Goal: Task Accomplishment & Management: Use online tool/utility

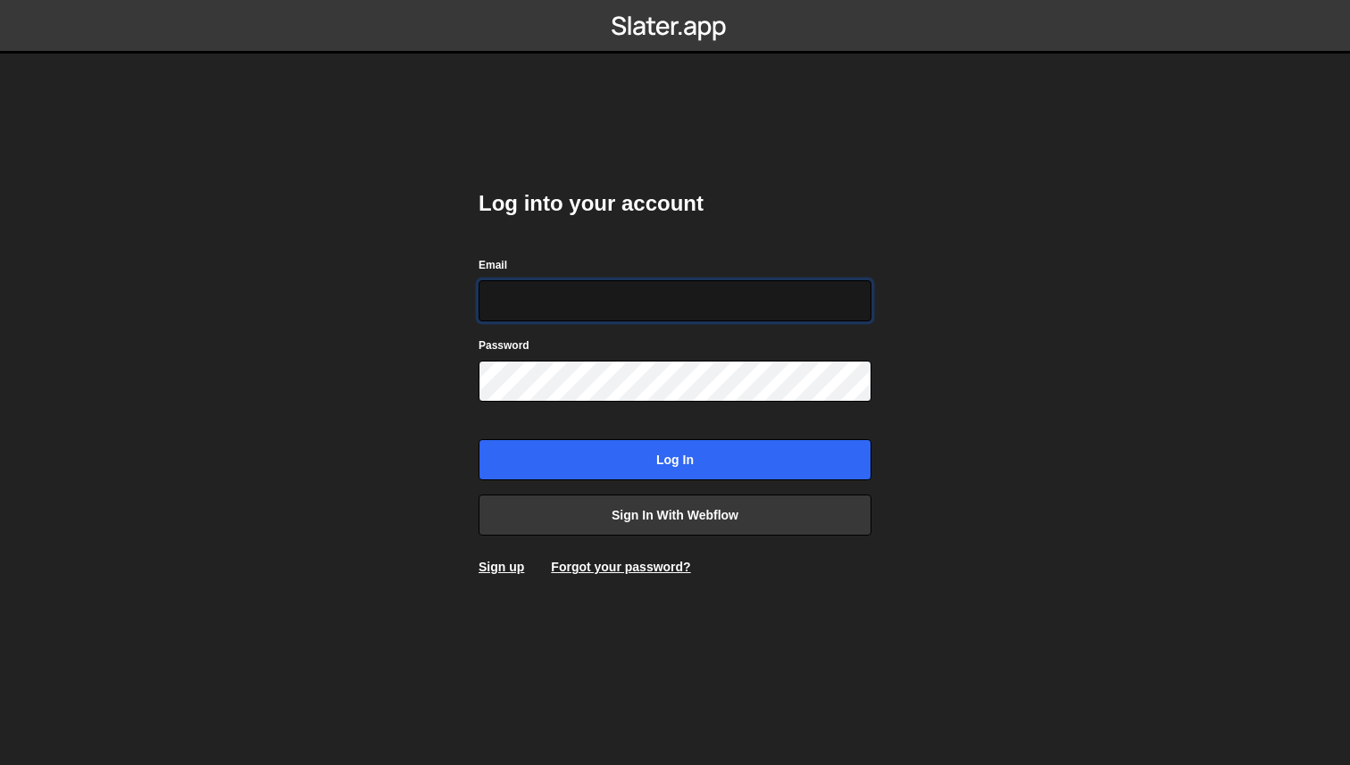
type input "a@glevsky.com"
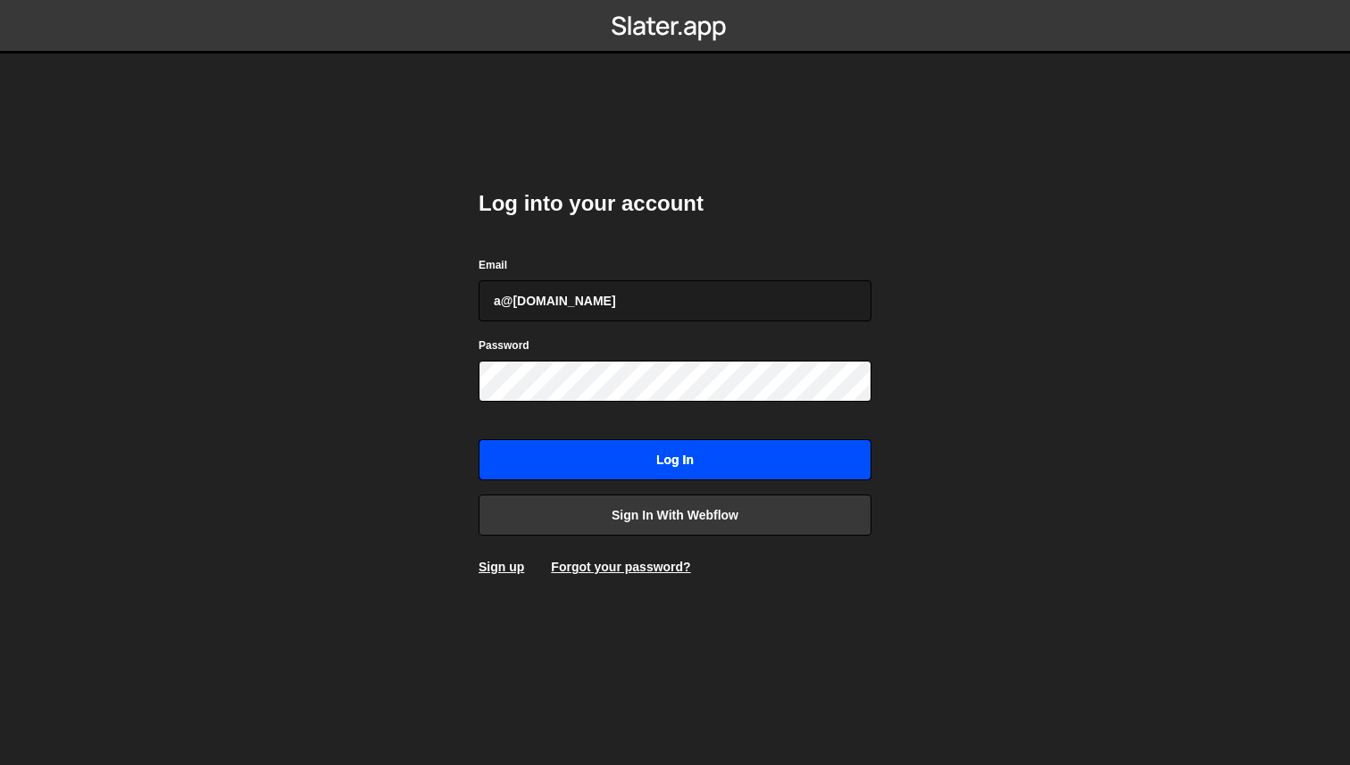
click at [634, 468] on input "Log in" at bounding box center [674, 459] width 393 height 41
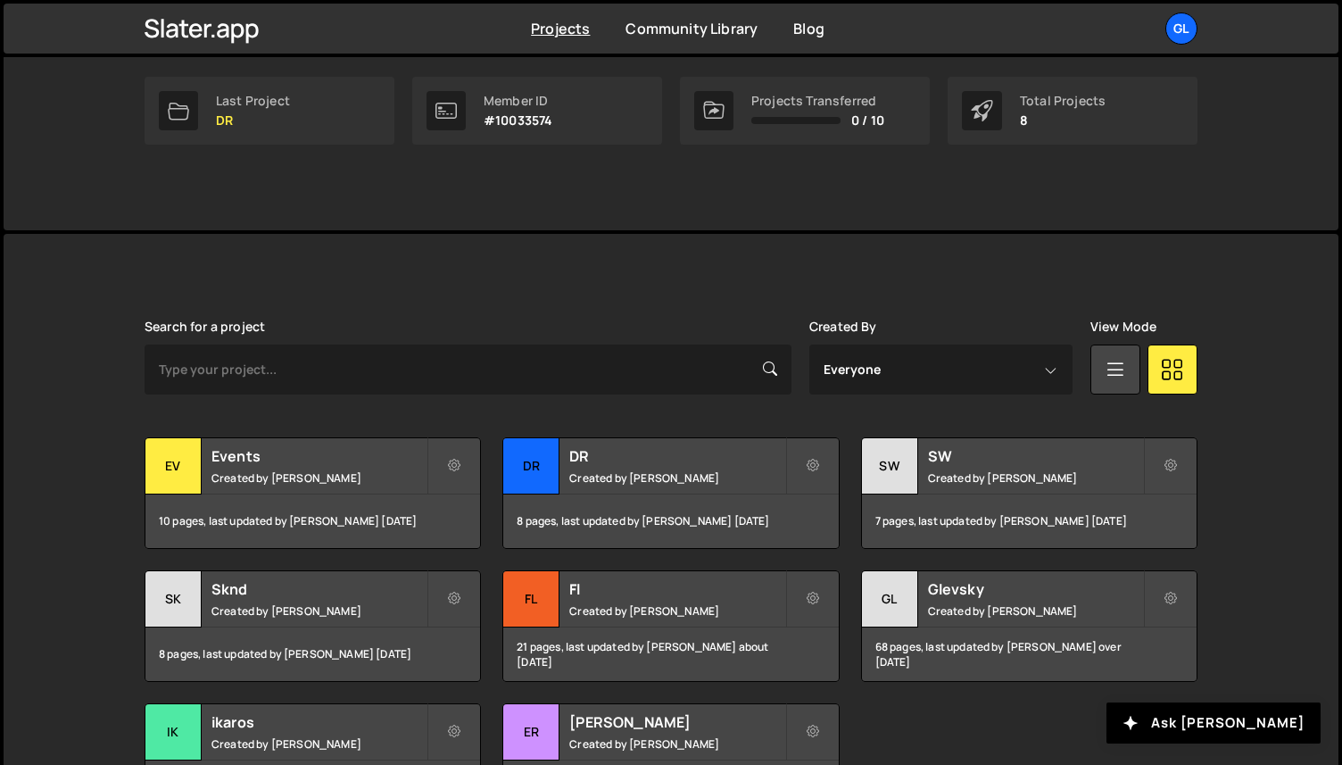
scroll to position [383, 0]
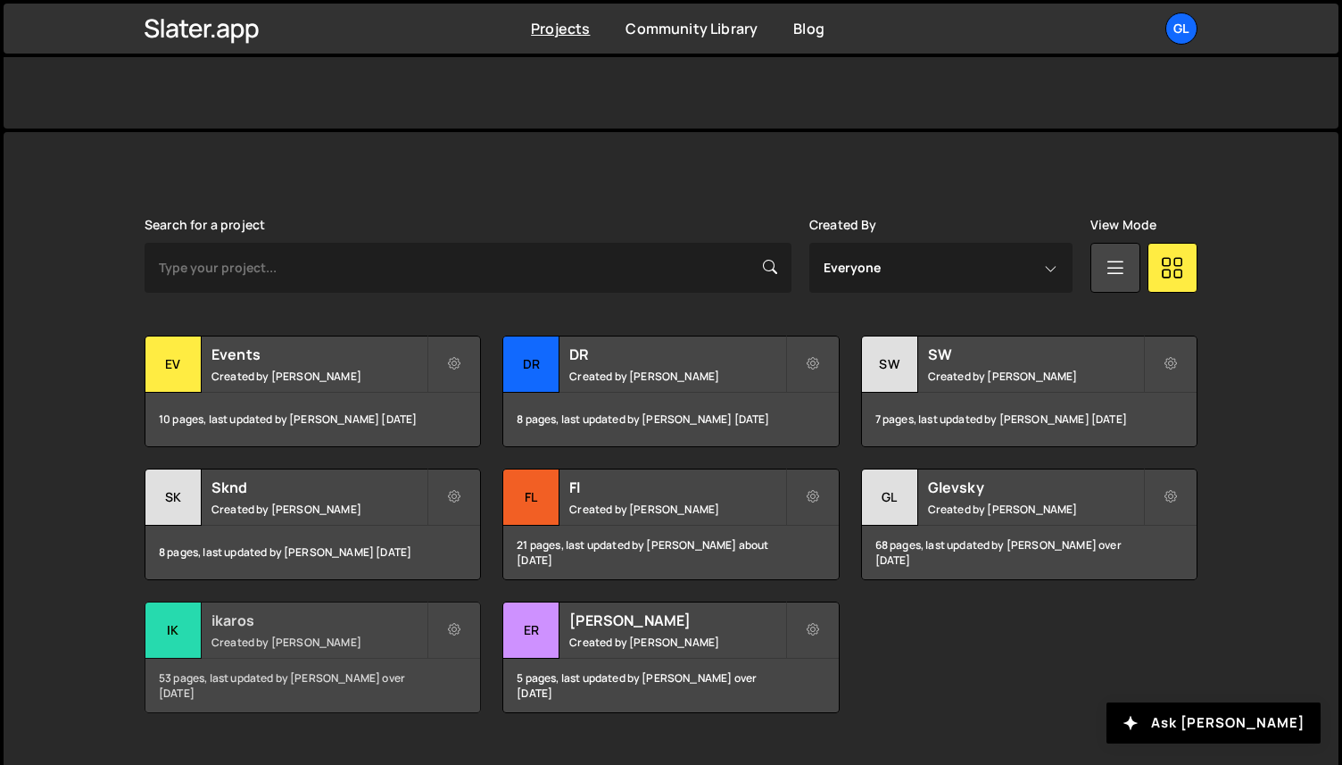
click at [205, 619] on div "ikaros Created by Alex Glevsky" at bounding box center [312, 629] width 335 height 55
click at [534, 483] on div "Fl" at bounding box center [531, 497] width 56 height 56
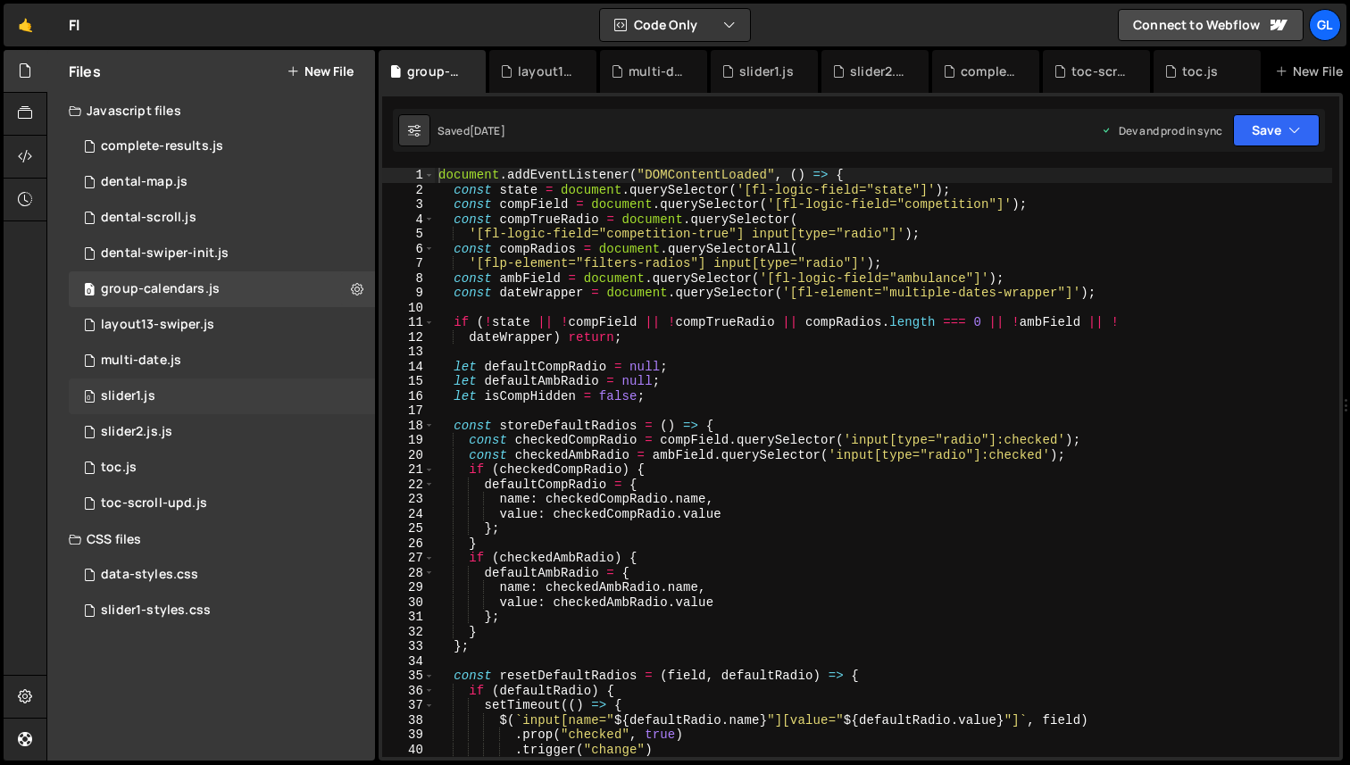
click at [162, 394] on div "0 slider1.js 0" at bounding box center [222, 396] width 306 height 36
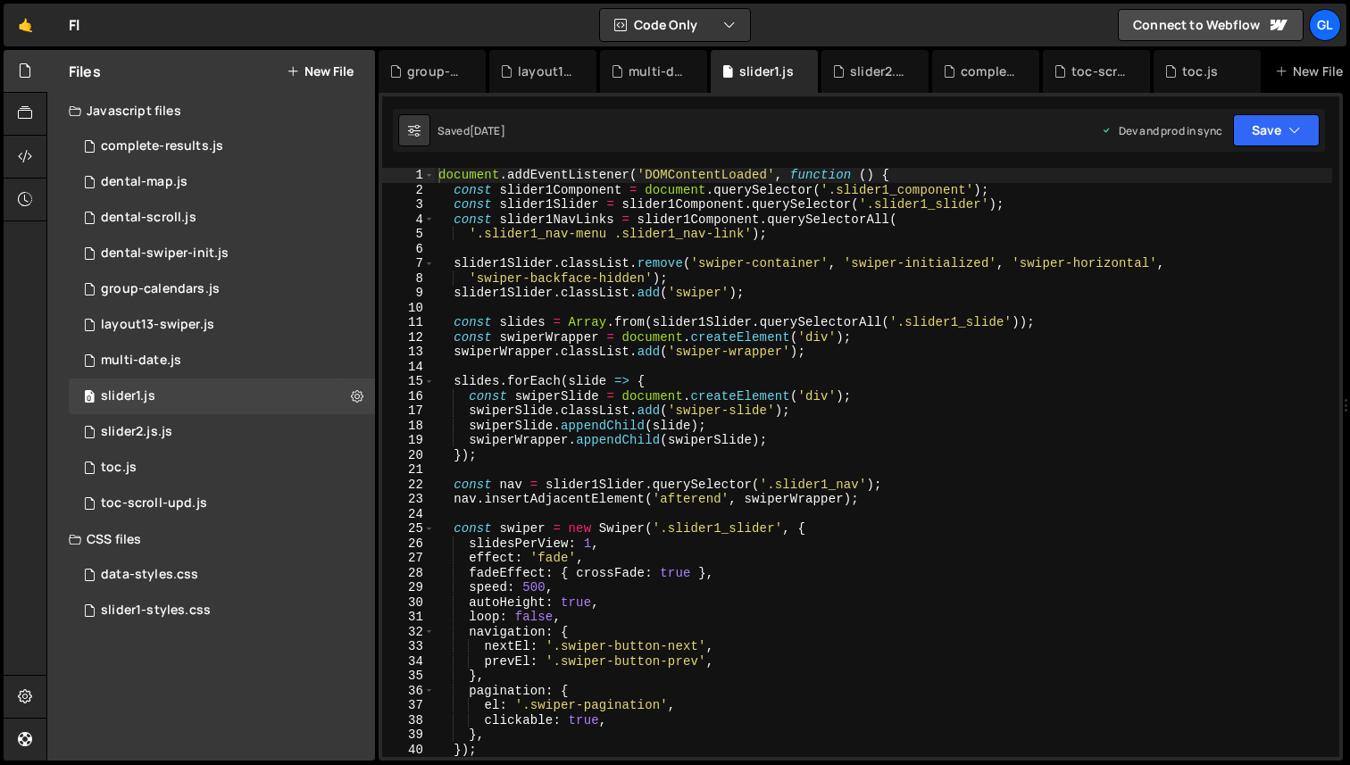
type textarea "const swiperWrapper = document.createElement('div');"
click at [625, 335] on div "document . addEventListener ( 'DOMContentLoaded' , function ( ) { const slider1…" at bounding box center [883, 477] width 897 height 619
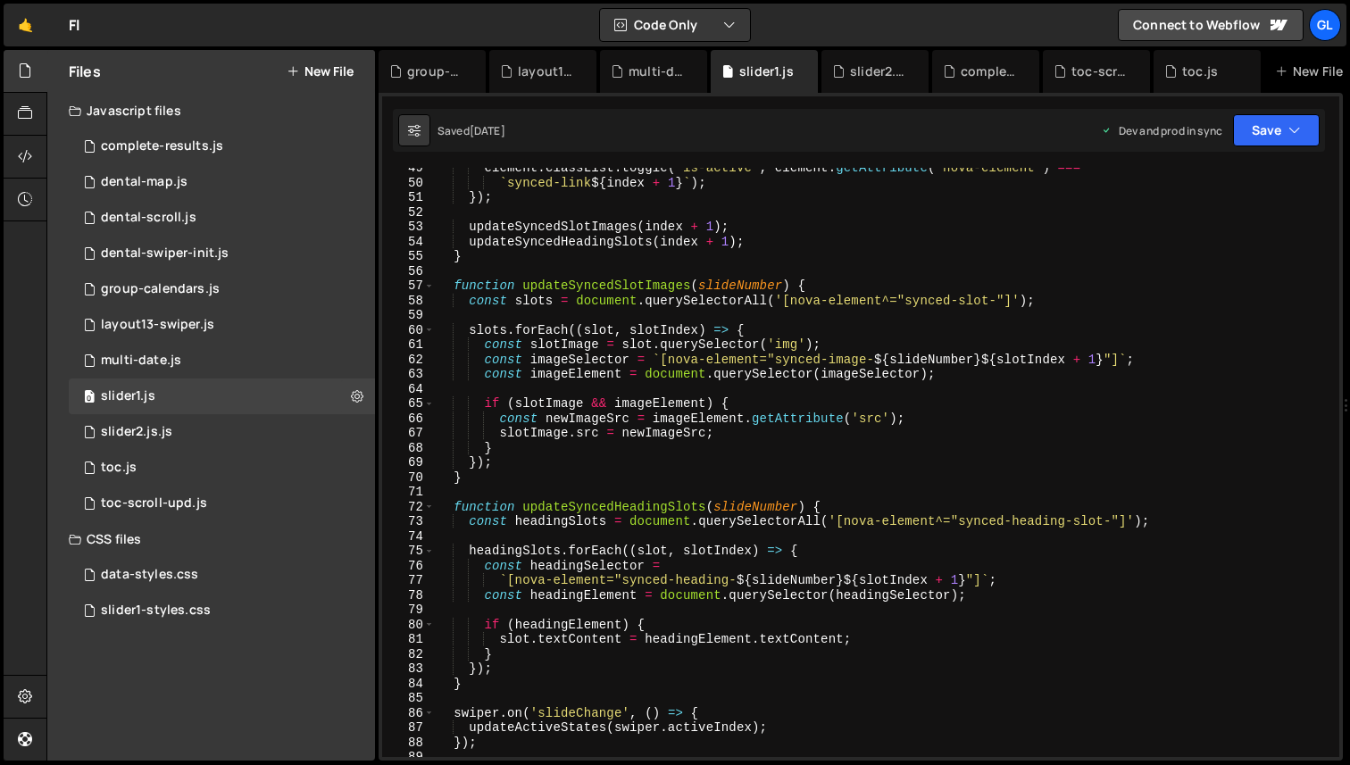
scroll to position [714, 0]
click at [220, 438] on div "0 slider2.js.js 0" at bounding box center [222, 432] width 306 height 36
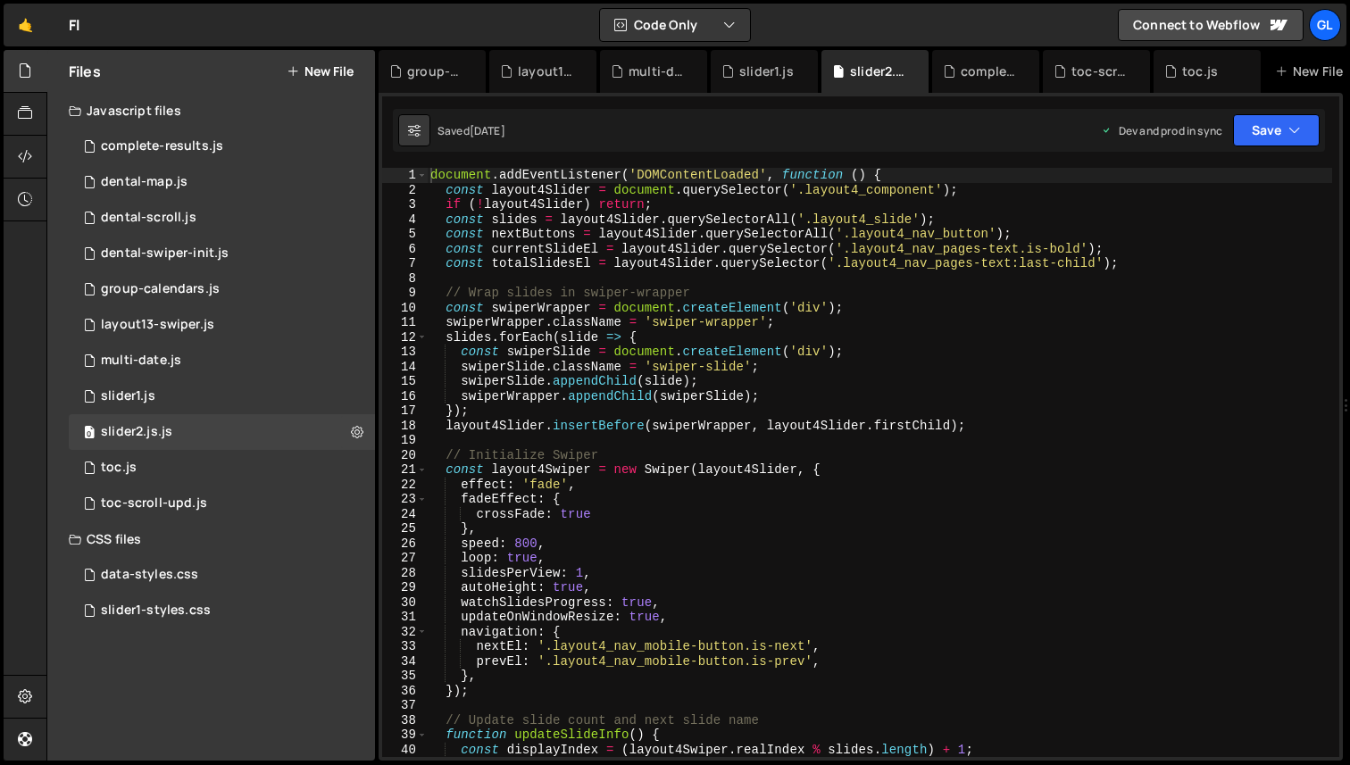
click at [610, 355] on div "document . addEventListener ( 'DOMContentLoaded' , function ( ) { const layout4…" at bounding box center [879, 477] width 905 height 619
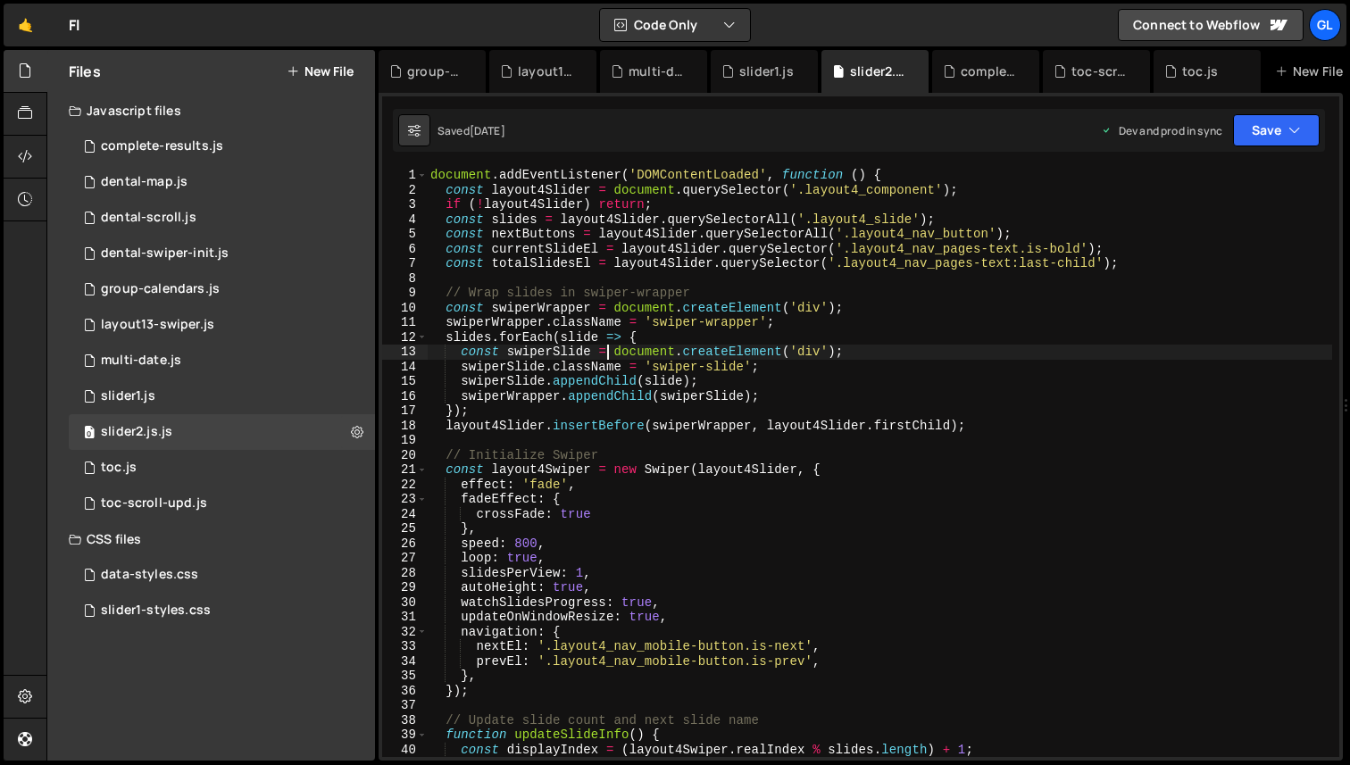
scroll to position [0, 0]
click at [757, 296] on div "document . addEventListener ( 'DOMContentLoaded' , function ( ) { const layout4…" at bounding box center [879, 477] width 905 height 619
type textarea "// Wrap slides in swiper-wrapper"
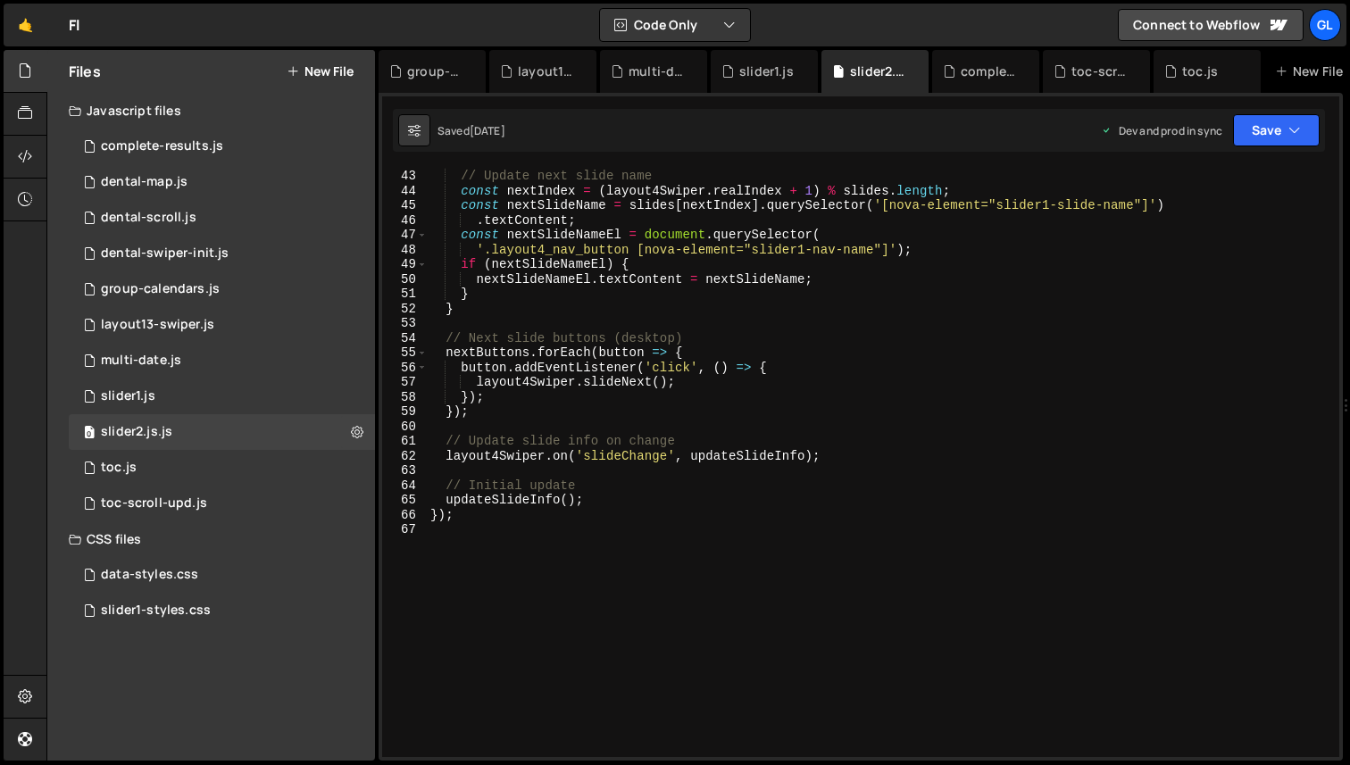
scroll to position [643, 0]
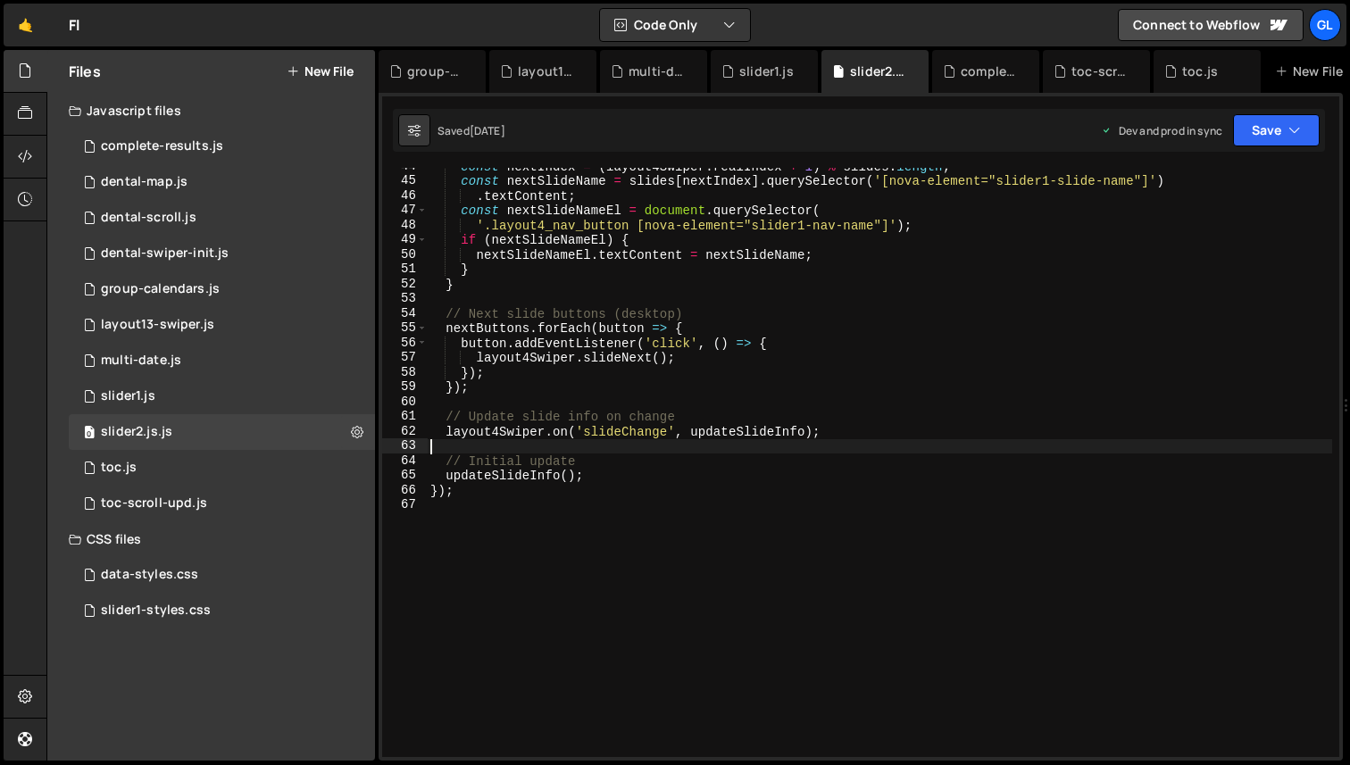
click at [587, 439] on div "const nextIndex = ( layout4Swiper . realIndex + 1 ) % slides . length ; const n…" at bounding box center [879, 468] width 905 height 619
click at [212, 327] on div "0 layout13-swiper.js 0" at bounding box center [222, 325] width 306 height 36
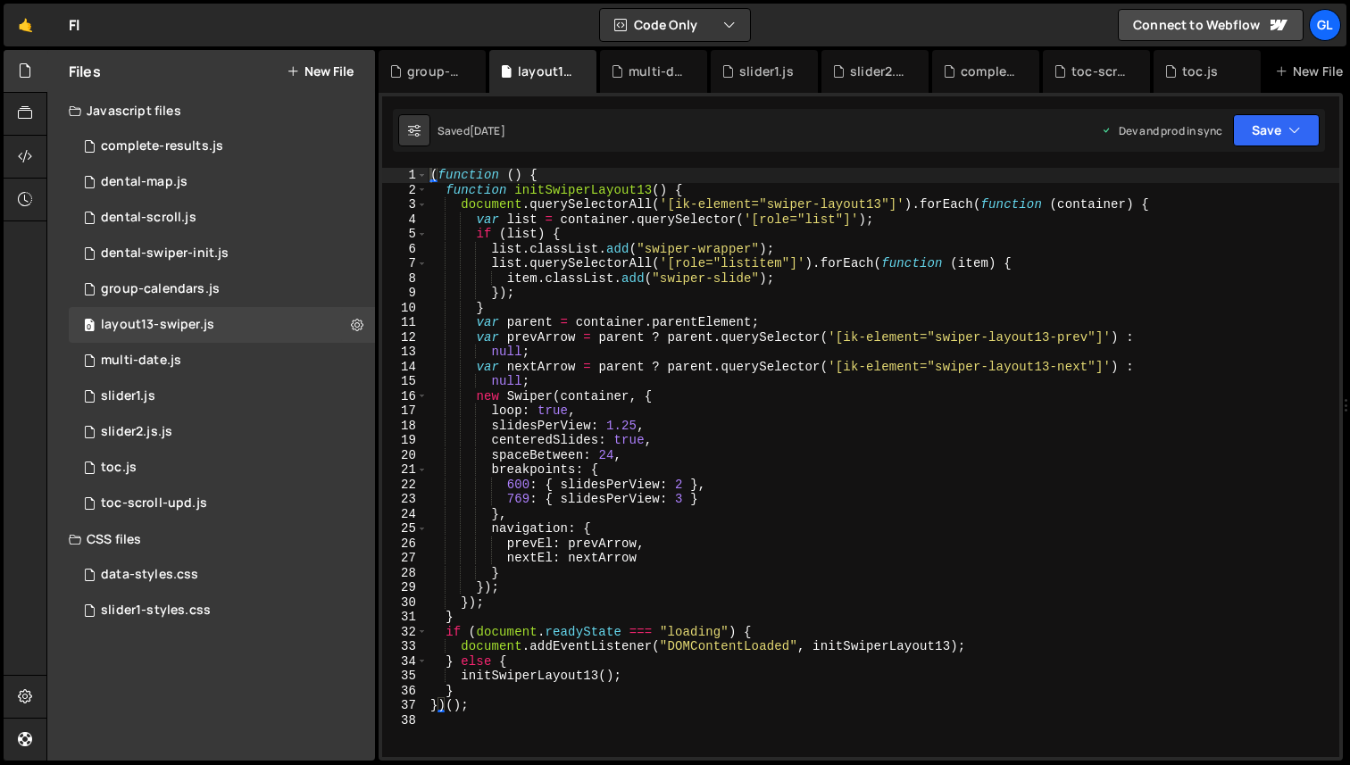
click at [788, 349] on div "( function ( ) { function initSwiperLayout13 ( ) { document . querySelectorAll …" at bounding box center [883, 477] width 912 height 619
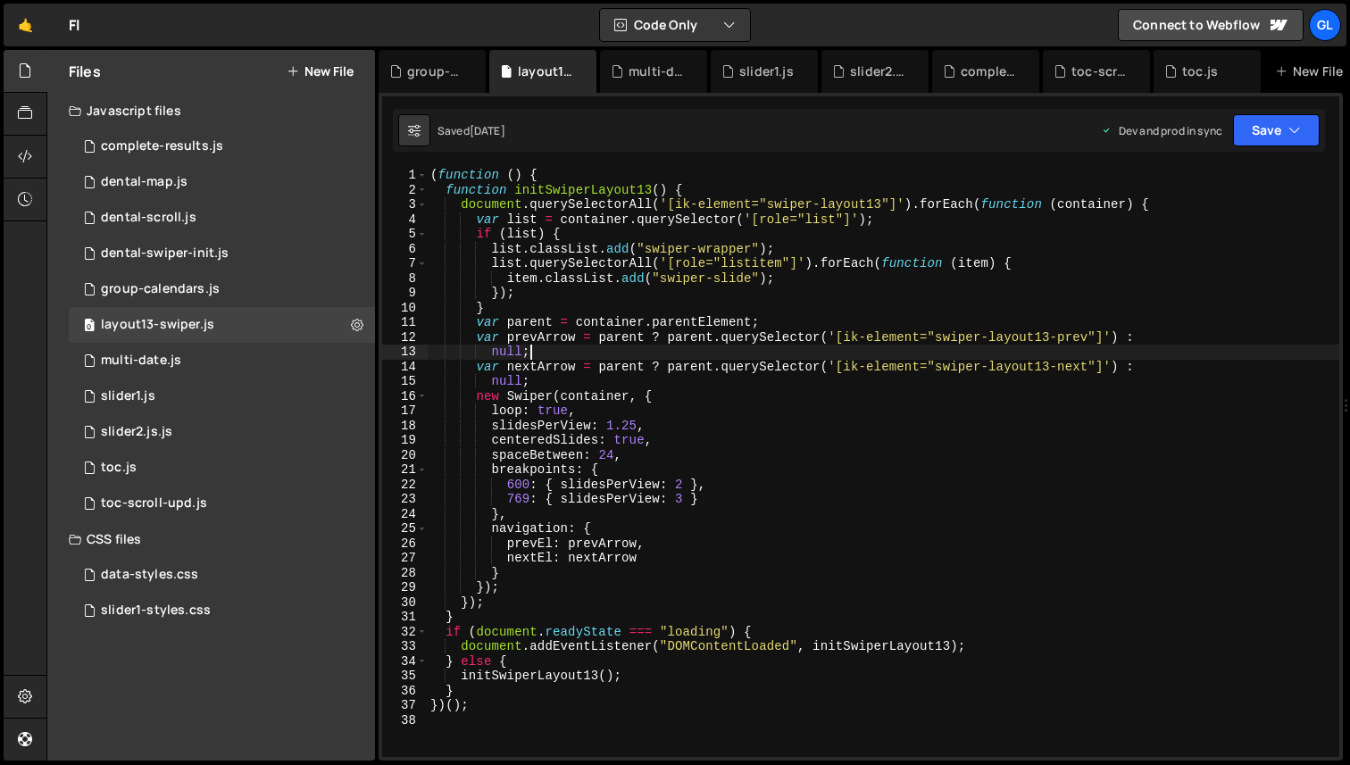
click at [698, 245] on div "( function ( ) { function initSwiperLayout13 ( ) { document . querySelectorAll …" at bounding box center [883, 477] width 912 height 619
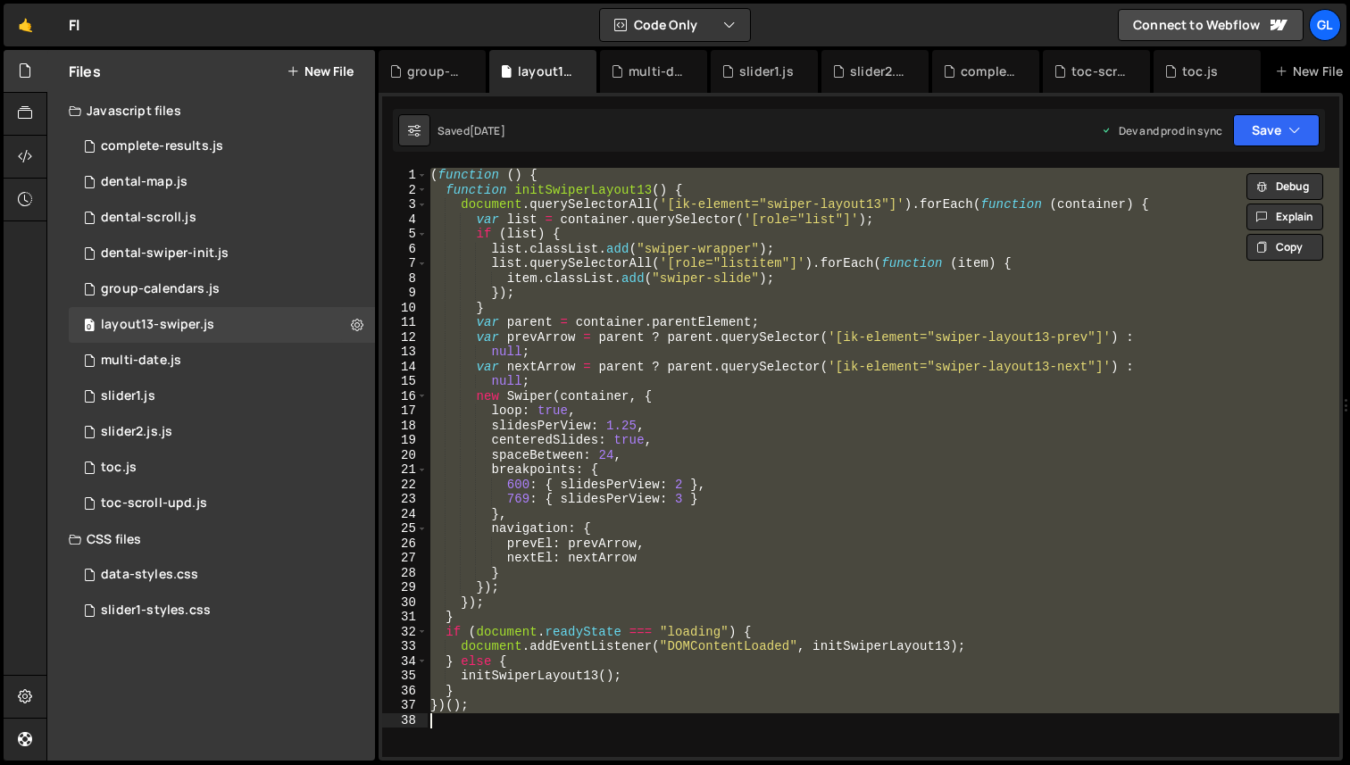
click at [743, 444] on div "( function ( ) { function initSwiperLayout13 ( ) { document . querySelectorAll …" at bounding box center [883, 462] width 912 height 589
type textarea "centeredSlides: true,"
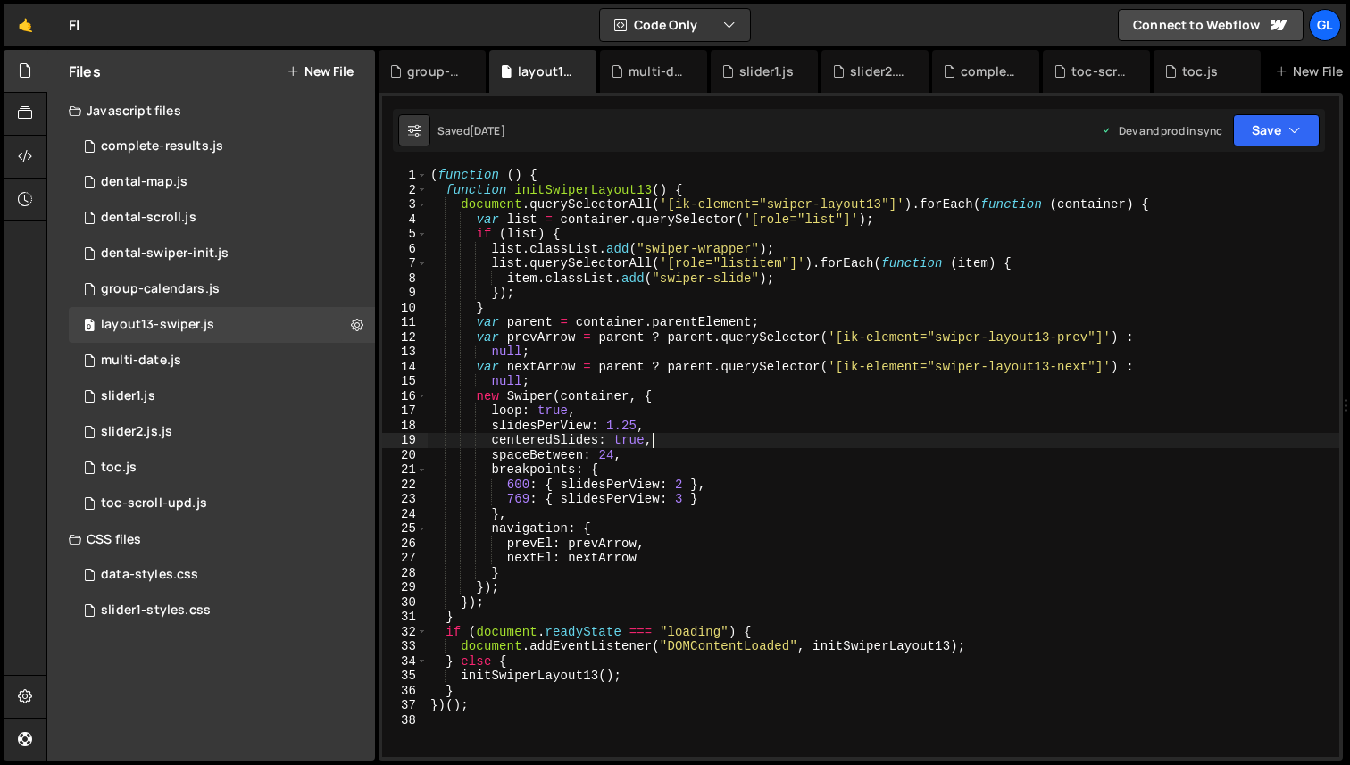
click at [305, 75] on button "New File" at bounding box center [320, 71] width 67 height 14
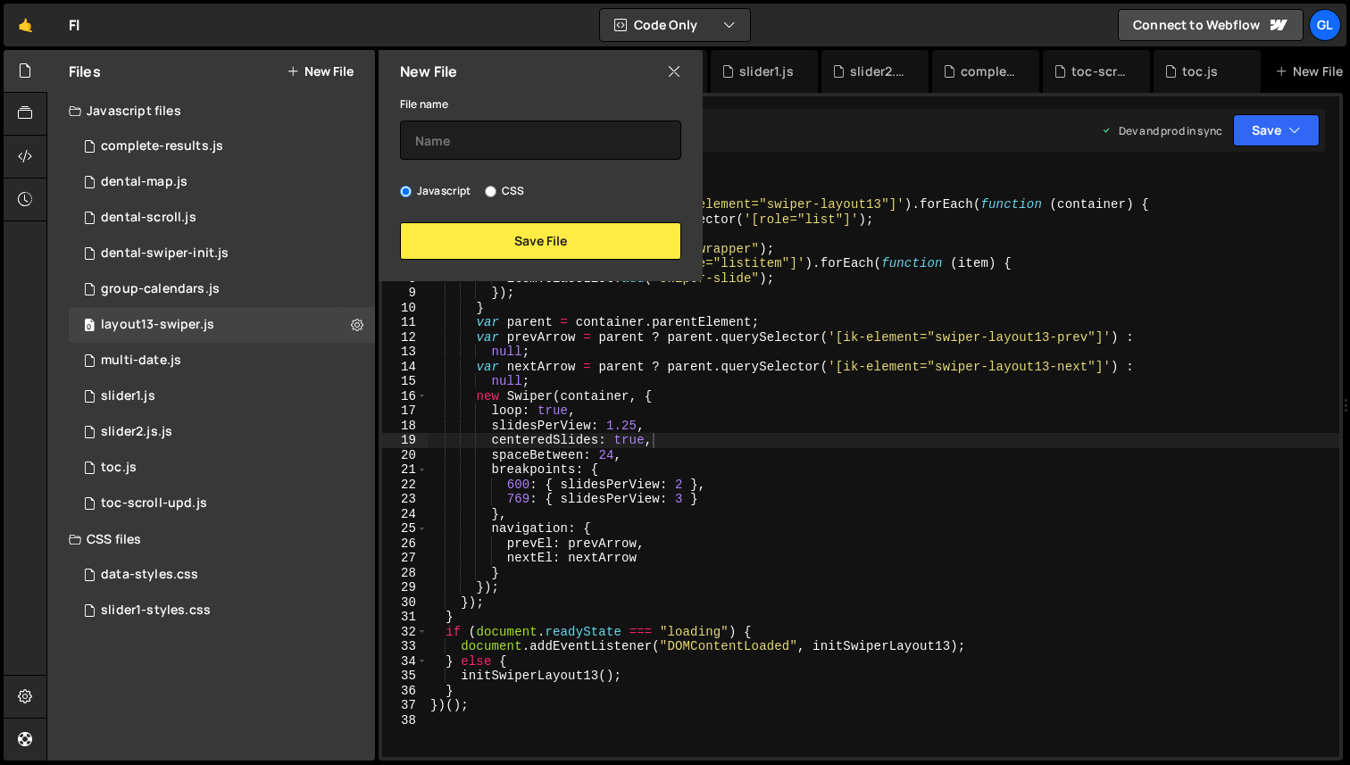
click at [500, 165] on div "File name Javascript CSS Save File" at bounding box center [540, 176] width 324 height 167
click at [461, 148] on input "text" at bounding box center [540, 139] width 281 height 39
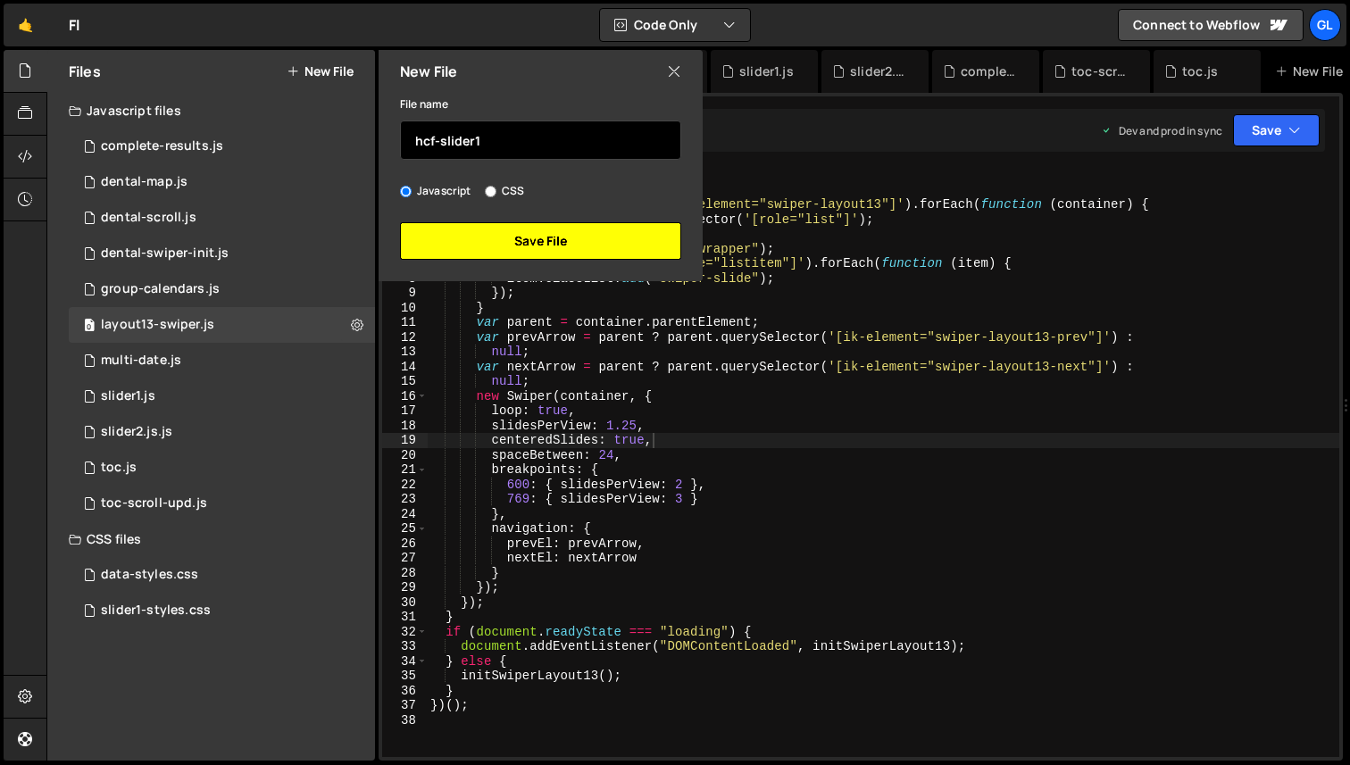
type input "hcf-slider1"
click at [501, 239] on button "Save File" at bounding box center [540, 240] width 281 height 37
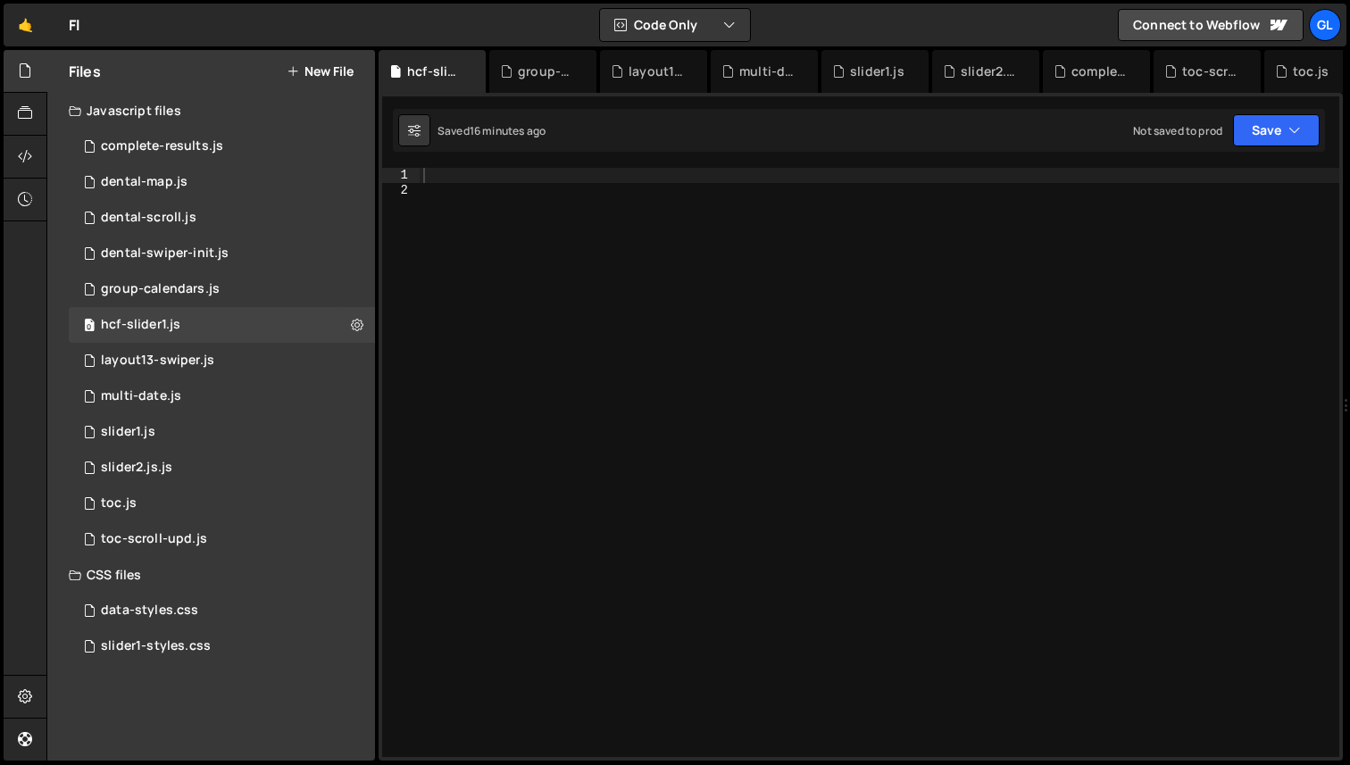
click at [607, 255] on div at bounding box center [878, 477] width 919 height 619
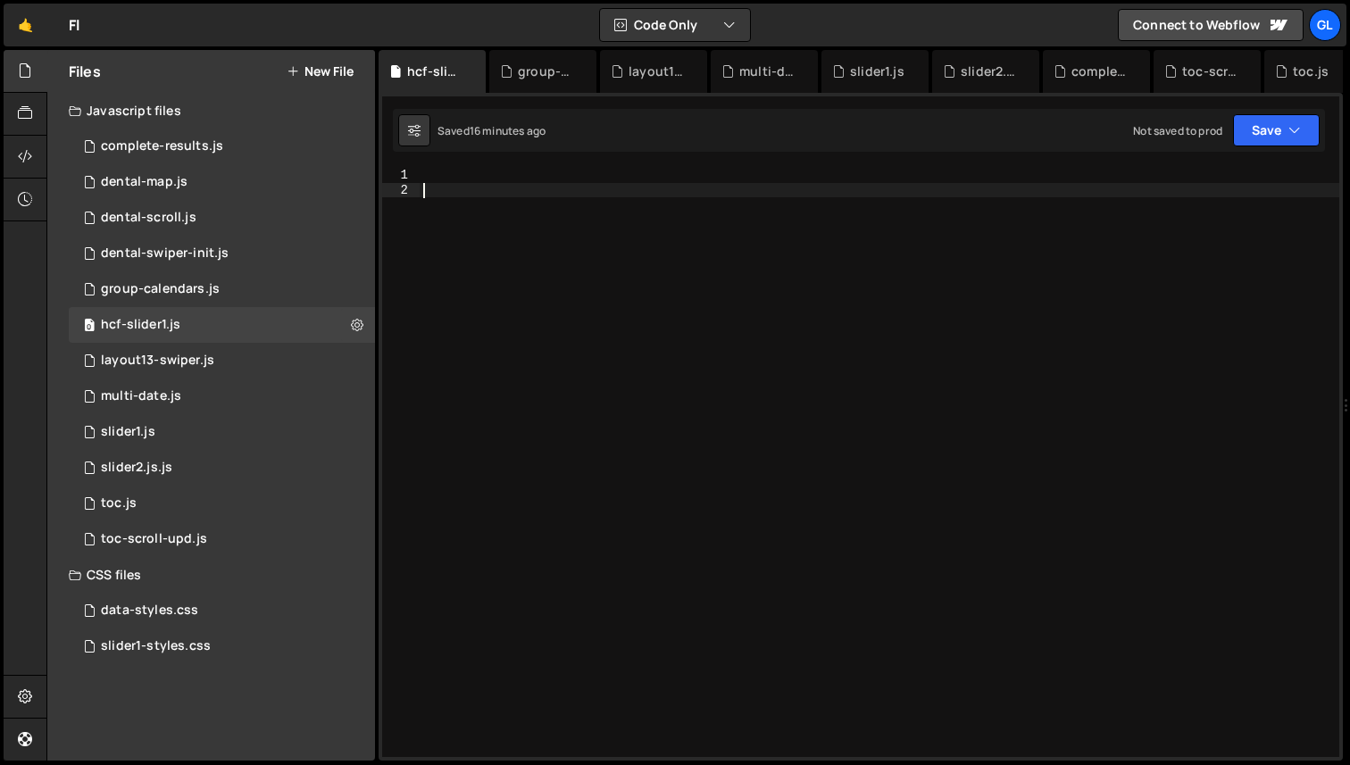
paste textarea "})()"
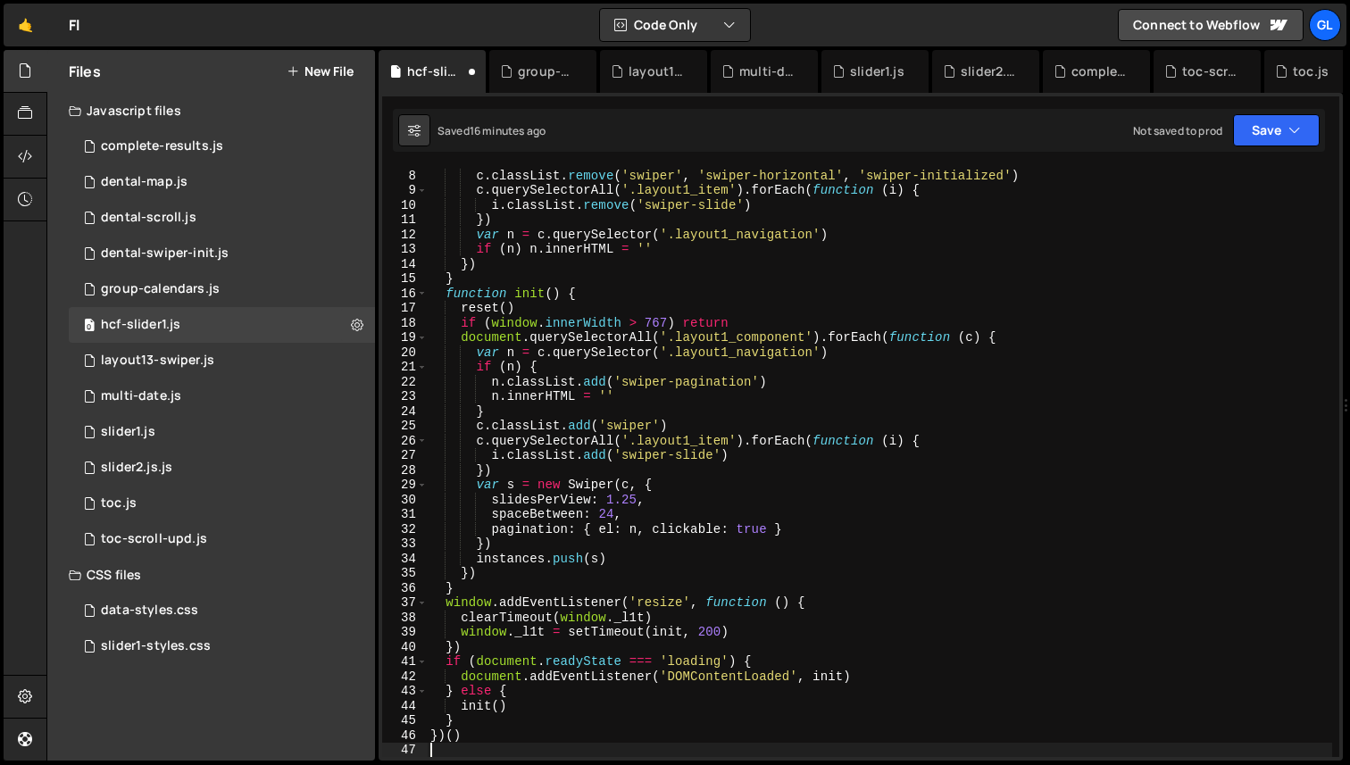
type textarea "})()"
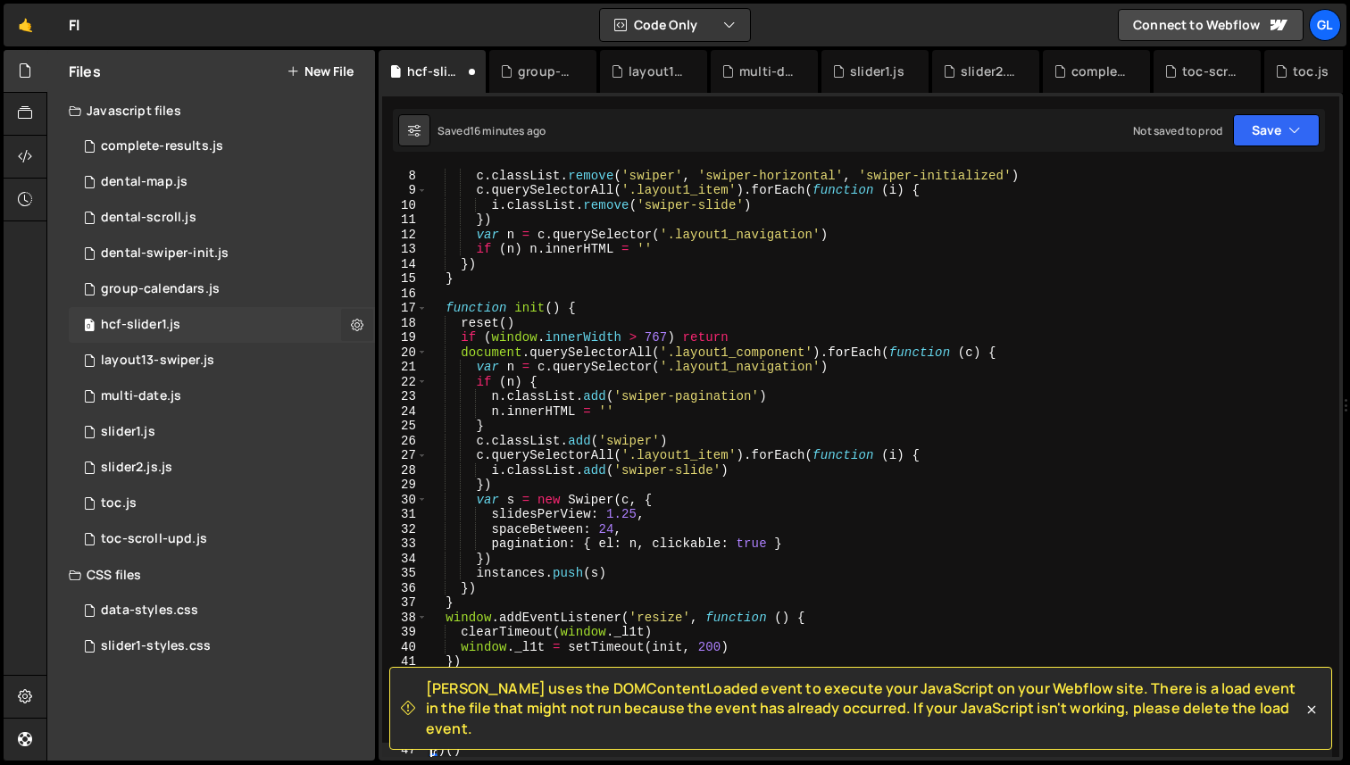
click at [359, 318] on icon at bounding box center [357, 324] width 12 height 17
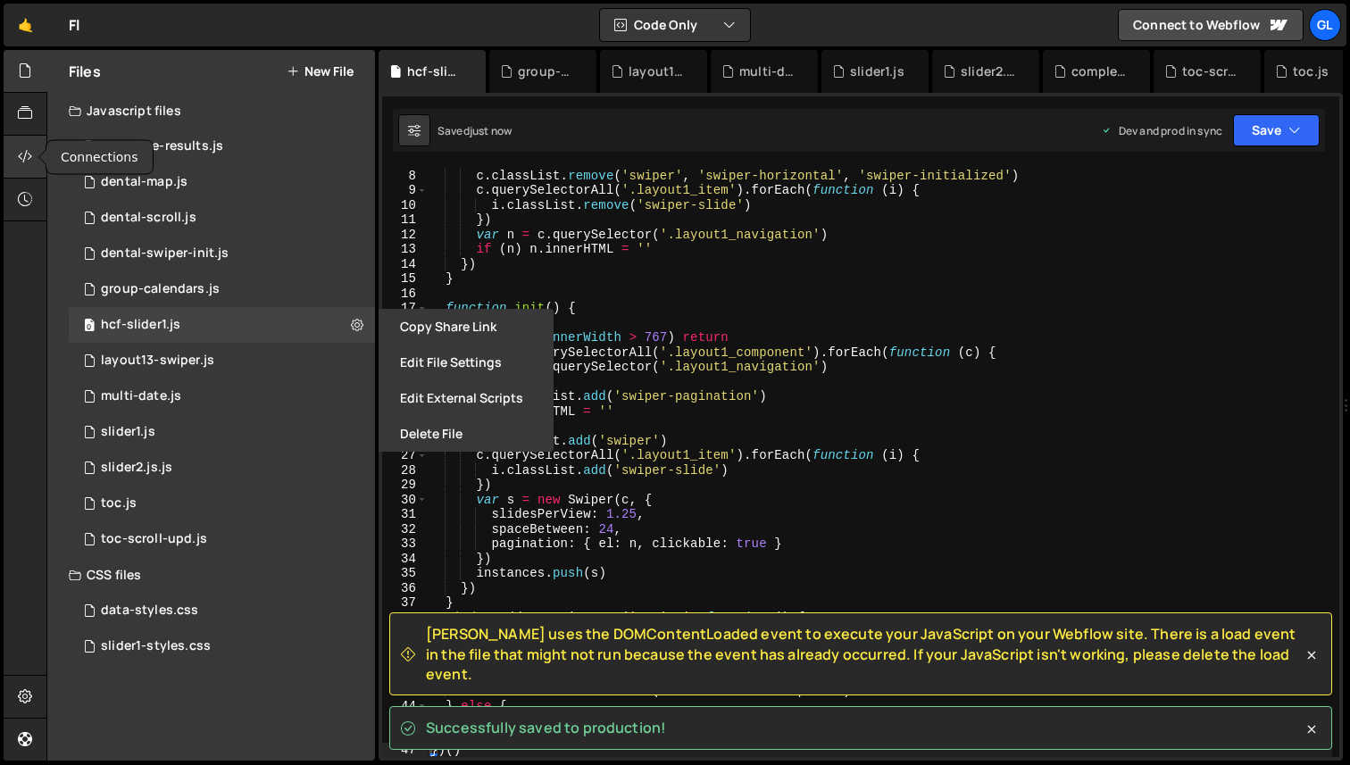
click at [22, 149] on icon at bounding box center [25, 156] width 14 height 20
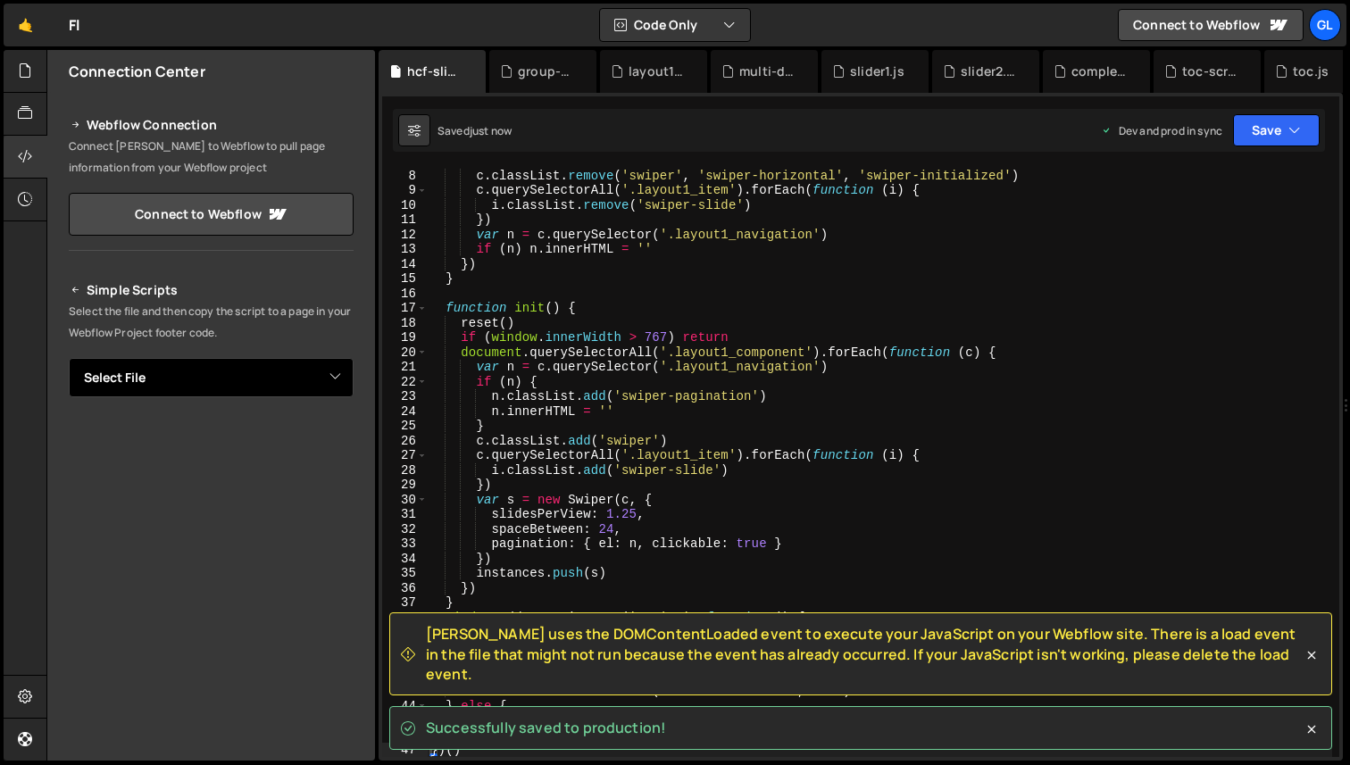
click at [238, 389] on select "Select File complete-results.js dental-map.js dental-scroll.js dental-swiper-in…" at bounding box center [211, 377] width 285 height 39
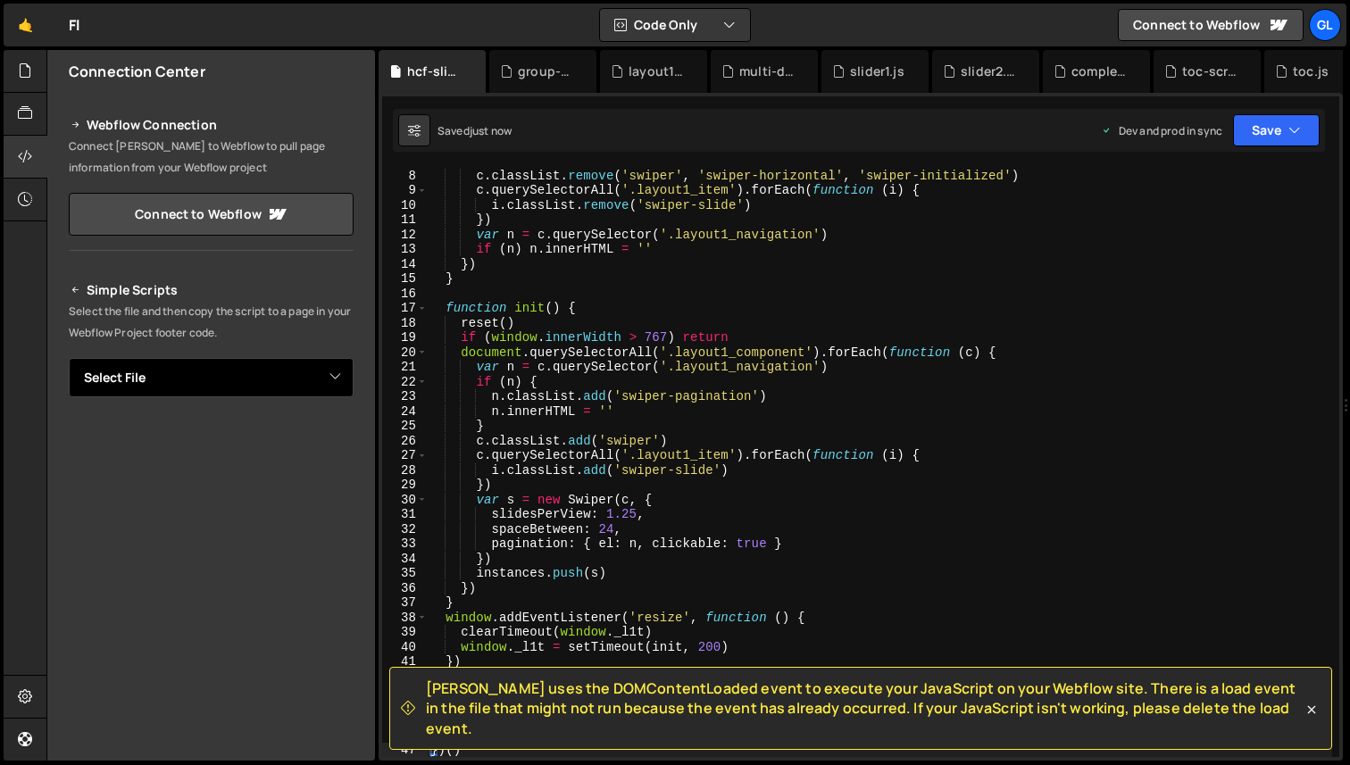
select select "48273"
click at [69, 358] on select "Select File complete-results.js dental-map.js dental-scroll.js dental-swiper-in…" at bounding box center [211, 377] width 285 height 39
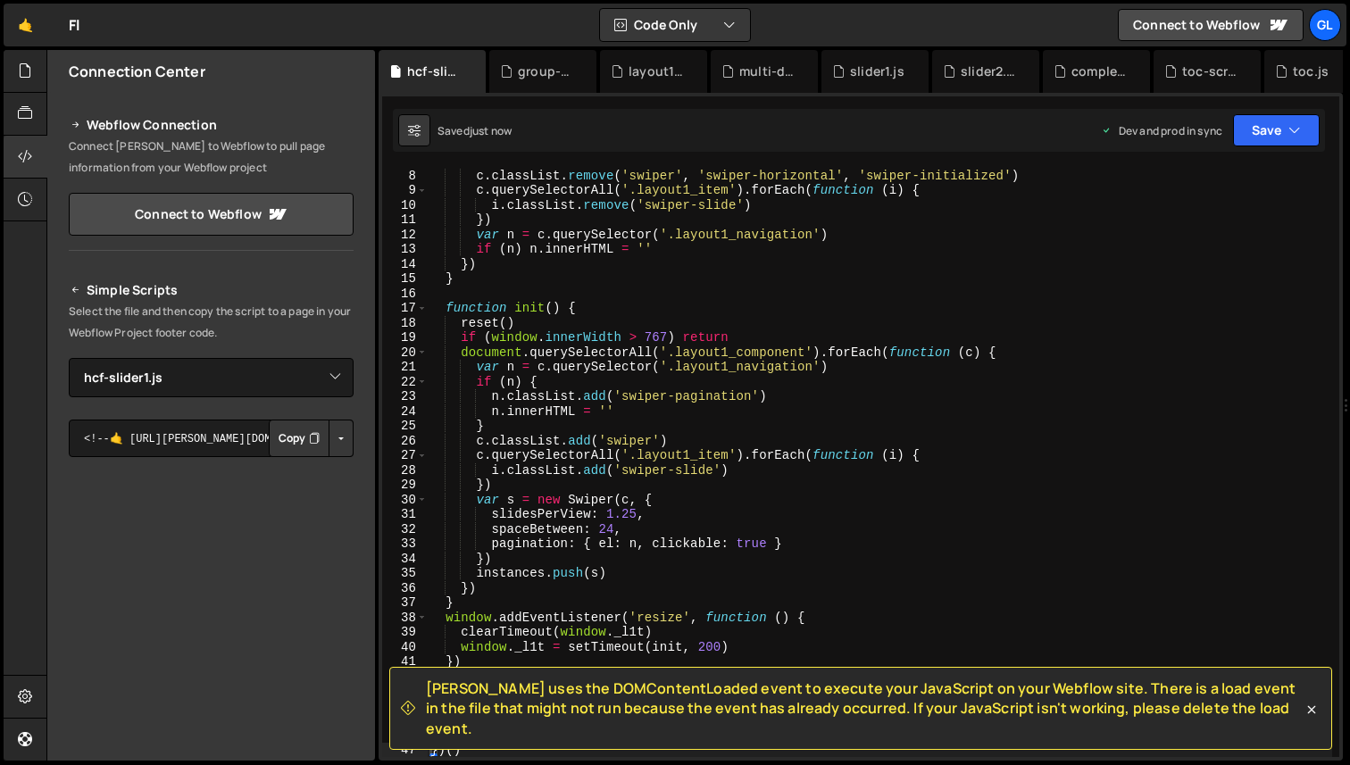
click at [328, 440] on button "Button group with nested dropdown" at bounding box center [340, 437] width 25 height 37
click at [315, 494] on link "Copy Production js" at bounding box center [278, 497] width 148 height 25
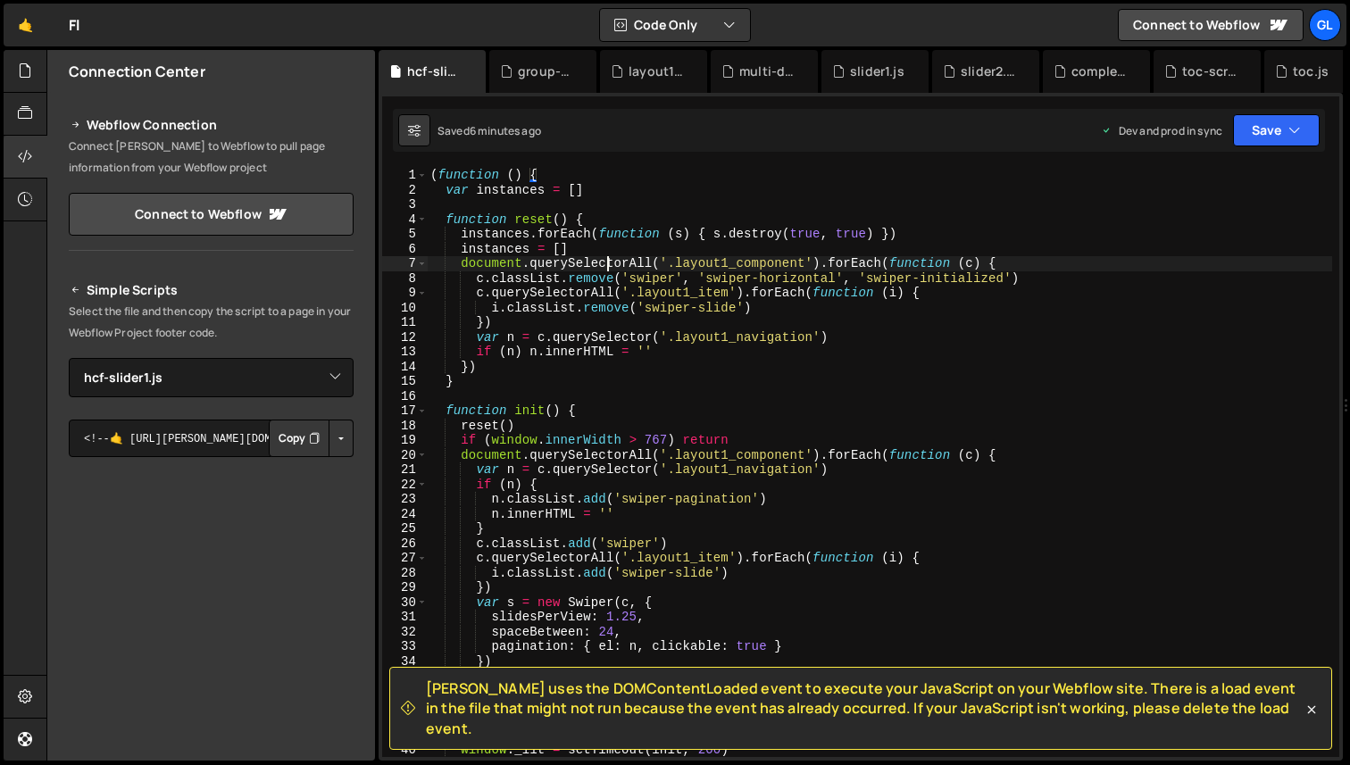
click at [608, 261] on div "( function ( ) { var instances = [ ] function reset ( ) { instances . forEach (…" at bounding box center [879, 477] width 905 height 619
type textarea "})()"
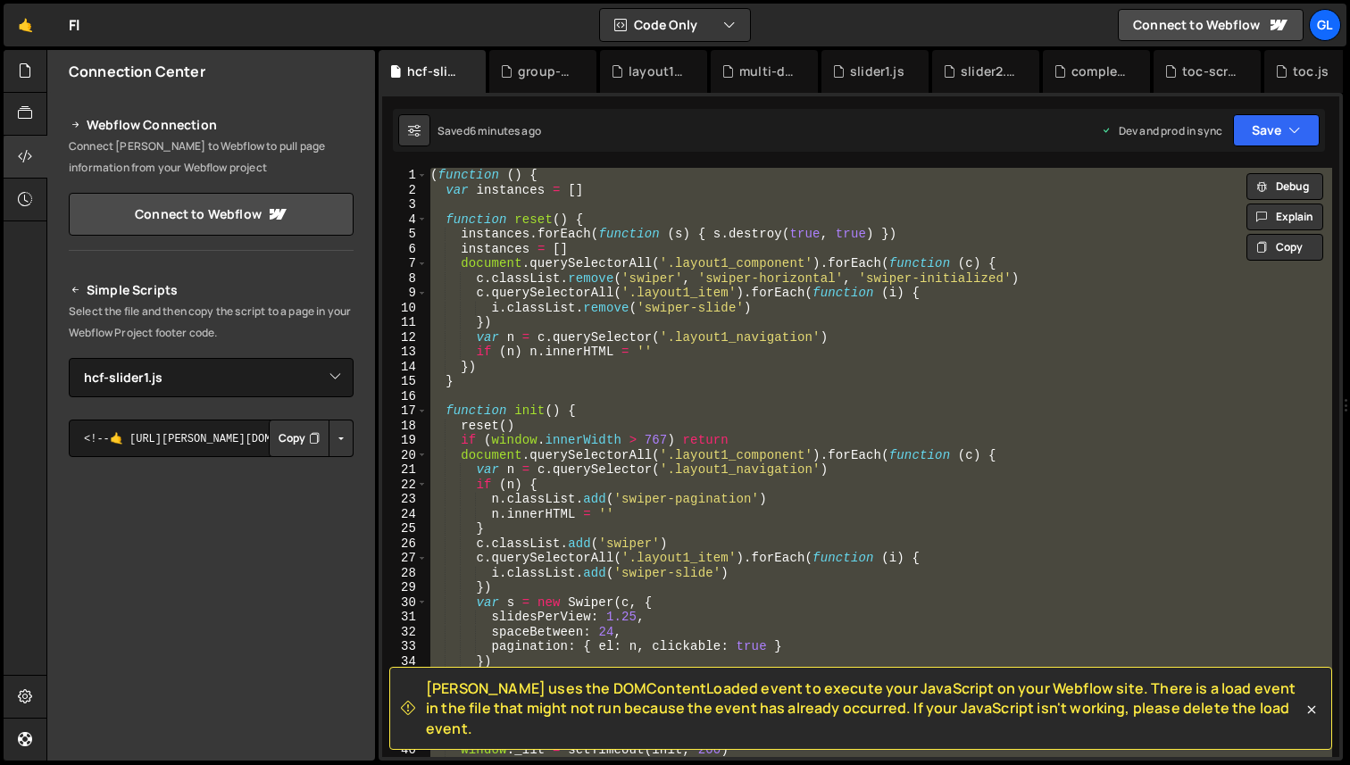
paste textarea
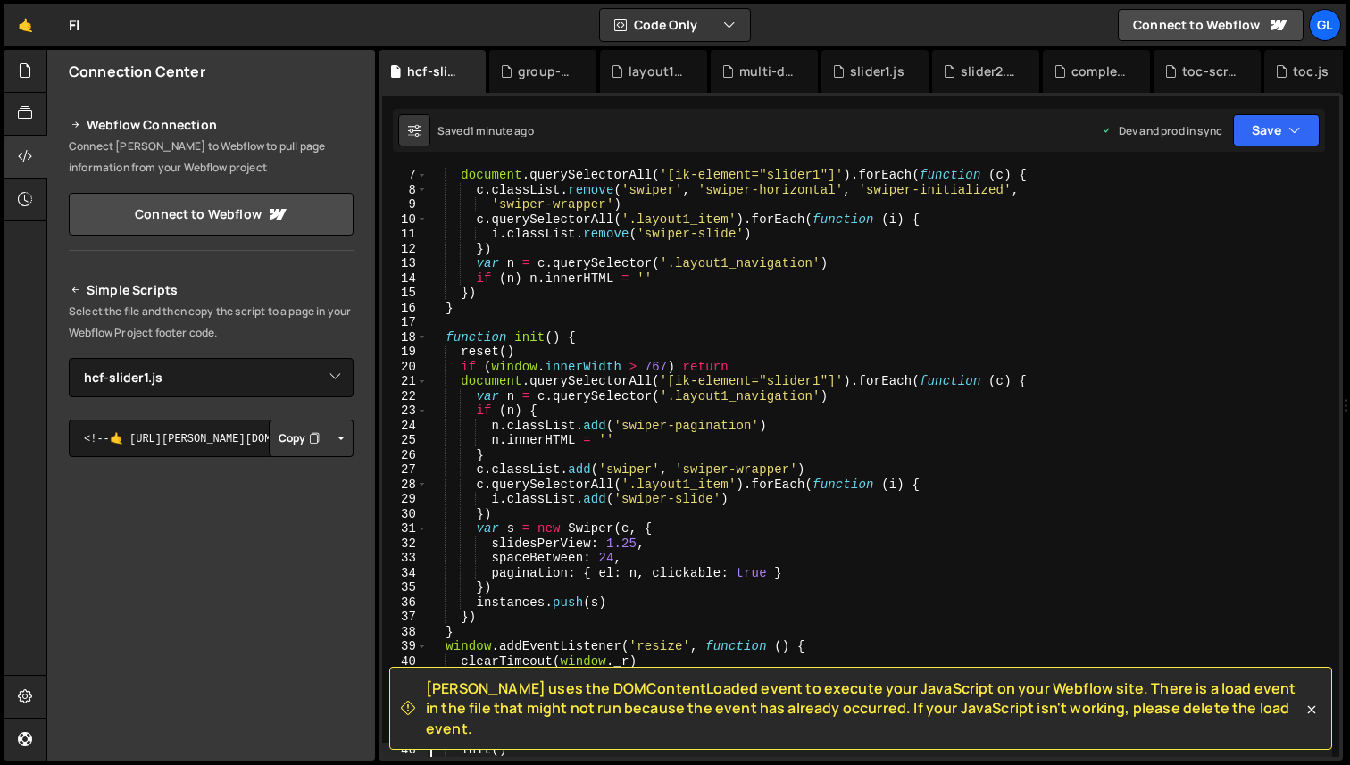
click at [753, 444] on div "document . querySelectorAll ( '[ik-element="slider1"]' ) . forEach ( function (…" at bounding box center [879, 477] width 905 height 619
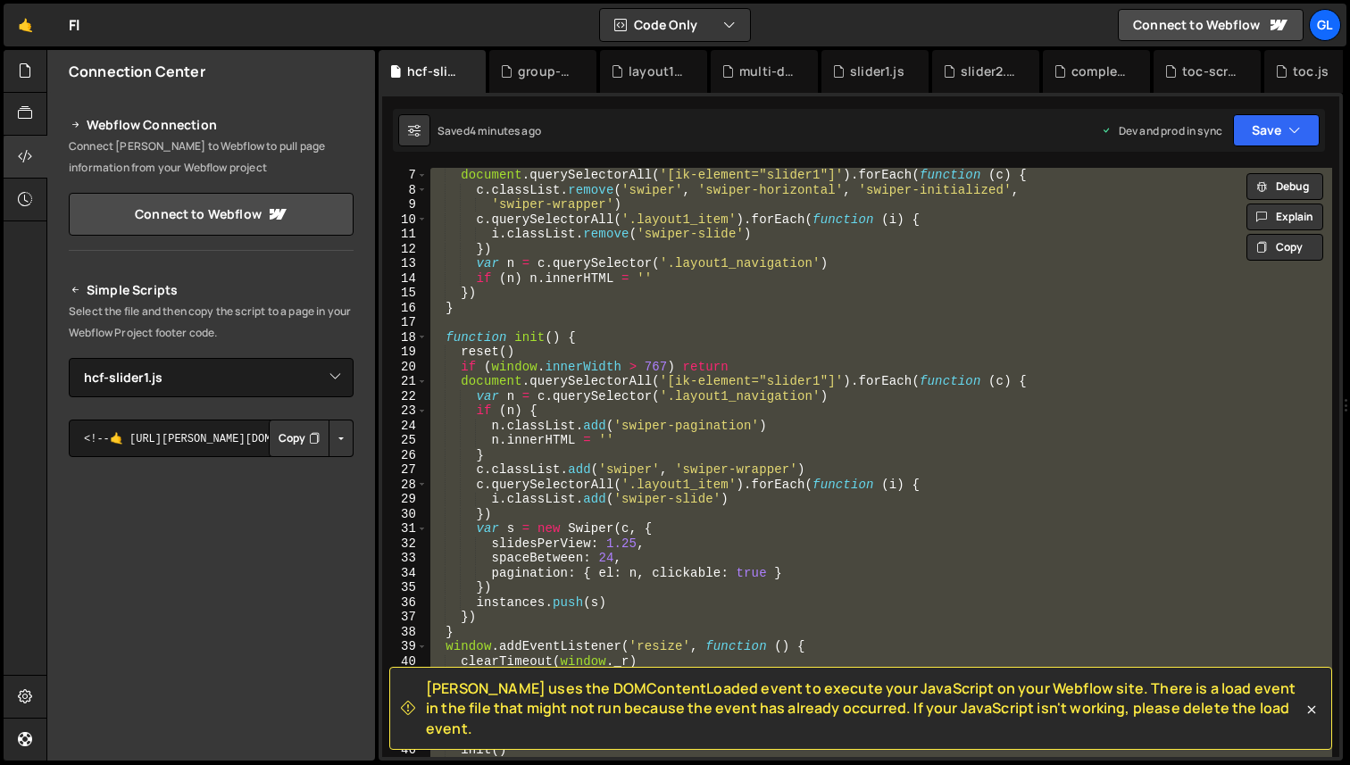
click at [647, 296] on div "document . querySelectorAll ( '[ik-element="slider1"]' ) . forEach ( function (…" at bounding box center [879, 462] width 905 height 589
type textarea "})()"
paste textarea
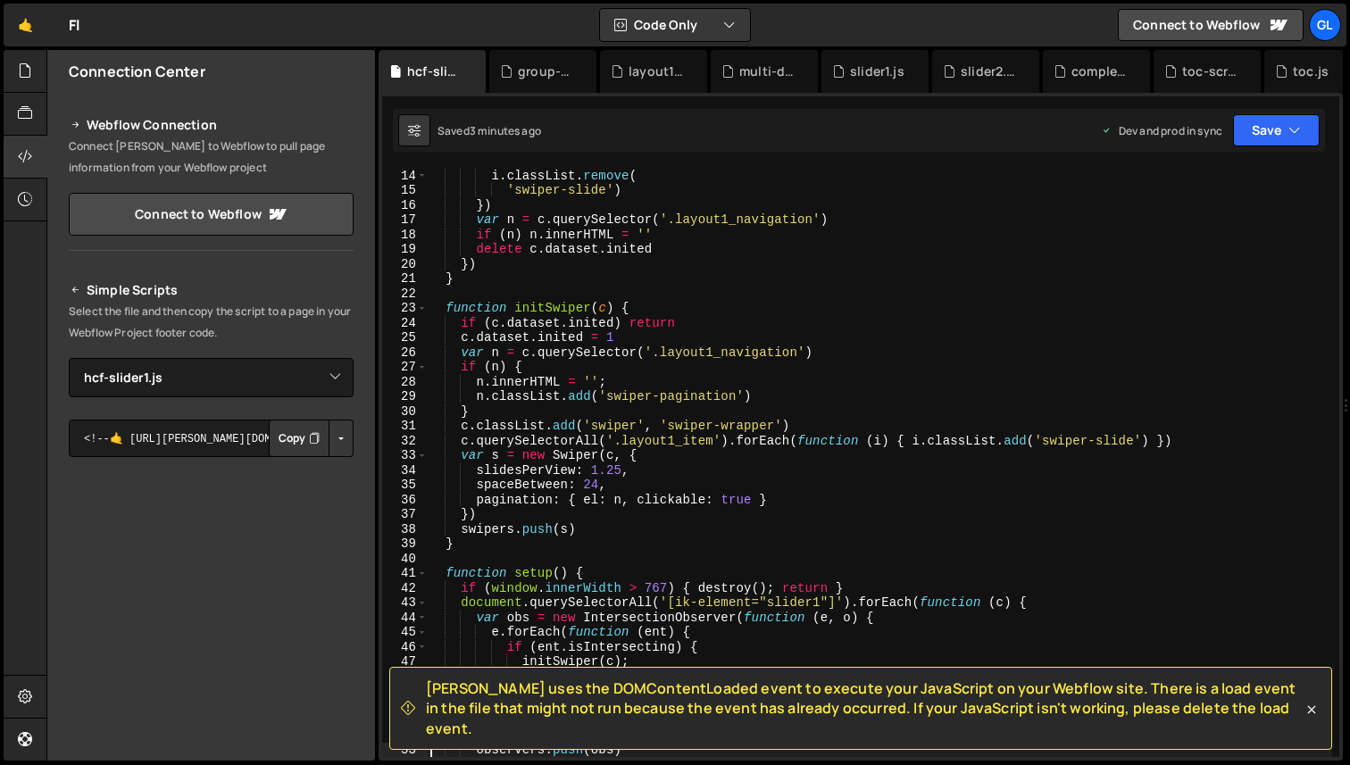
click at [651, 357] on div "i . classList . remove ( 'swiper-slide' ) }) var n = c . querySelector ( '.layo…" at bounding box center [879, 477] width 905 height 619
type textarea "})()"
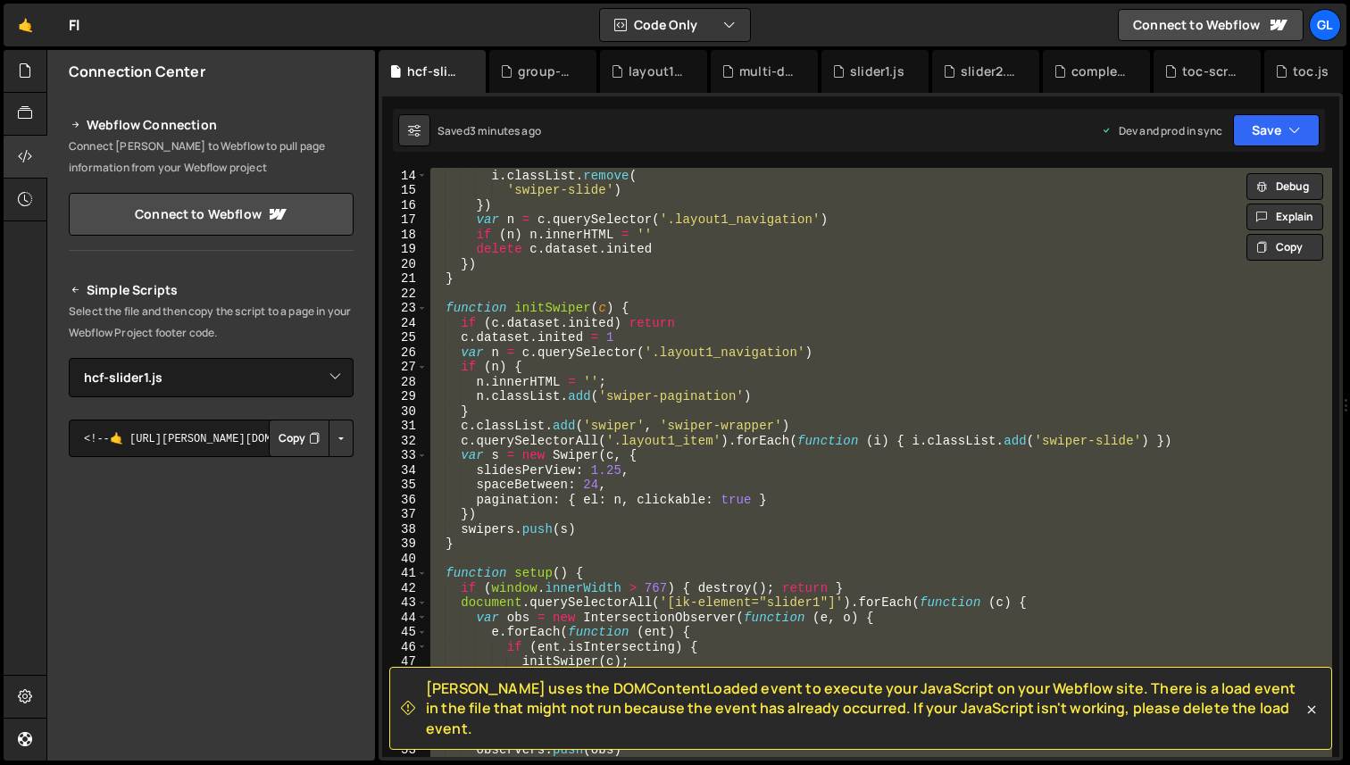
paste textarea
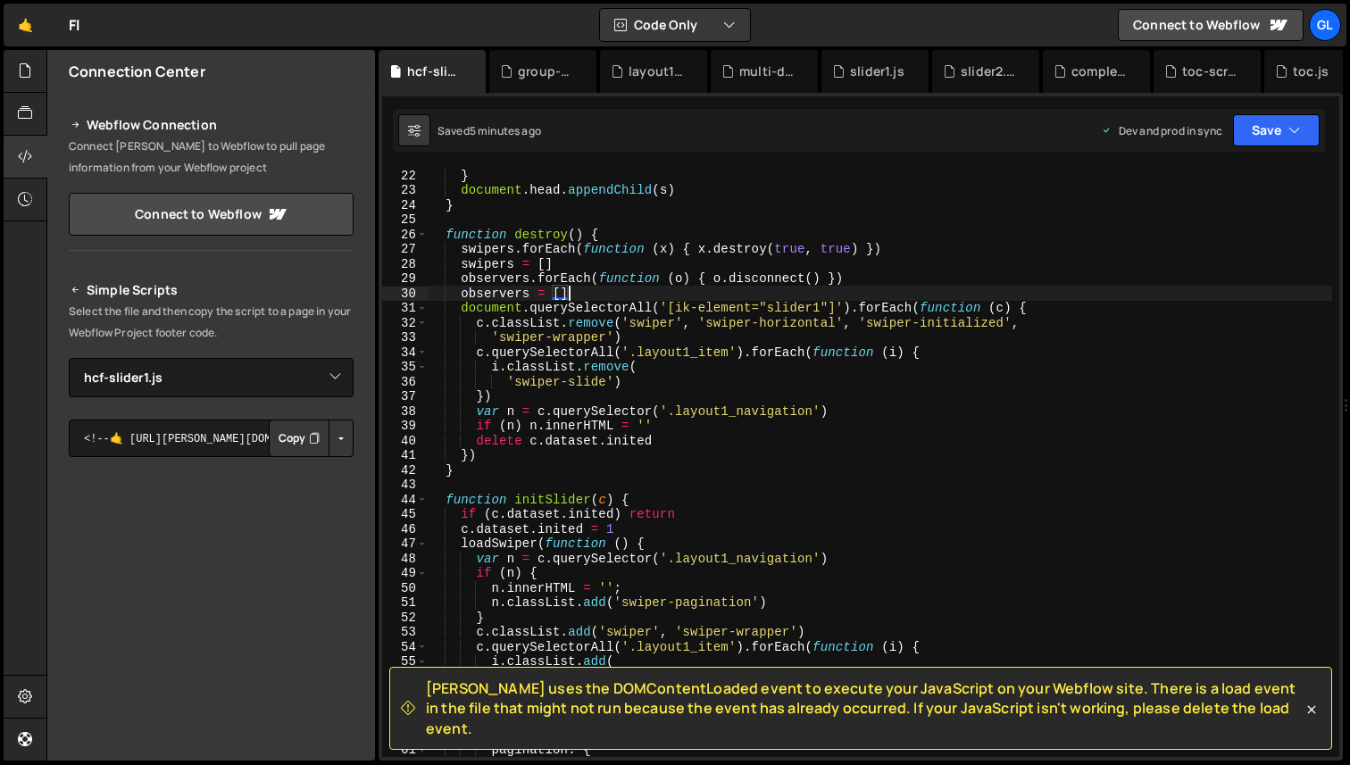
click at [664, 295] on div "} document . head . appendChild ( s ) } function destroy ( ) { swipers . forEac…" at bounding box center [879, 477] width 905 height 619
type textarea "})()"
paste textarea
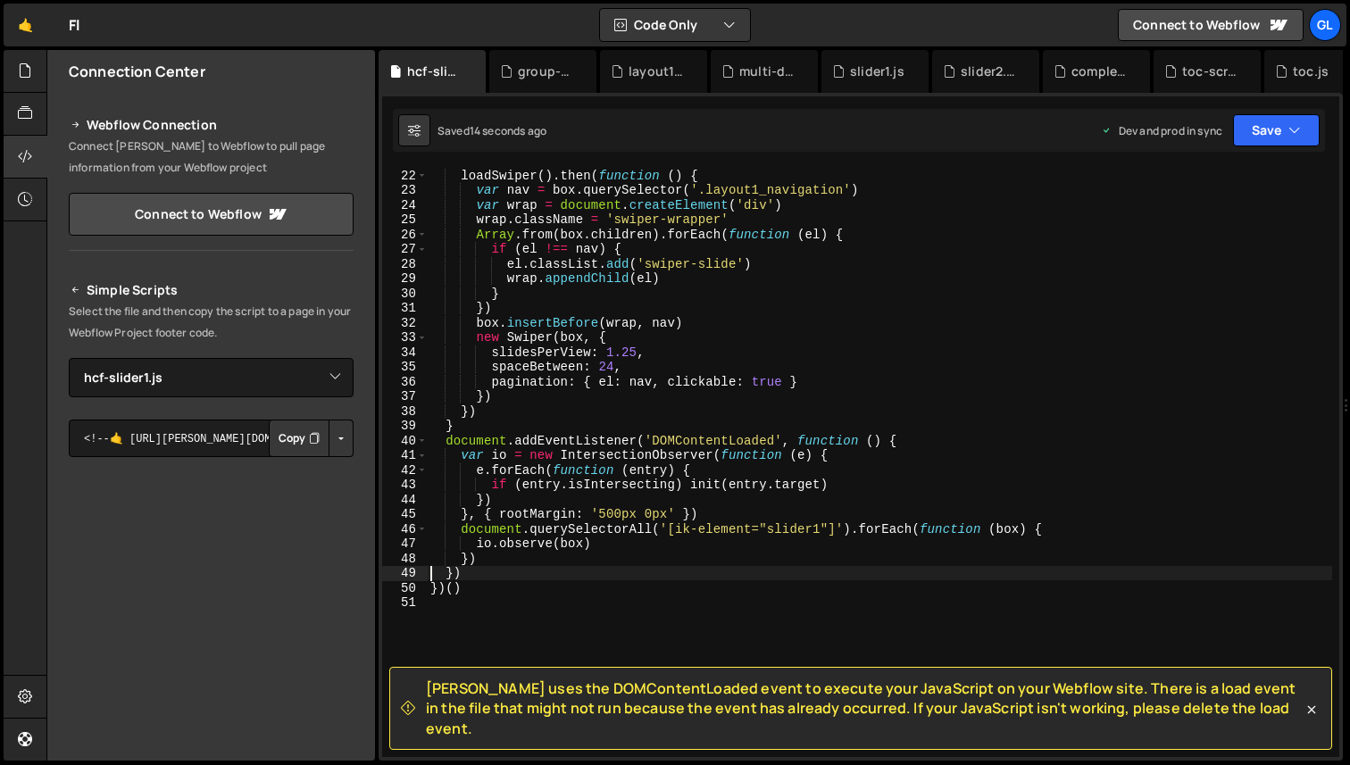
click at [629, 348] on div "loadSwiper ( ) . then ( function ( ) { var nav = box . querySelector ( '.layout…" at bounding box center [879, 477] width 905 height 619
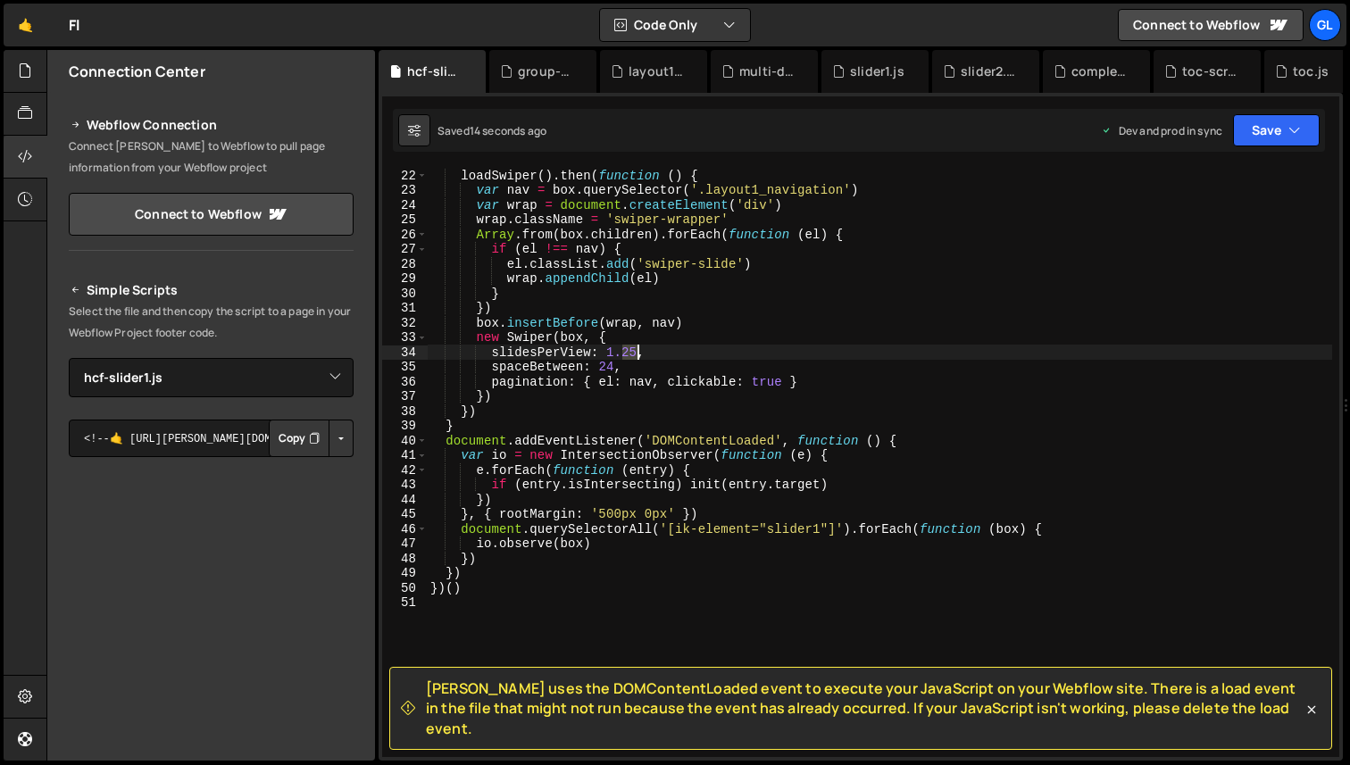
click at [629, 348] on div "loadSwiper ( ) . then ( function ( ) { var nav = box . querySelector ( '.layout…" at bounding box center [879, 477] width 905 height 619
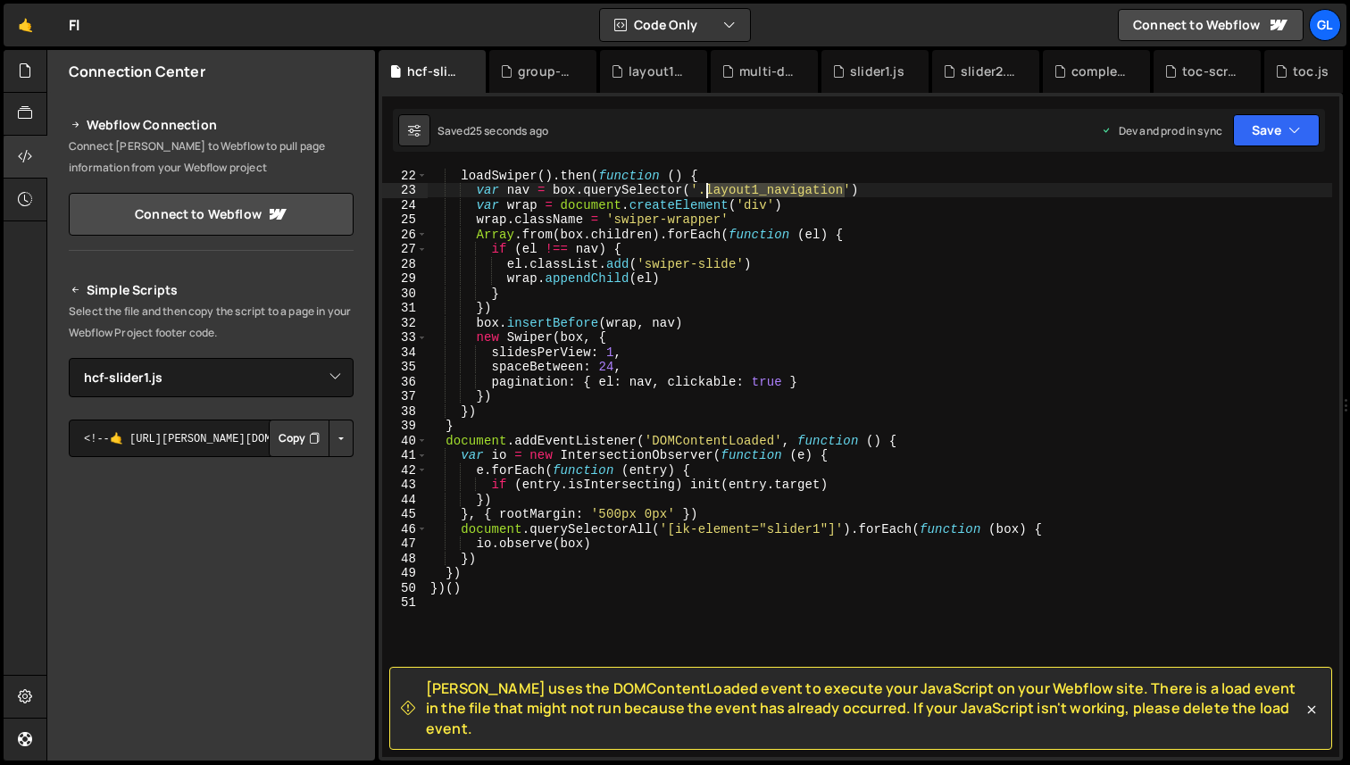
drag, startPoint x: 845, startPoint y: 192, endPoint x: 708, endPoint y: 188, distance: 137.5
click at [708, 188] on div "loadSwiper ( ) . then ( function ( ) { var nav = box . querySelector ( '.layout…" at bounding box center [879, 477] width 905 height 619
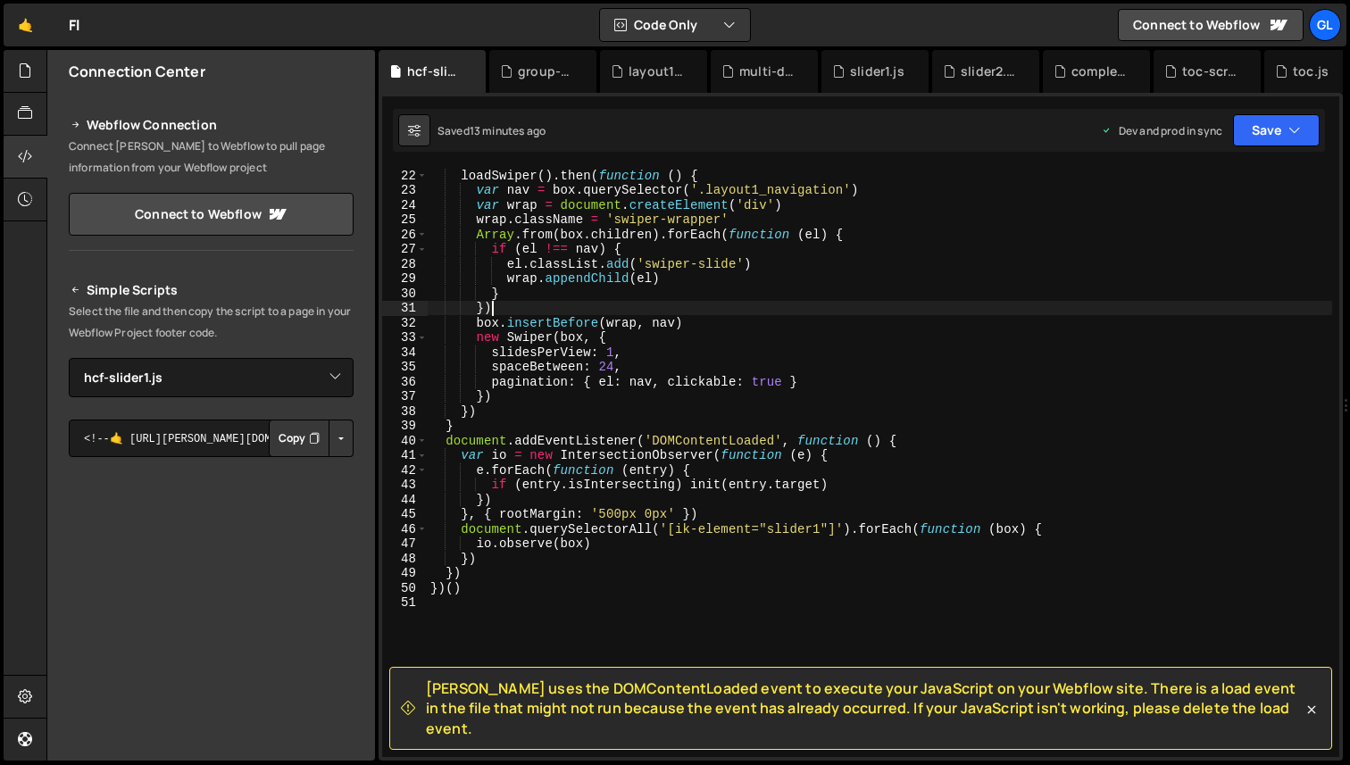
drag, startPoint x: 709, startPoint y: 188, endPoint x: 559, endPoint y: 303, distance: 188.5
click at [559, 303] on div "loadSwiper ( ) . then ( function ( ) { var nav = box . querySelector ( '.layout…" at bounding box center [879, 477] width 905 height 619
type textarea "})()"
paste textarea
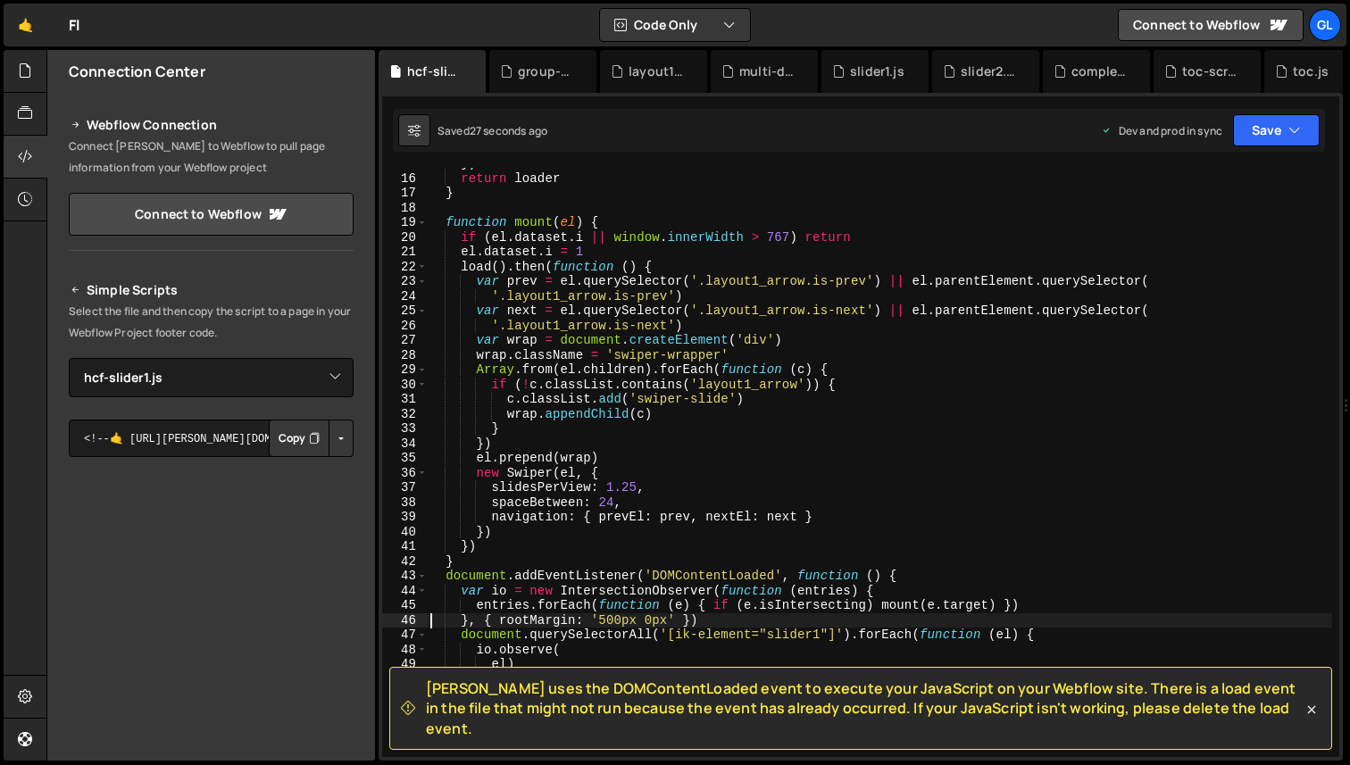
scroll to position [218, 0]
click at [511, 517] on div "}) return loader } function mount ( el ) { if ( el . dataset . i || window . in…" at bounding box center [879, 465] width 905 height 619
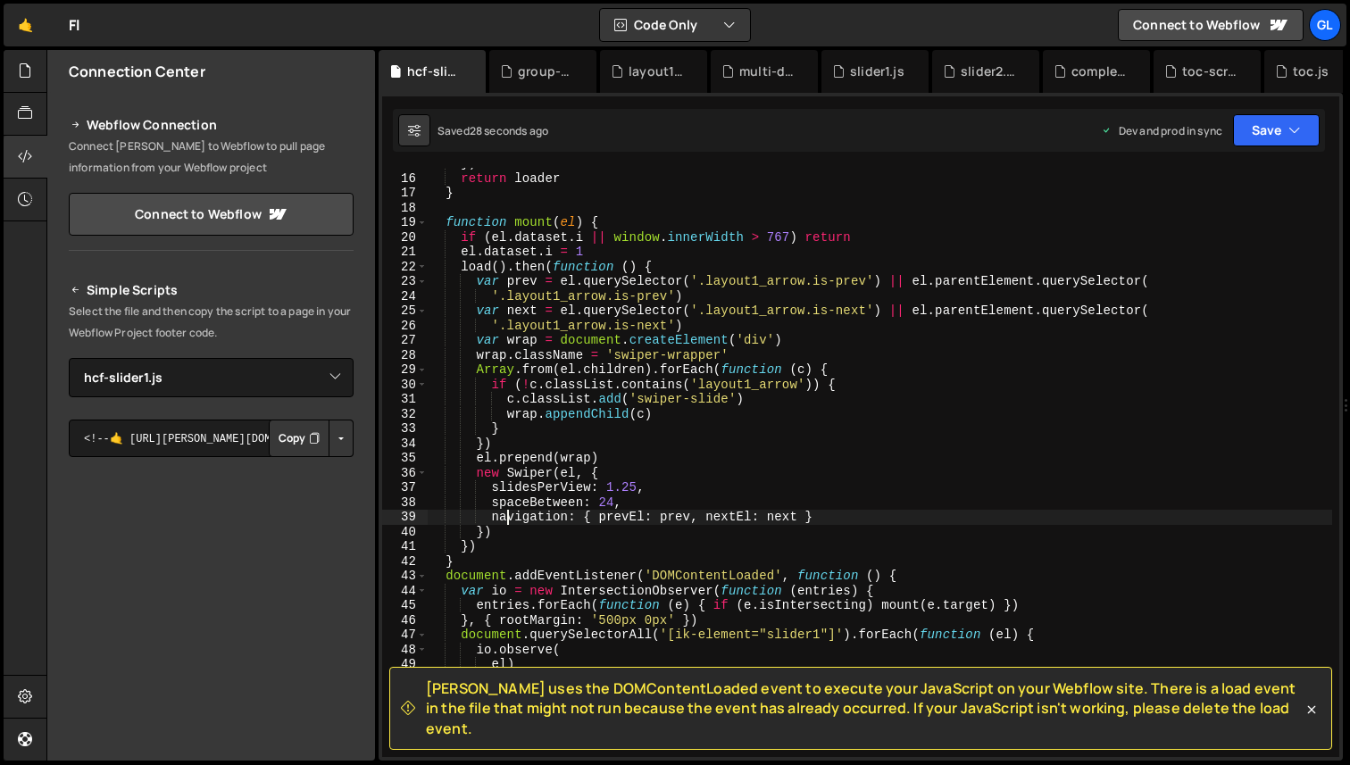
click at [511, 517] on div "}) return loader } function mount ( el ) { if ( el . dataset . i || window . in…" at bounding box center [879, 465] width 905 height 619
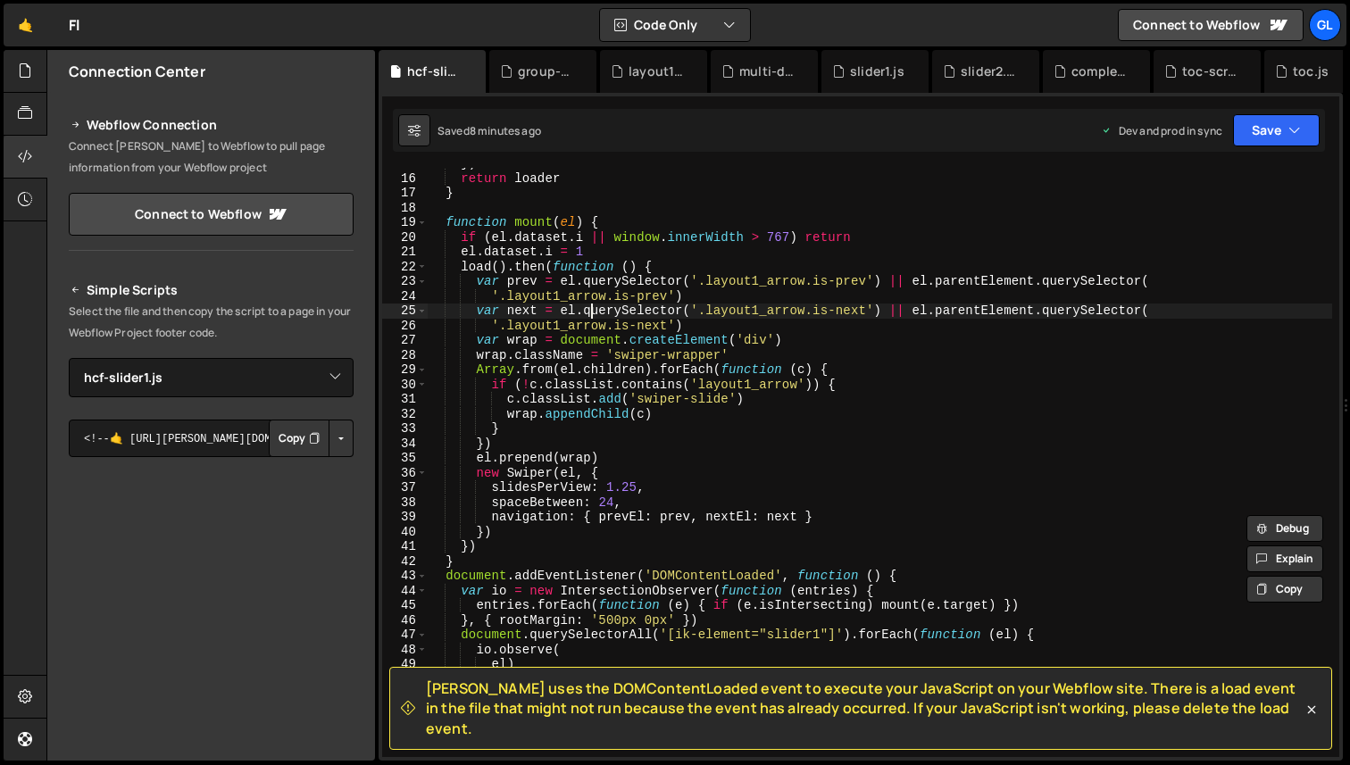
click at [590, 316] on div "}) return loader } function mount ( el ) { if ( el . dataset . i || window . in…" at bounding box center [879, 465] width 905 height 619
type textarea "})()"
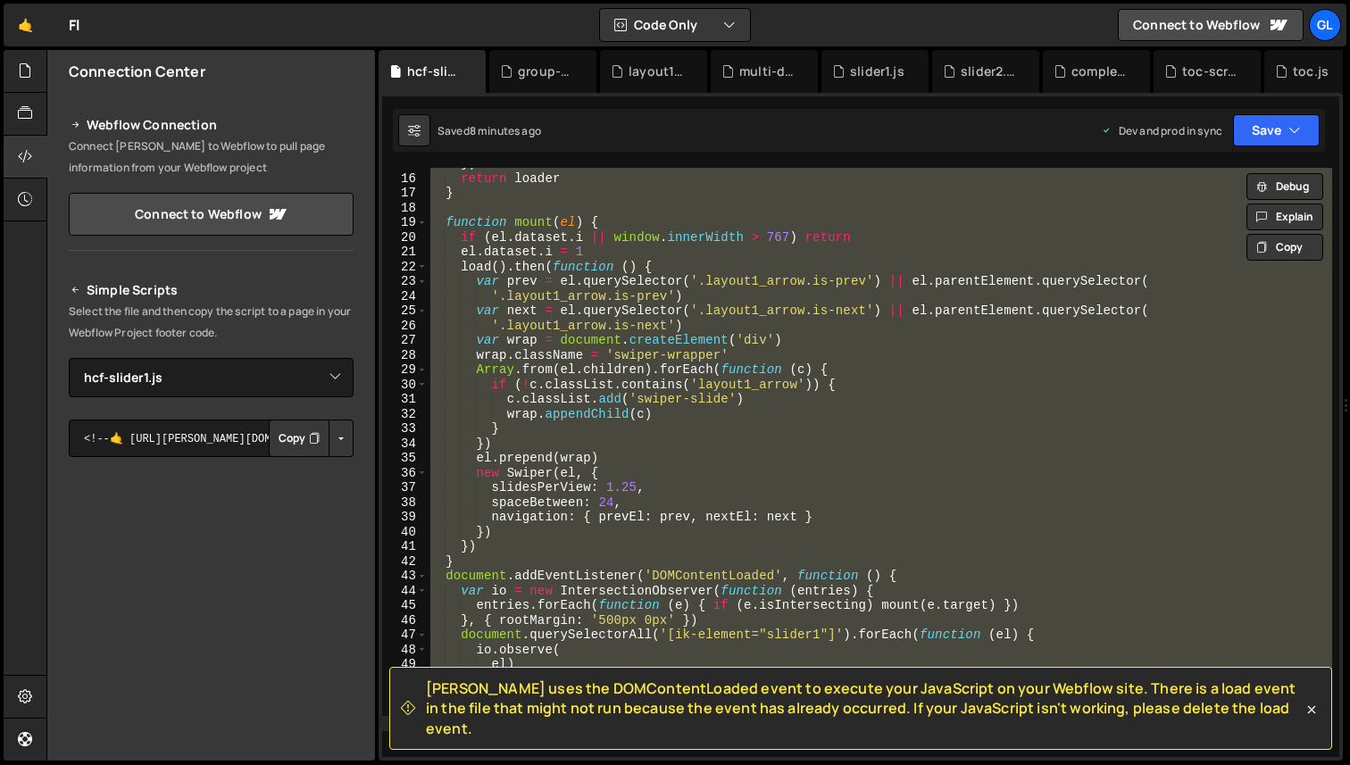
paste textarea
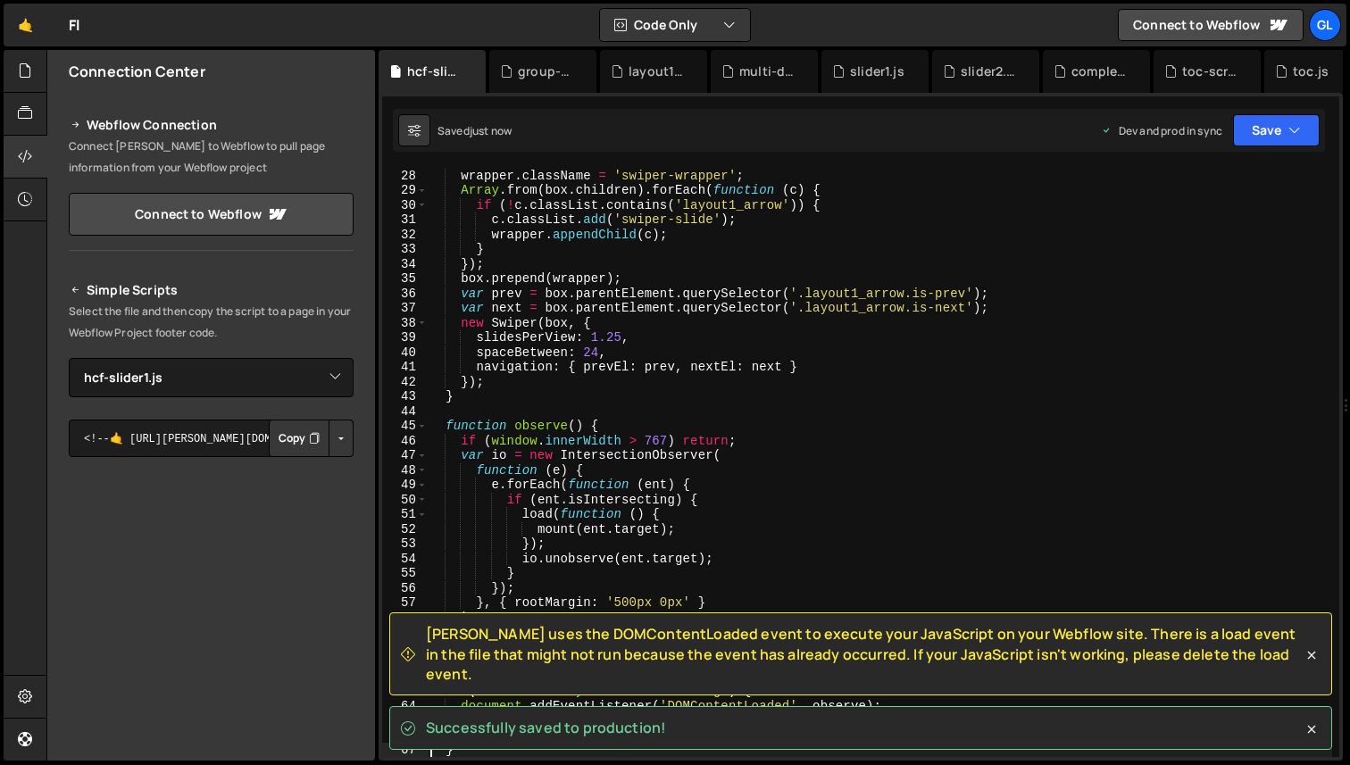
click at [521, 370] on div "wrapper . className = 'swiper-wrapper' ; Array . from ( box . children ) . forE…" at bounding box center [879, 477] width 905 height 619
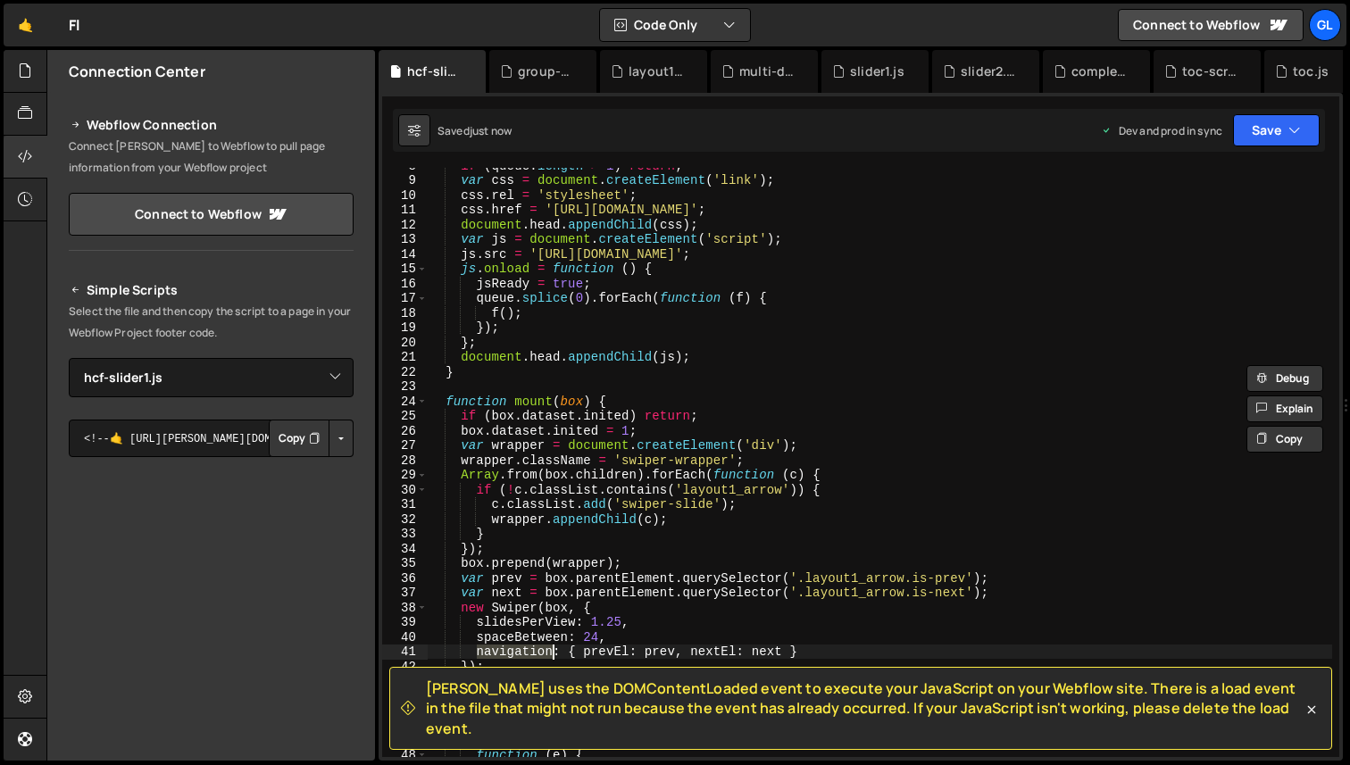
scroll to position [328, 0]
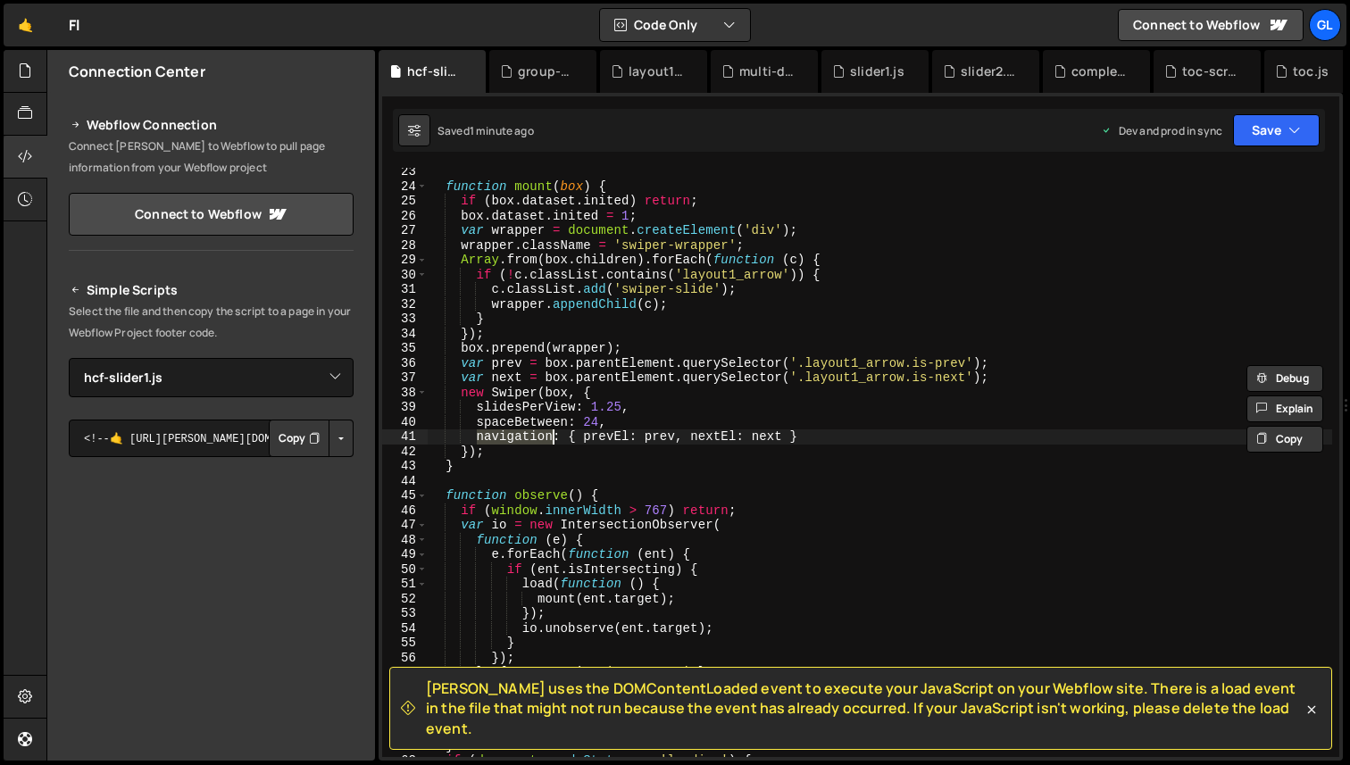
click at [684, 363] on div "function mount ( box ) { if ( box . dataset . inited ) return ; box . dataset .…" at bounding box center [879, 473] width 905 height 619
type textarea "})();"
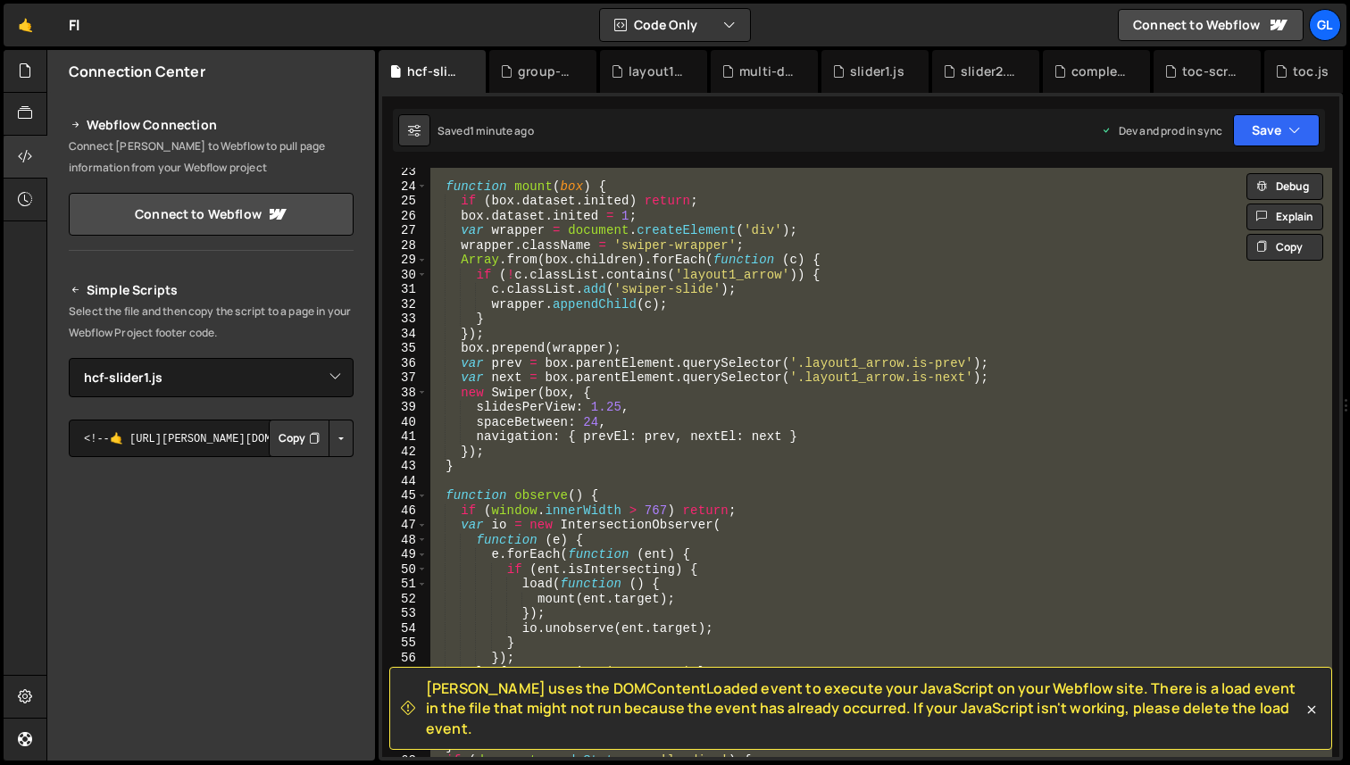
paste textarea
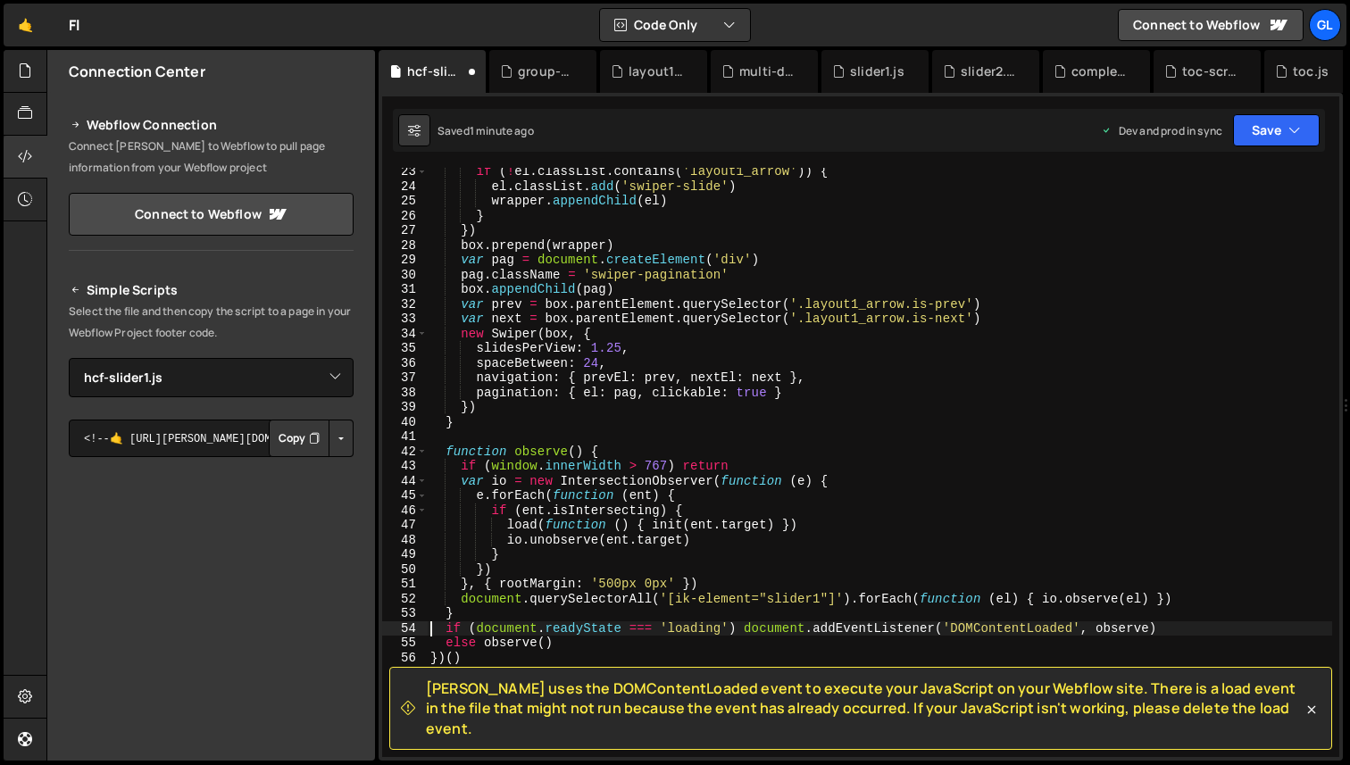
type textarea "if (document.readyState === 'loading') document.addEventListener('DOMContentLoa…"
click at [532, 77] on div "group-calendars.js" at bounding box center [546, 71] width 57 height 18
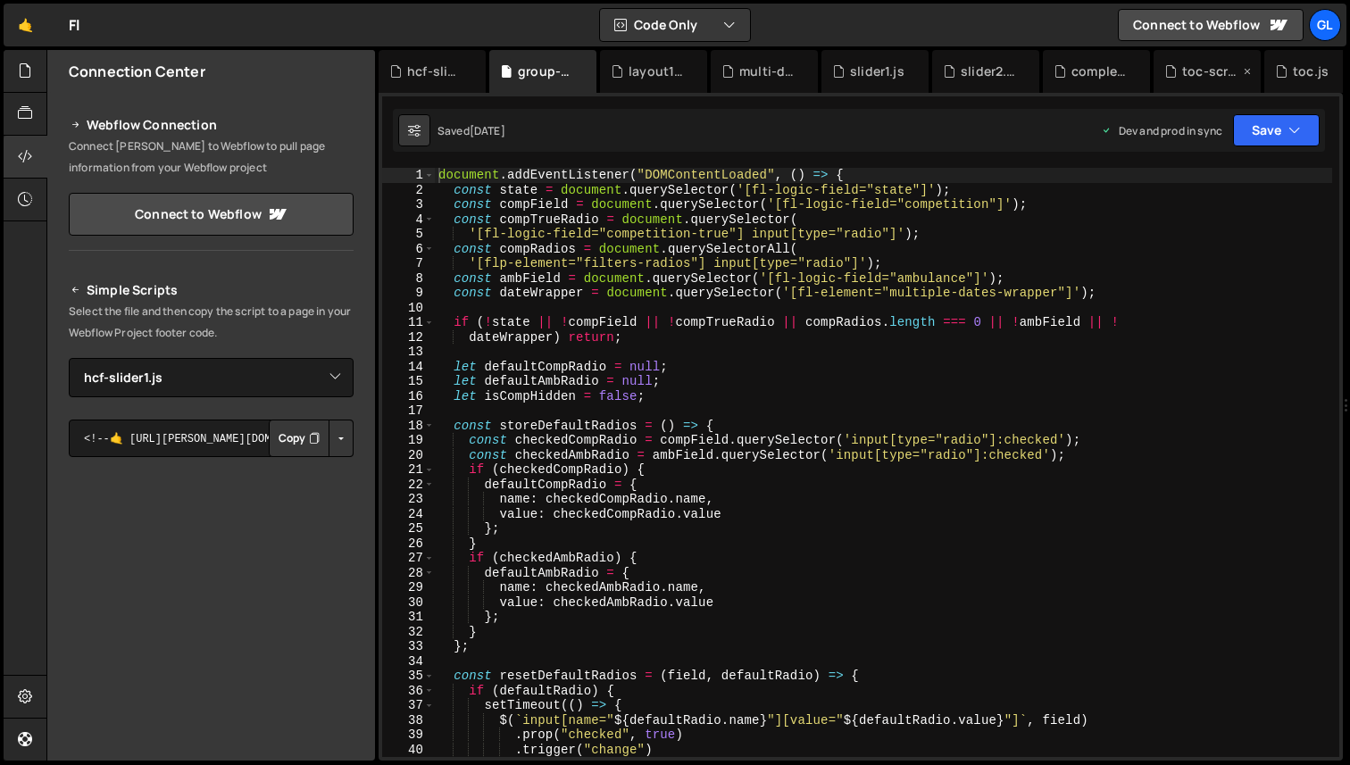
click at [1218, 81] on div "toc-scroll-upd.js" at bounding box center [1206, 71] width 107 height 43
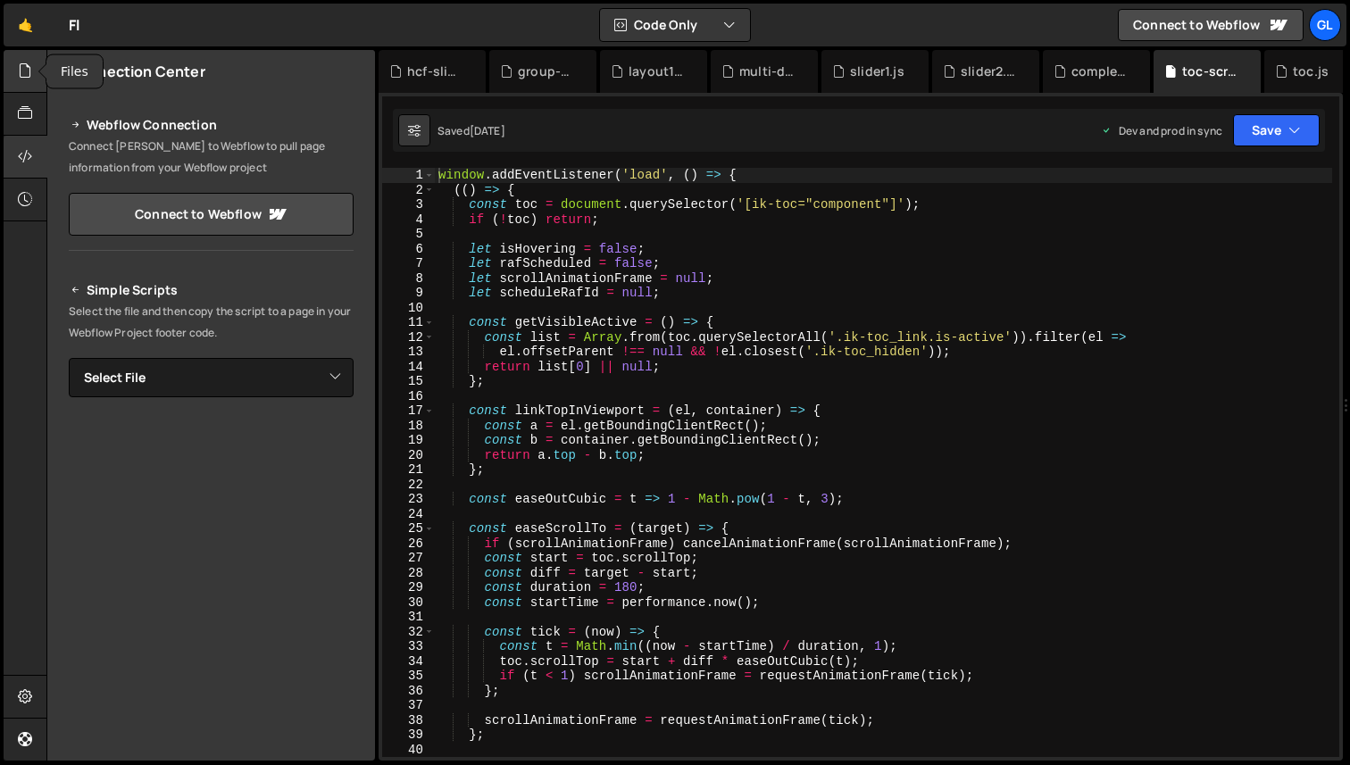
click at [22, 65] on icon at bounding box center [25, 71] width 14 height 20
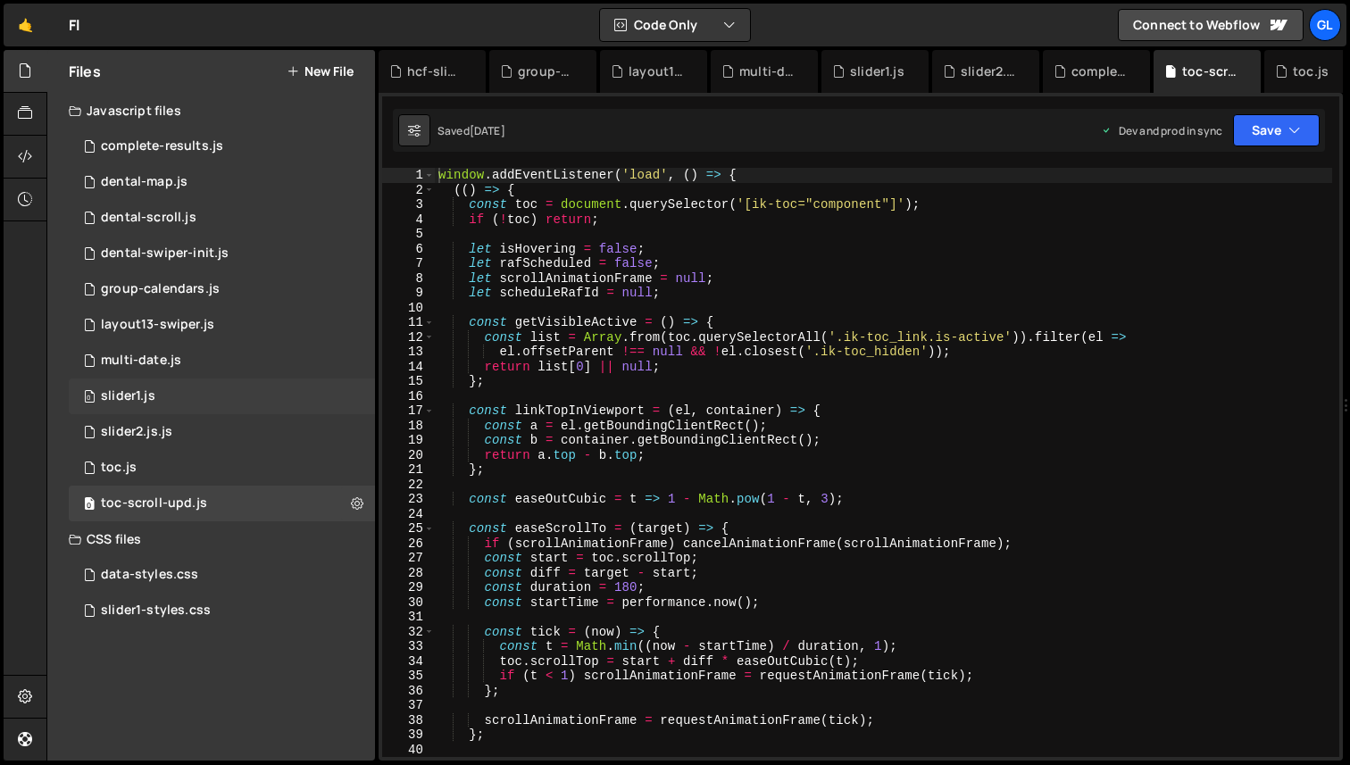
click at [175, 388] on div "0 slider1.js 0" at bounding box center [222, 396] width 306 height 36
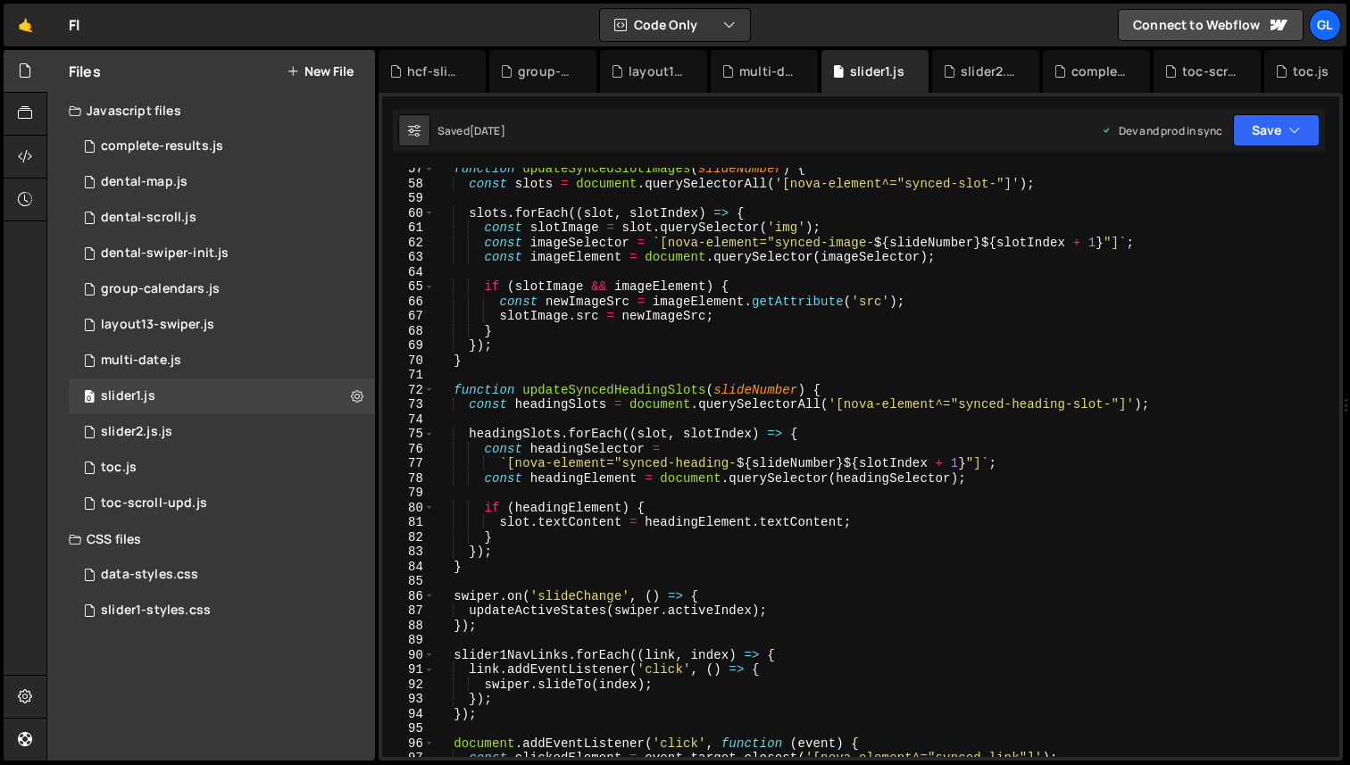
scroll to position [1092, 0]
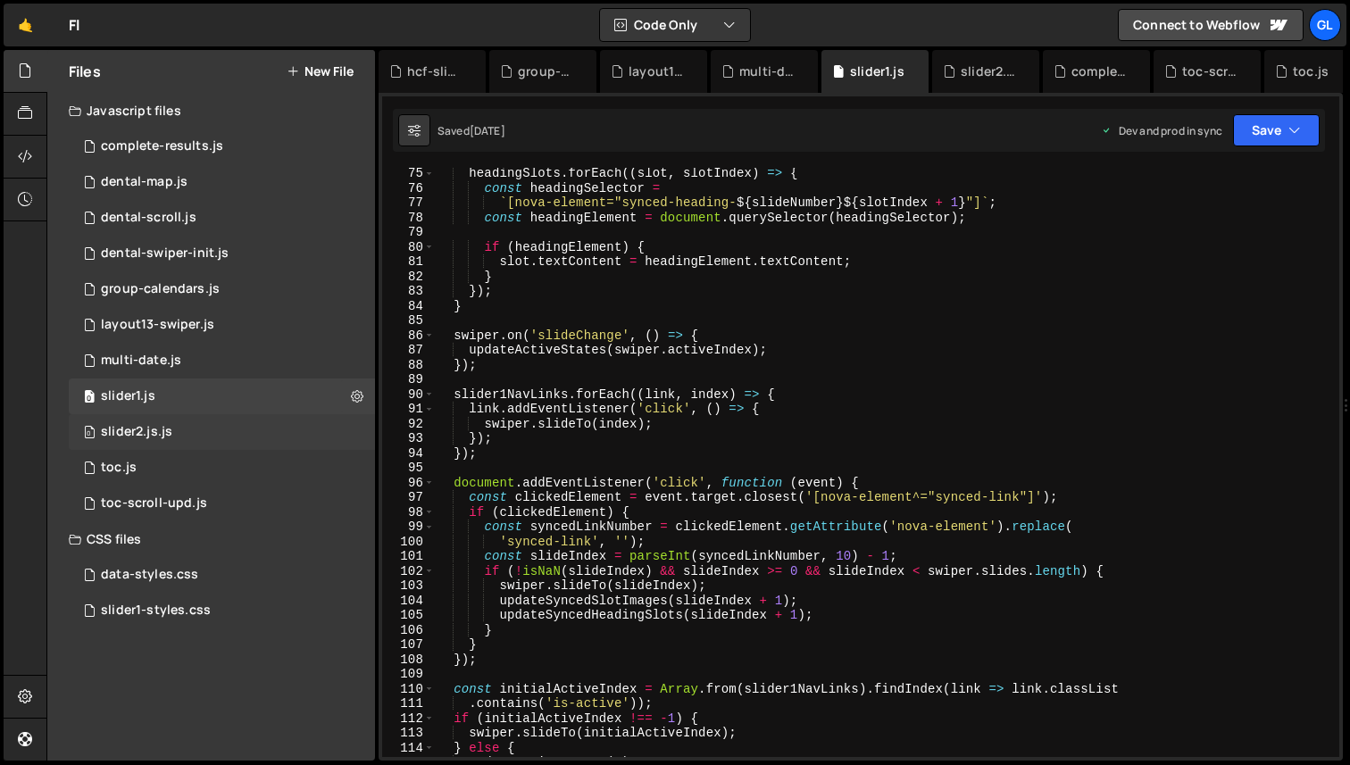
click at [169, 424] on div "slider2.js.js" at bounding box center [136, 432] width 71 height 16
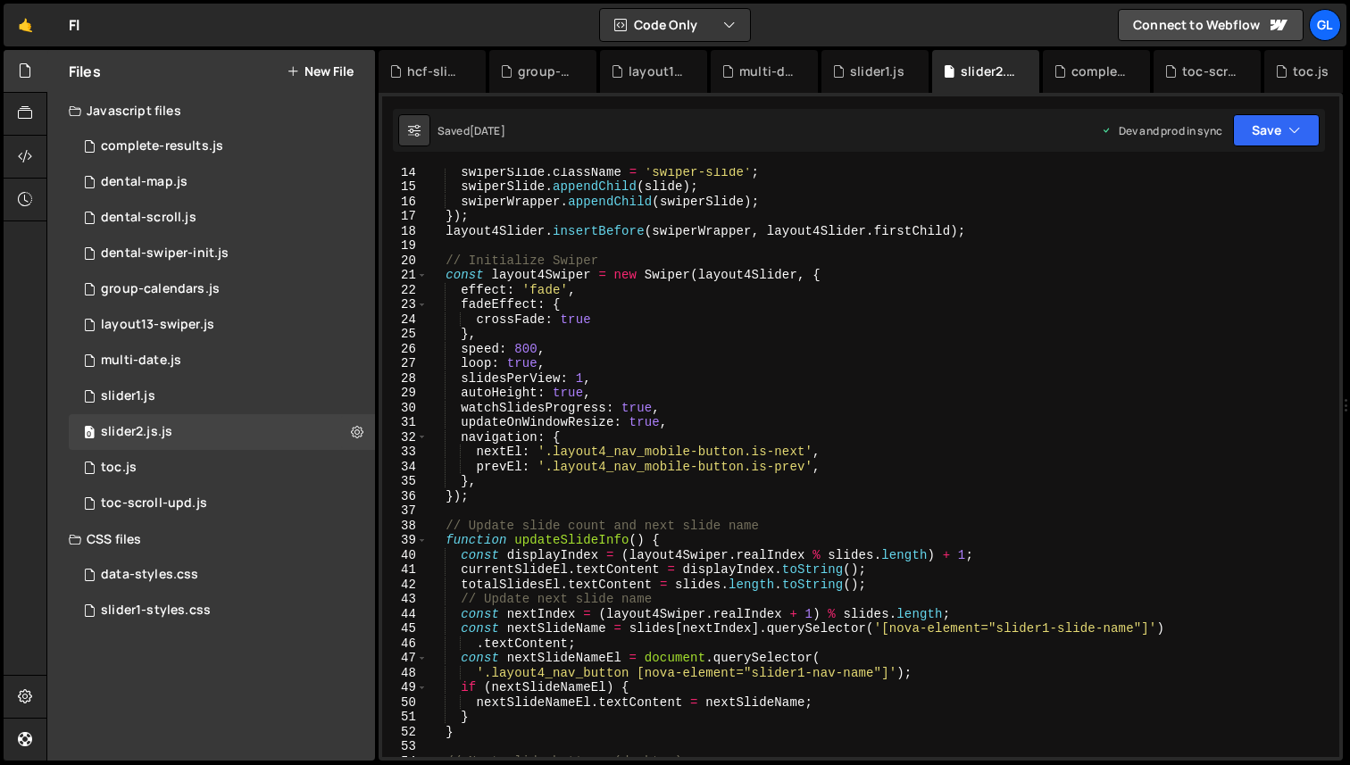
scroll to position [195, 0]
click at [185, 321] on div "layout13-swiper.js" at bounding box center [157, 325] width 113 height 16
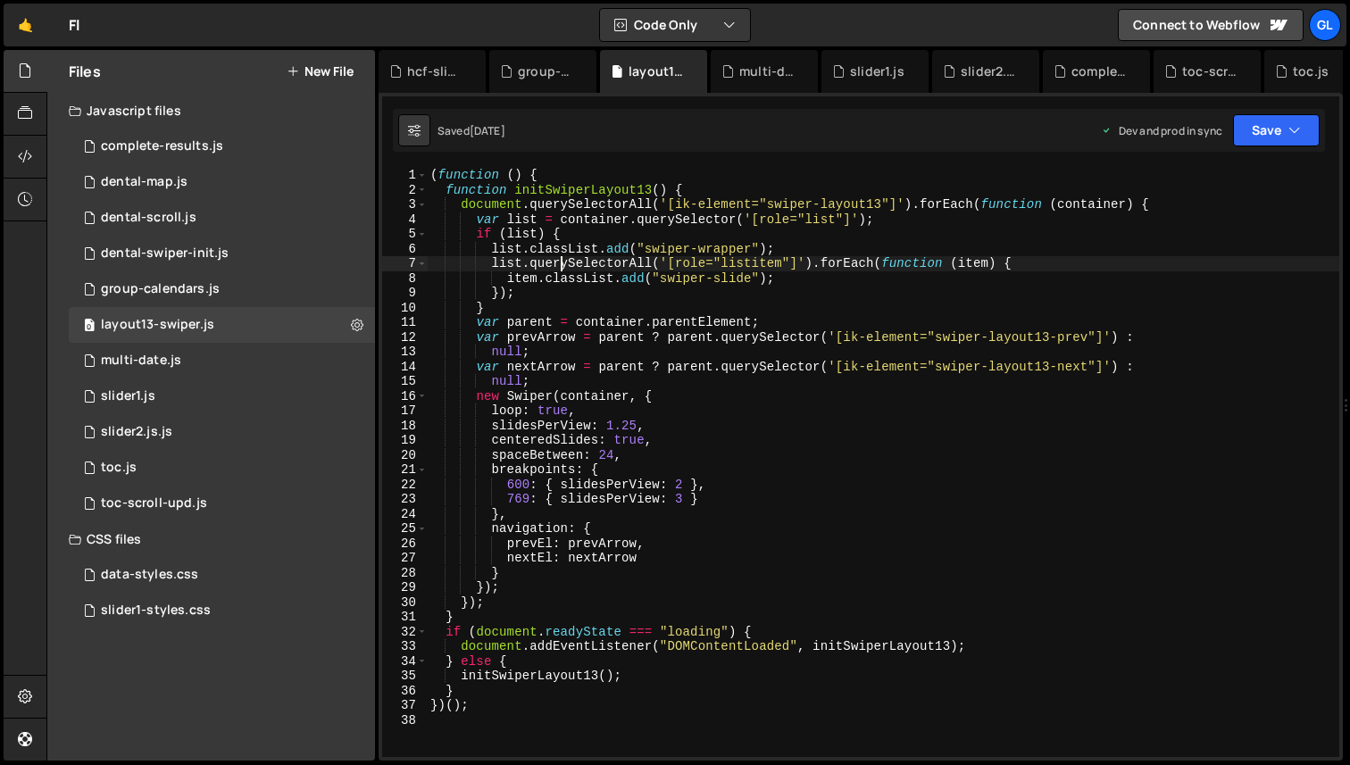
click at [564, 260] on div "( function ( ) { function initSwiperLayout13 ( ) { document . querySelectorAll …" at bounding box center [883, 477] width 912 height 619
click at [582, 206] on div "( function ( ) { function initSwiperLayout13 ( ) { document . querySelectorAll …" at bounding box center [883, 477] width 912 height 619
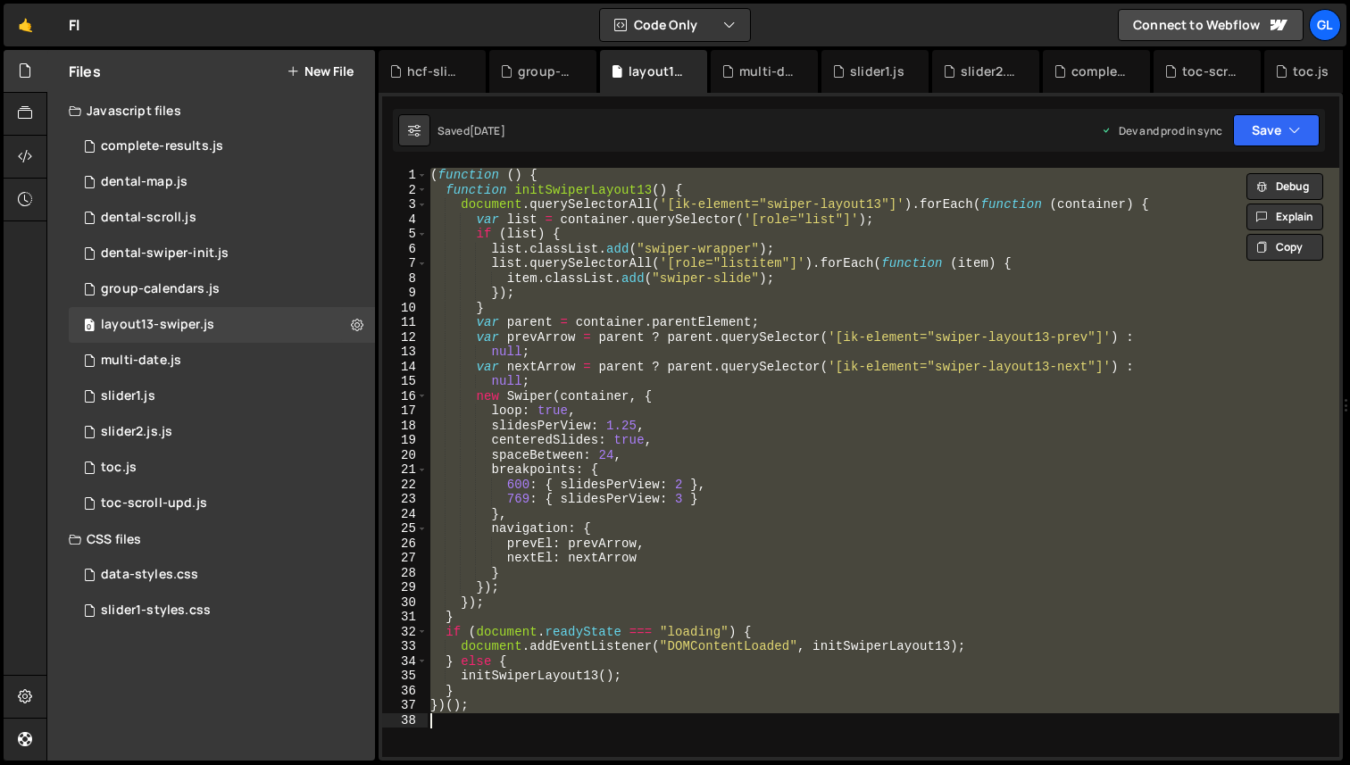
click at [621, 333] on div "( function ( ) { function initSwiperLayout13 ( ) { document . querySelectorAll …" at bounding box center [883, 462] width 912 height 589
type textarea "})();"
paste textarea
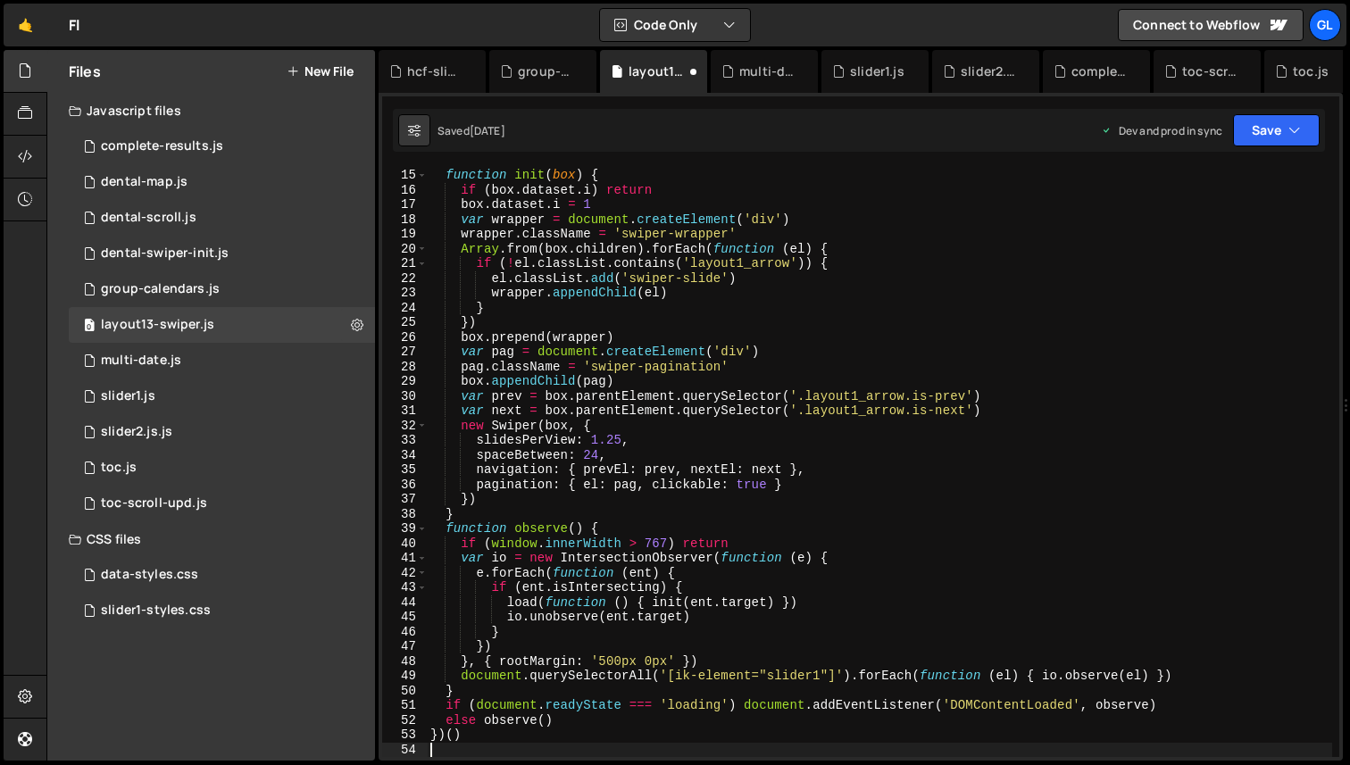
type textarea "})();"
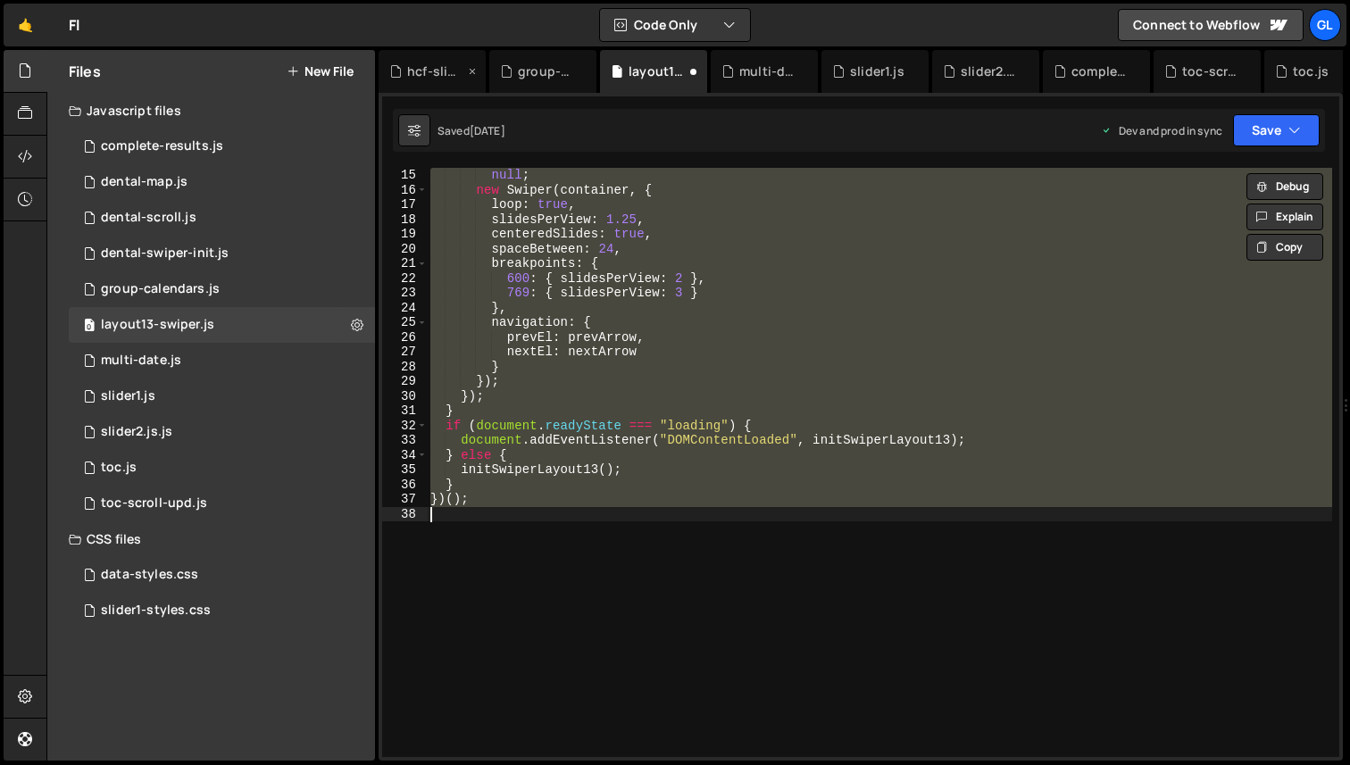
click at [428, 75] on div "hcf-slider1.js" at bounding box center [435, 71] width 57 height 18
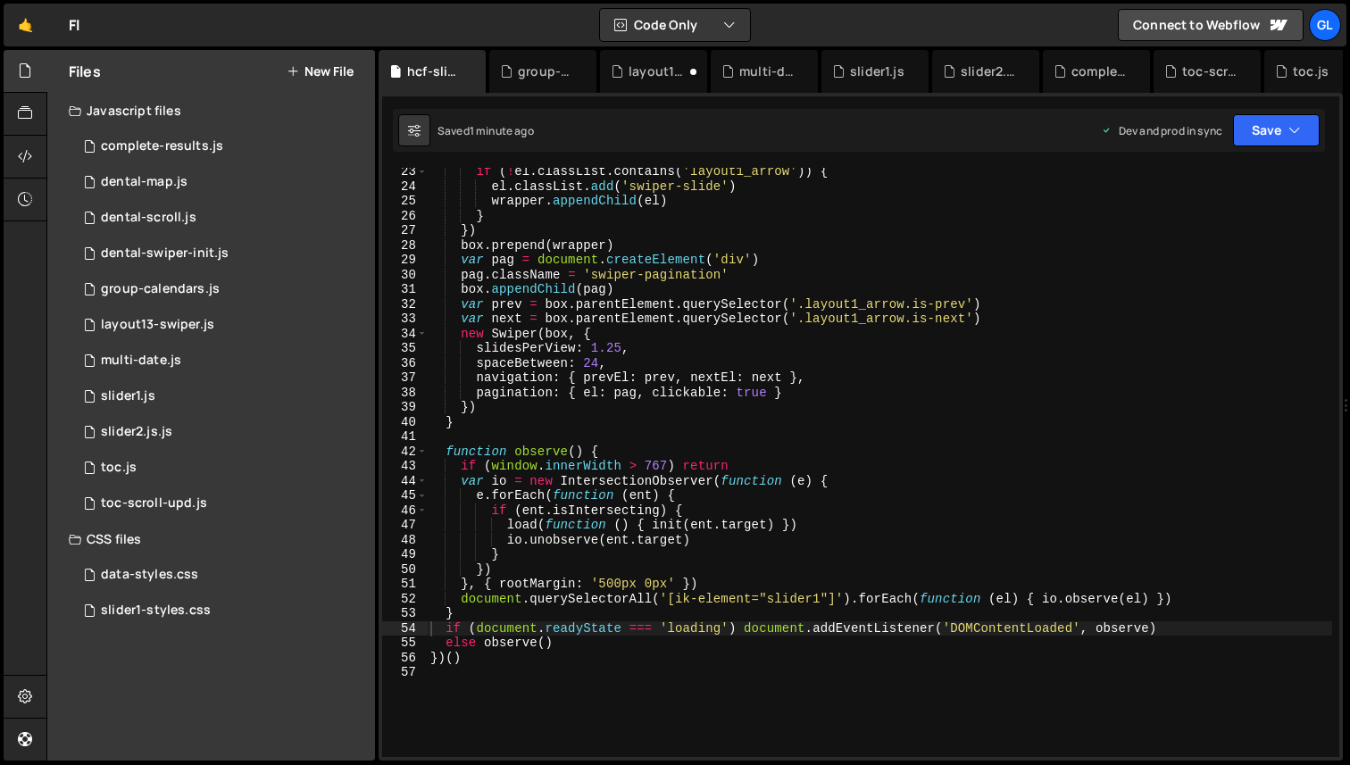
click at [625, 453] on div "if ( ! el . classList . contains ( 'layout1_arrow' )) { el . classList . add ( …" at bounding box center [879, 473] width 905 height 619
type textarea "})()"
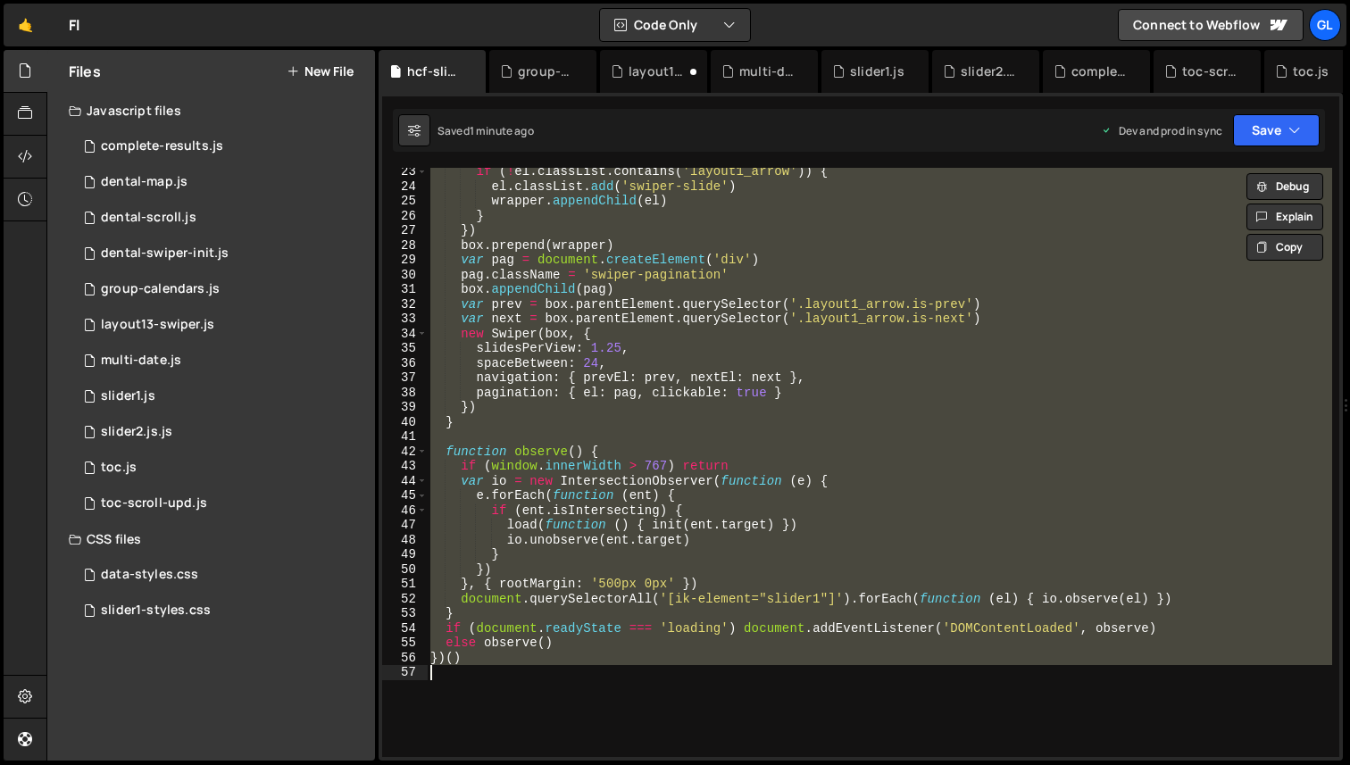
paste textarea
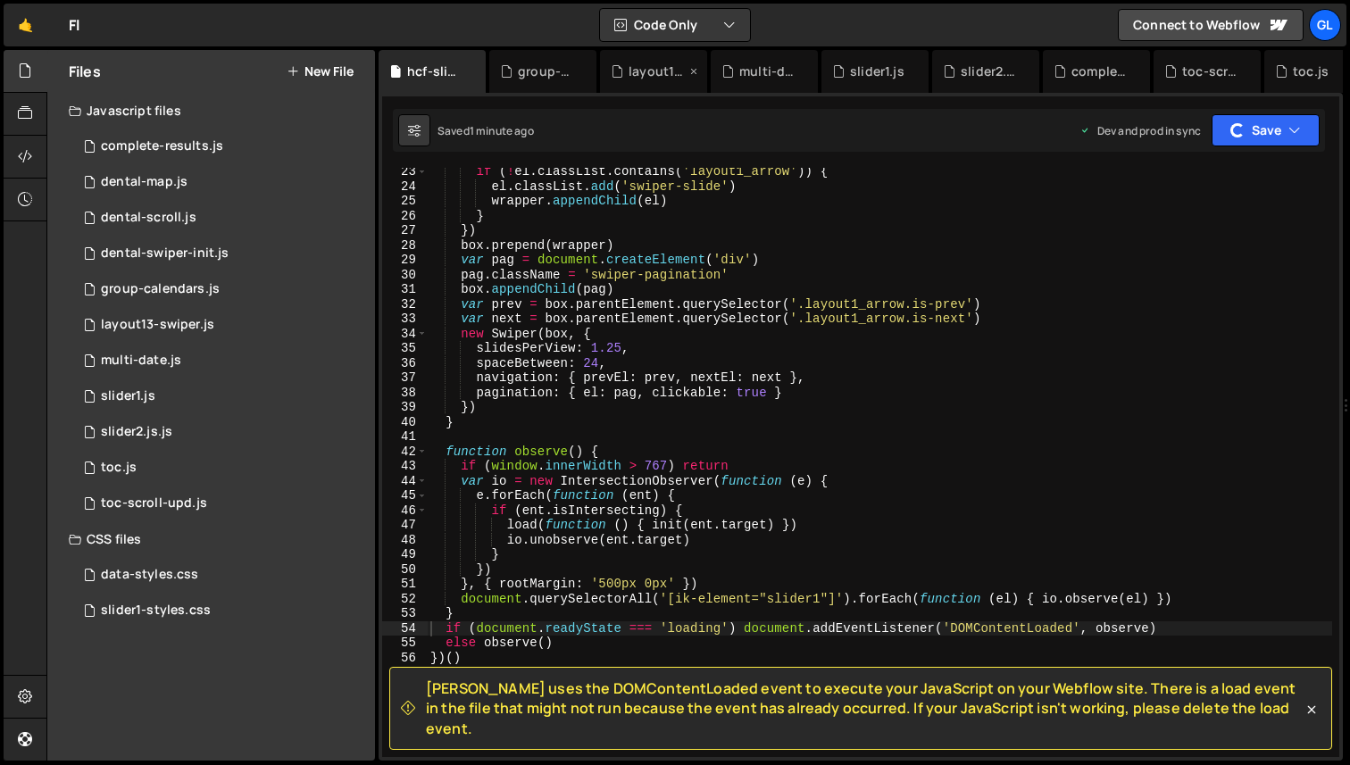
click at [694, 68] on icon at bounding box center [693, 71] width 12 height 18
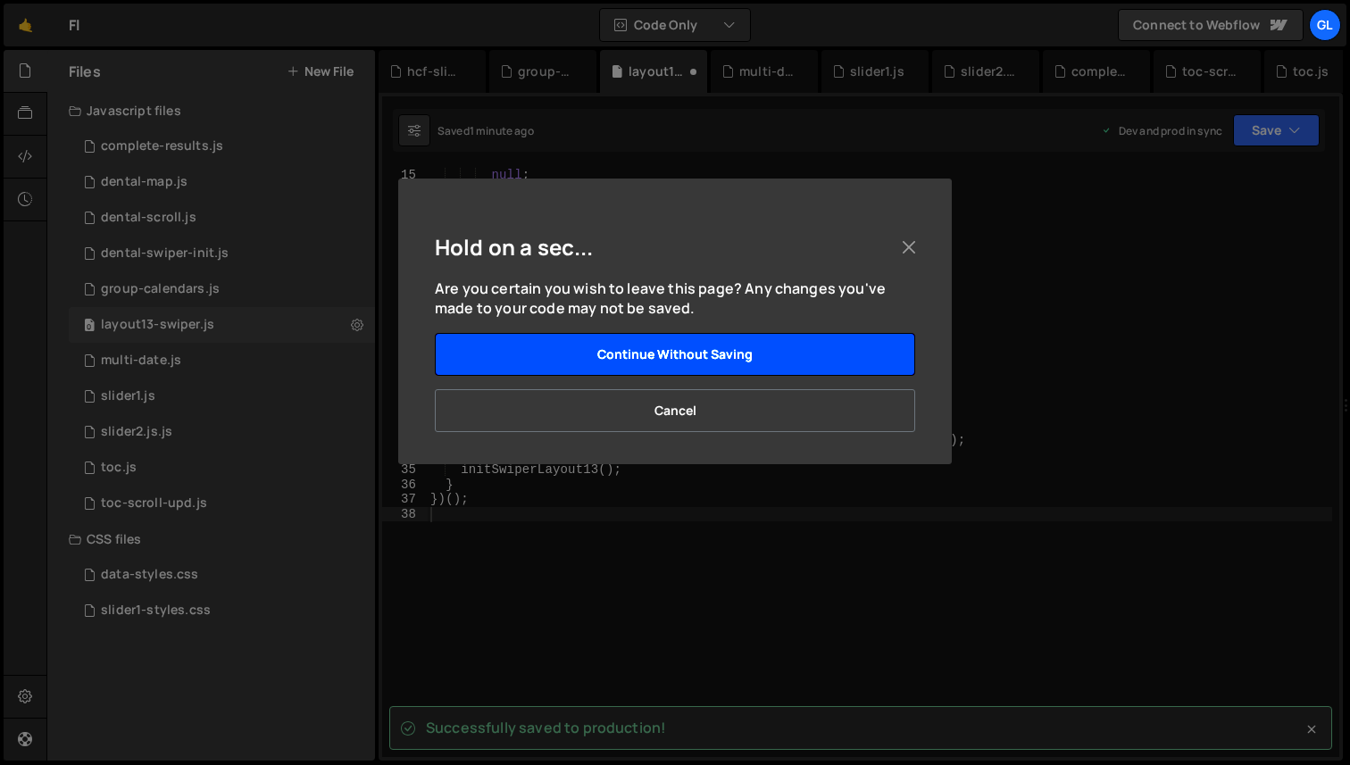
click at [681, 351] on button "Continue without saving" at bounding box center [675, 354] width 480 height 43
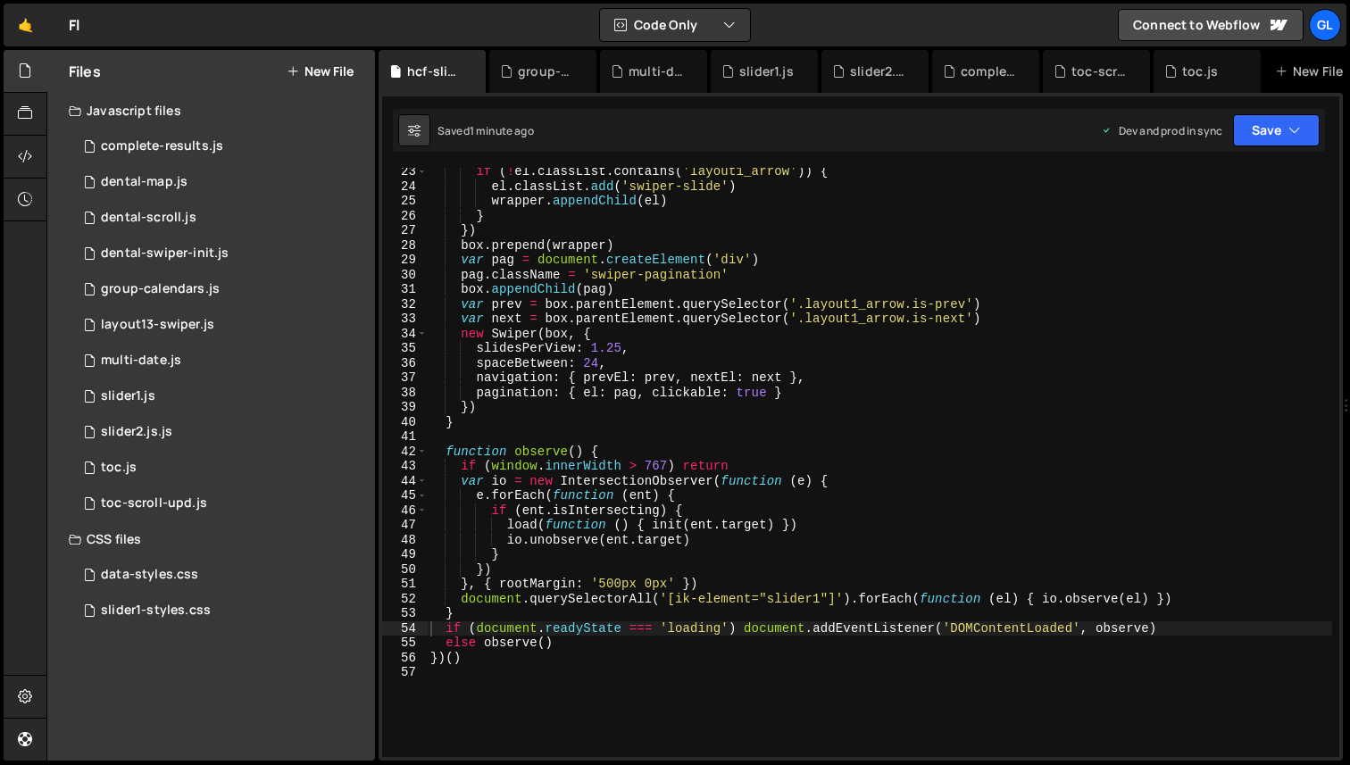
click at [580, 406] on div "if ( ! el . classList . contains ( 'layout1_arrow' )) { el . classList . add ( …" at bounding box center [879, 473] width 905 height 619
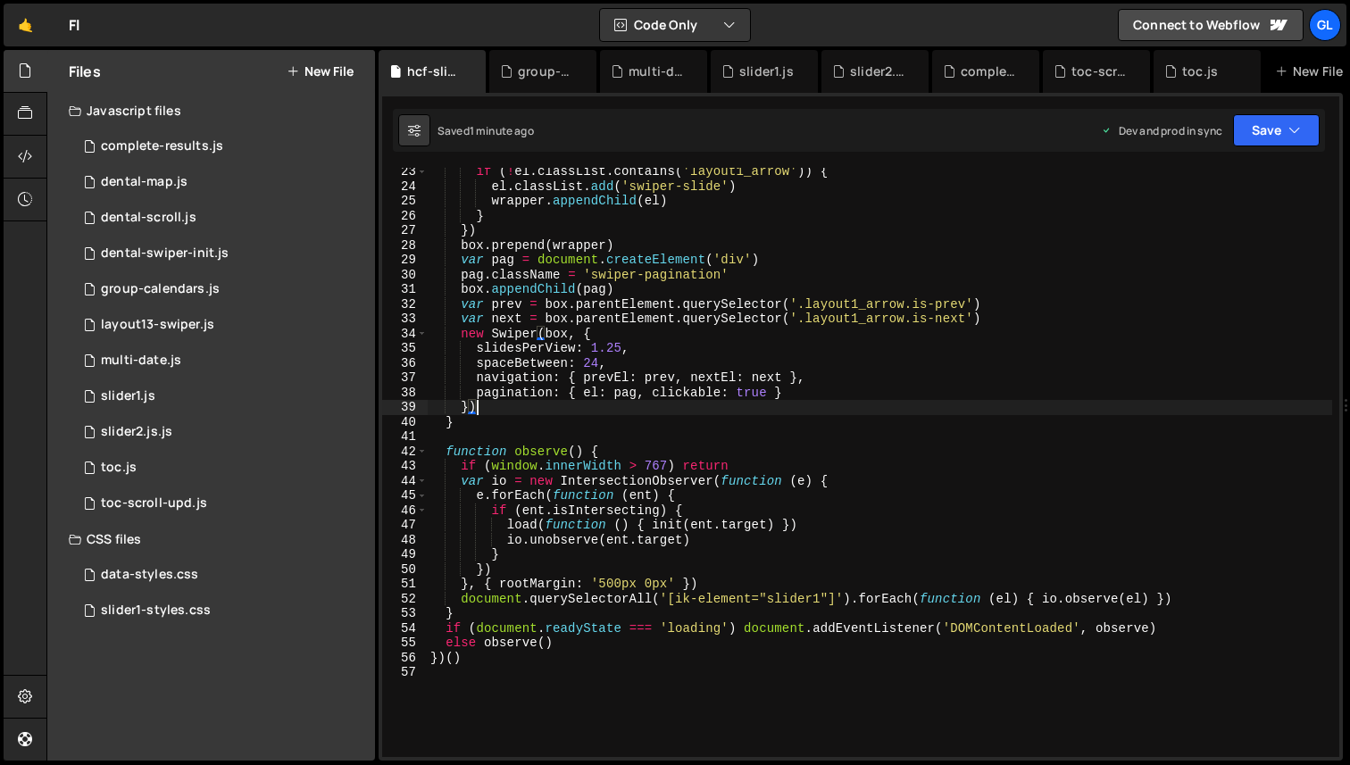
type textarea "})()"
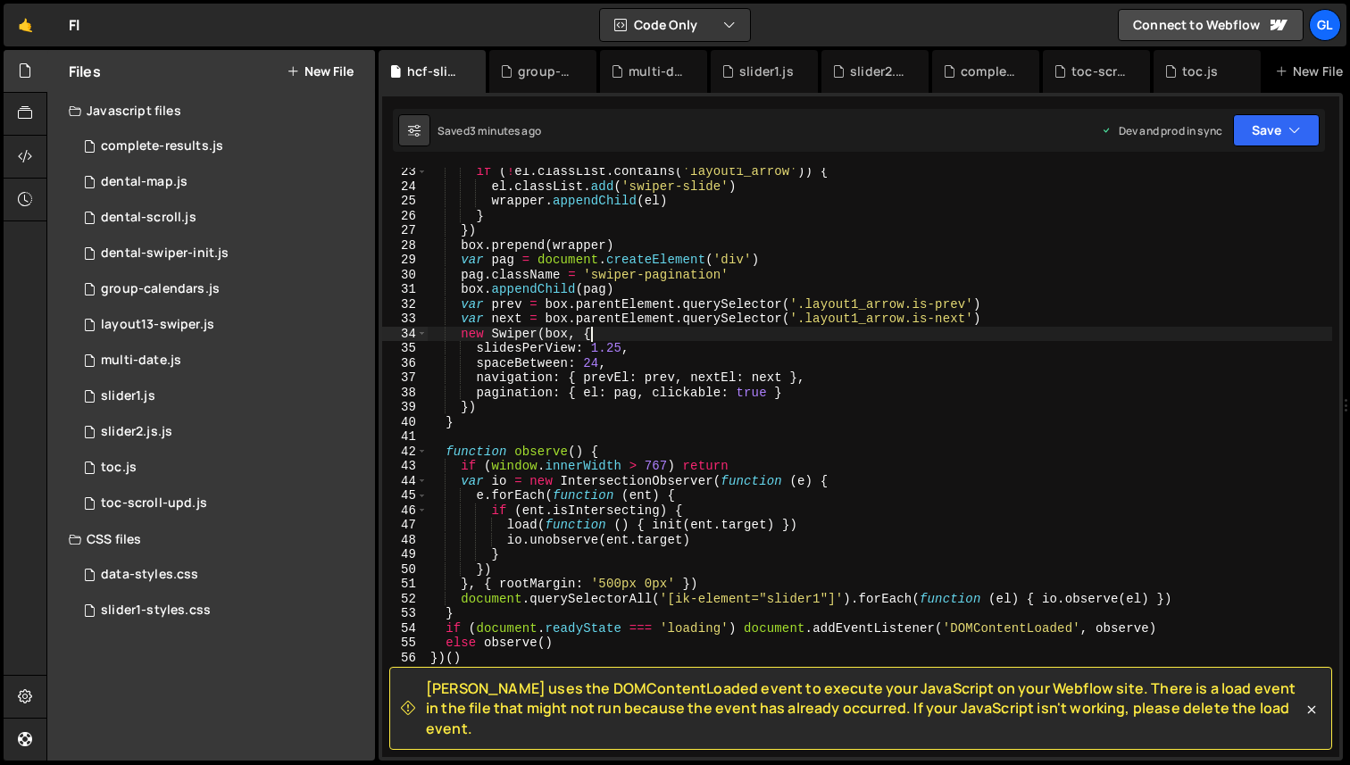
click at [602, 328] on div "if ( ! el . classList . contains ( 'layout1_arrow' )) { el . classList . add ( …" at bounding box center [879, 473] width 905 height 619
type textarea "})()"
paste textarea
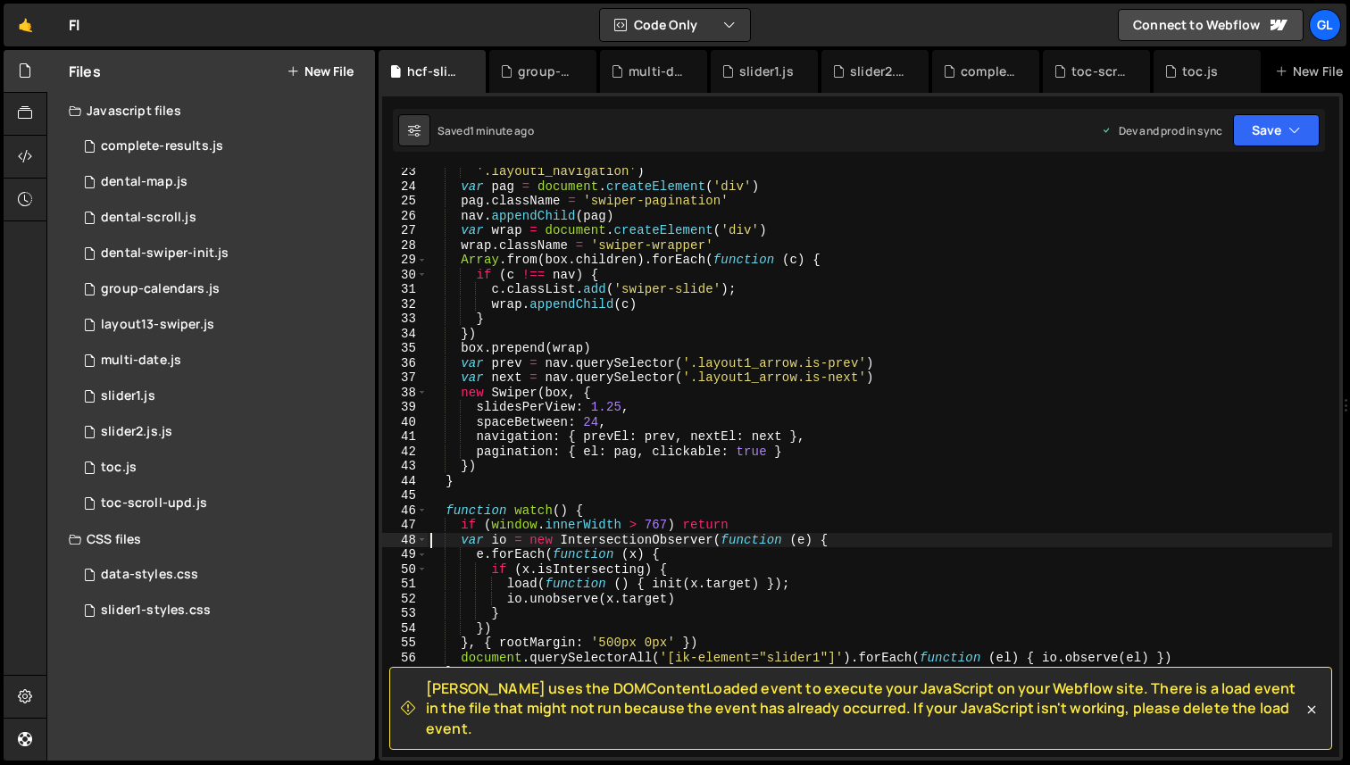
click at [635, 253] on div "'.layout1_navigation' ) var pag = document . createElement ( 'div' ) pag . clas…" at bounding box center [879, 473] width 905 height 619
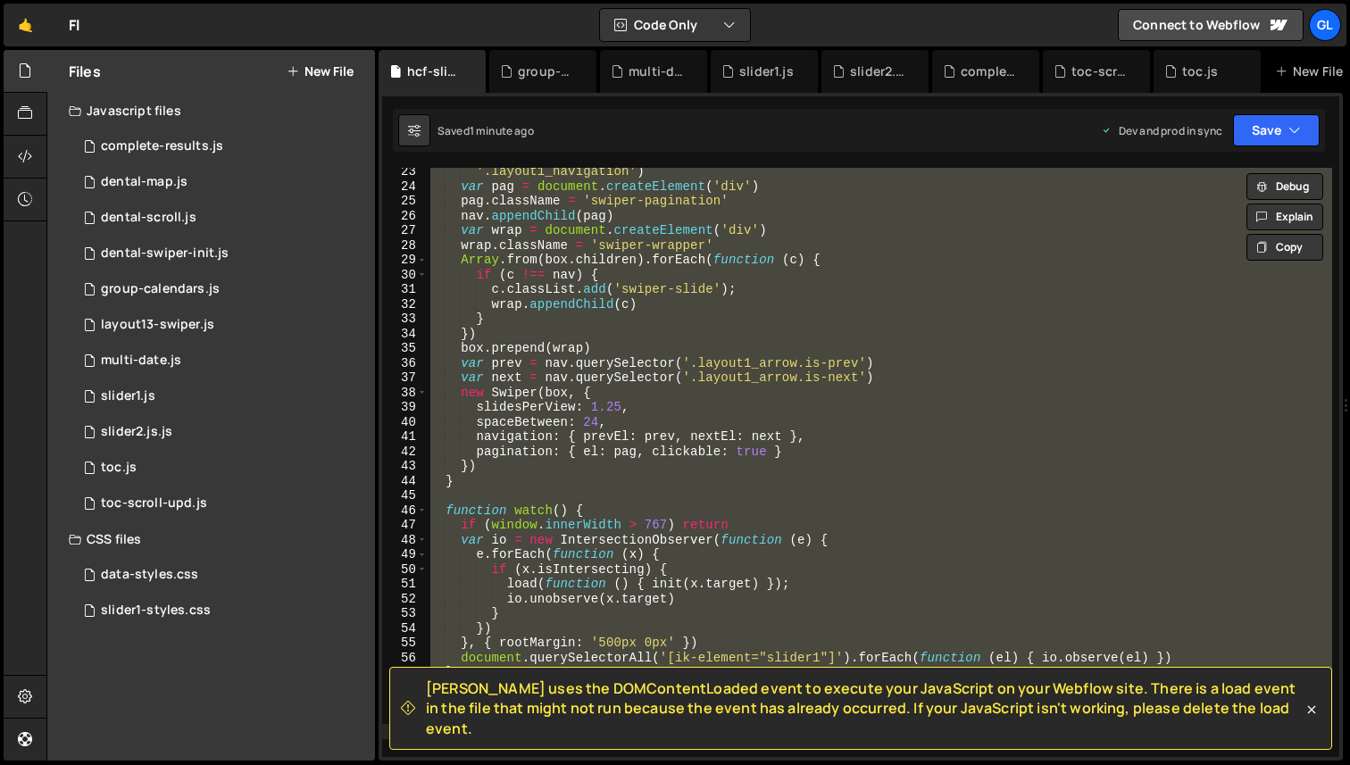
paste textarea ";"
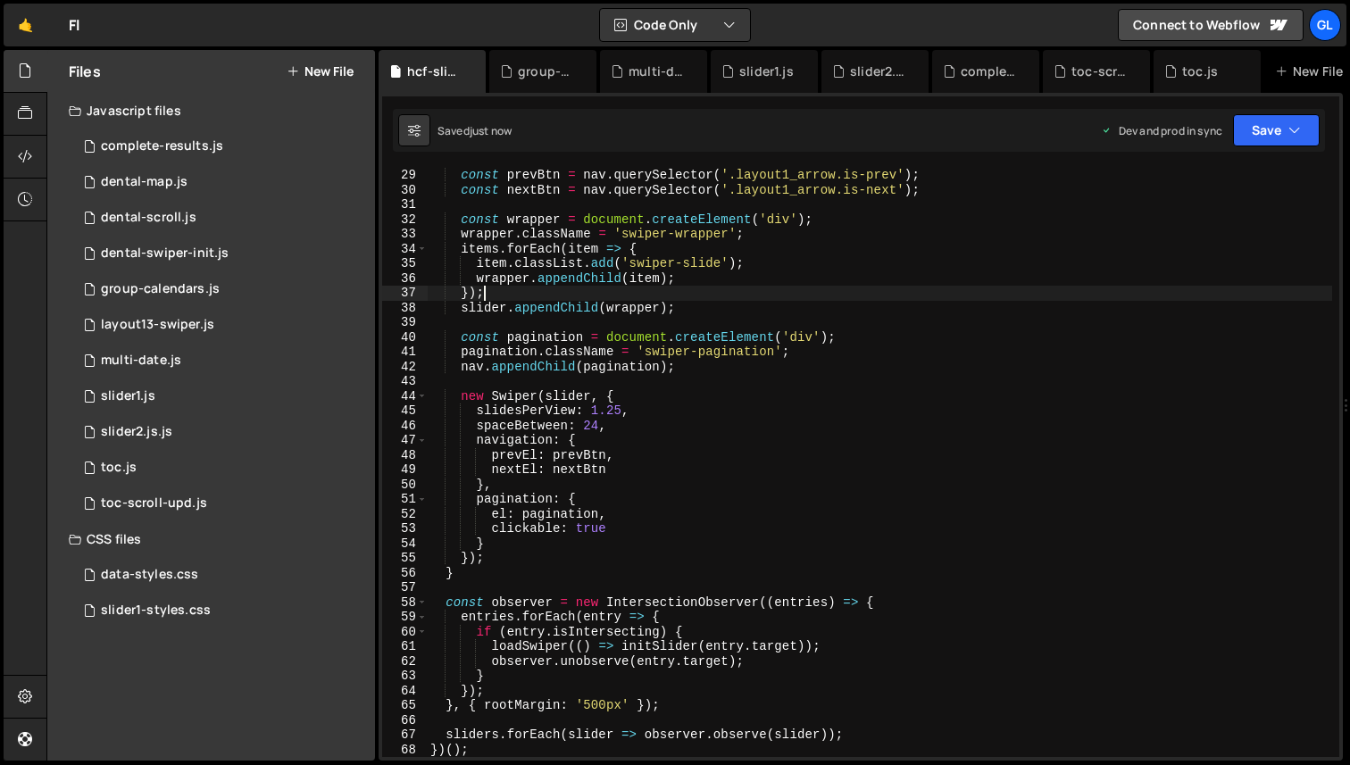
click at [677, 286] on div "const prevBtn = nav . querySelector ( '.layout1_arrow.is-prev' ) ; const nextBt…" at bounding box center [879, 477] width 905 height 619
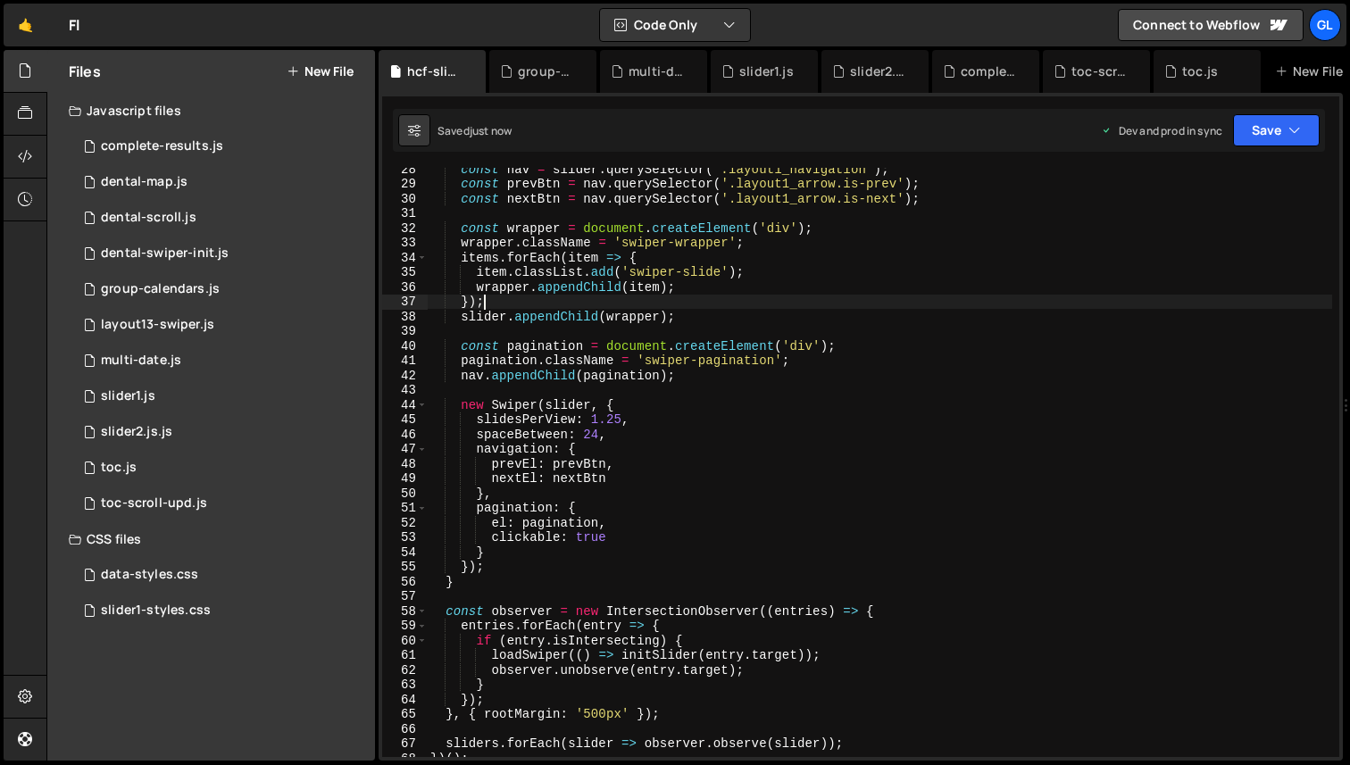
scroll to position [0, 0]
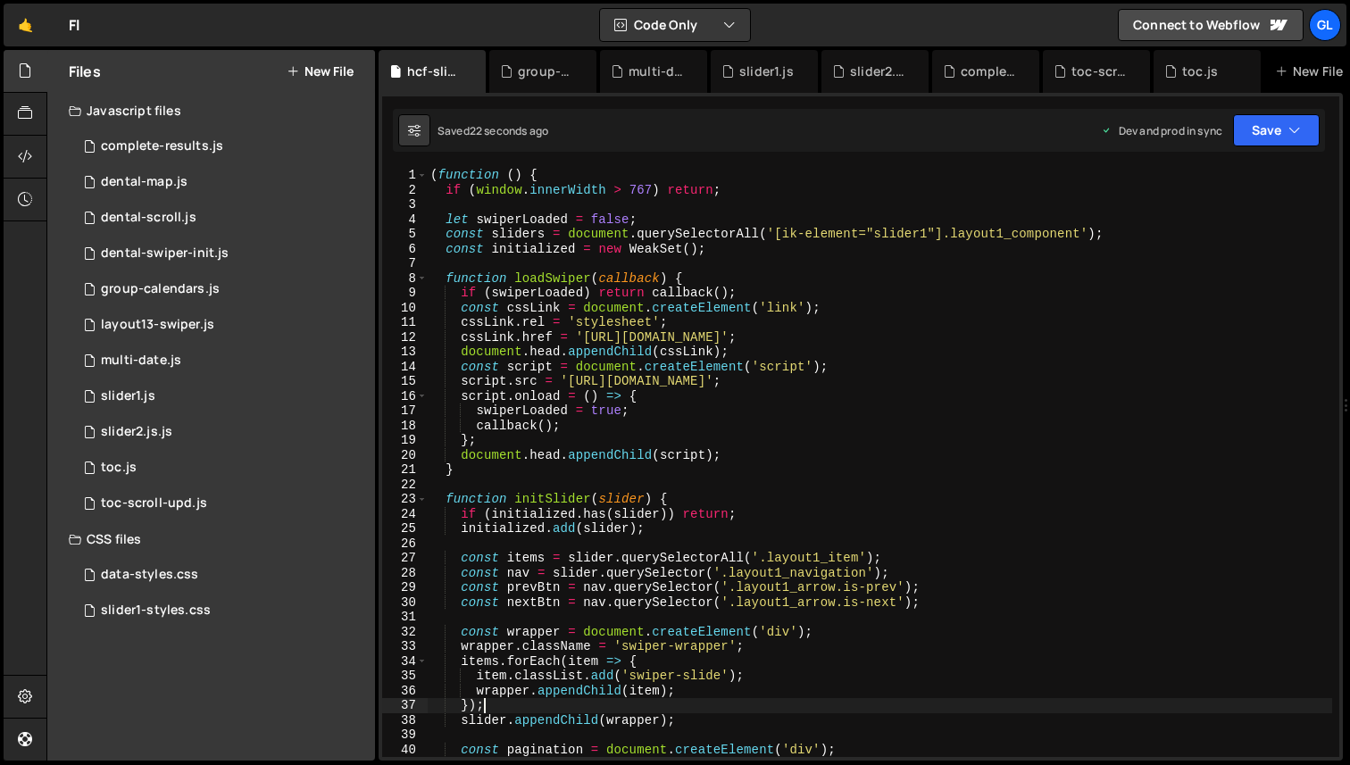
click at [677, 404] on div "( function ( ) { if ( window . innerWidth > 767 ) return ; let swiperLoaded = f…" at bounding box center [879, 477] width 905 height 619
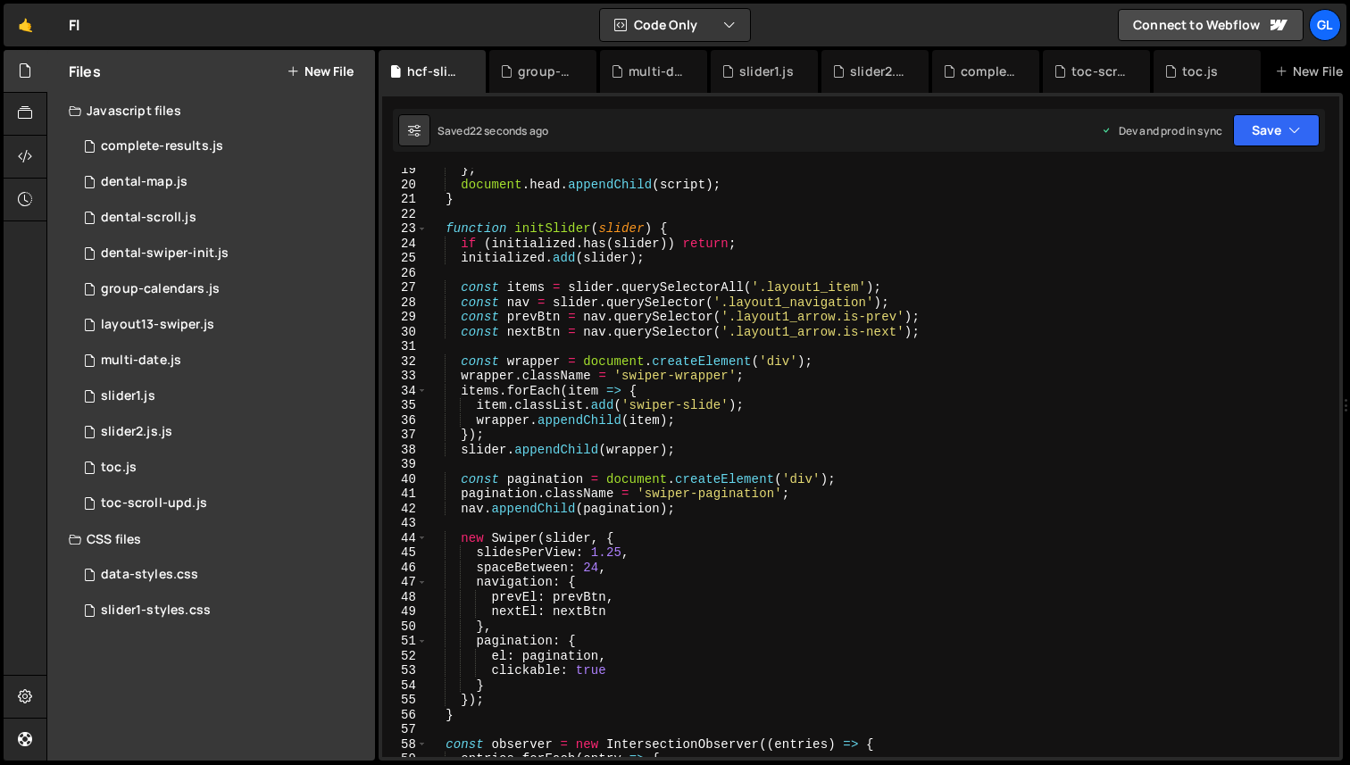
scroll to position [569, 0]
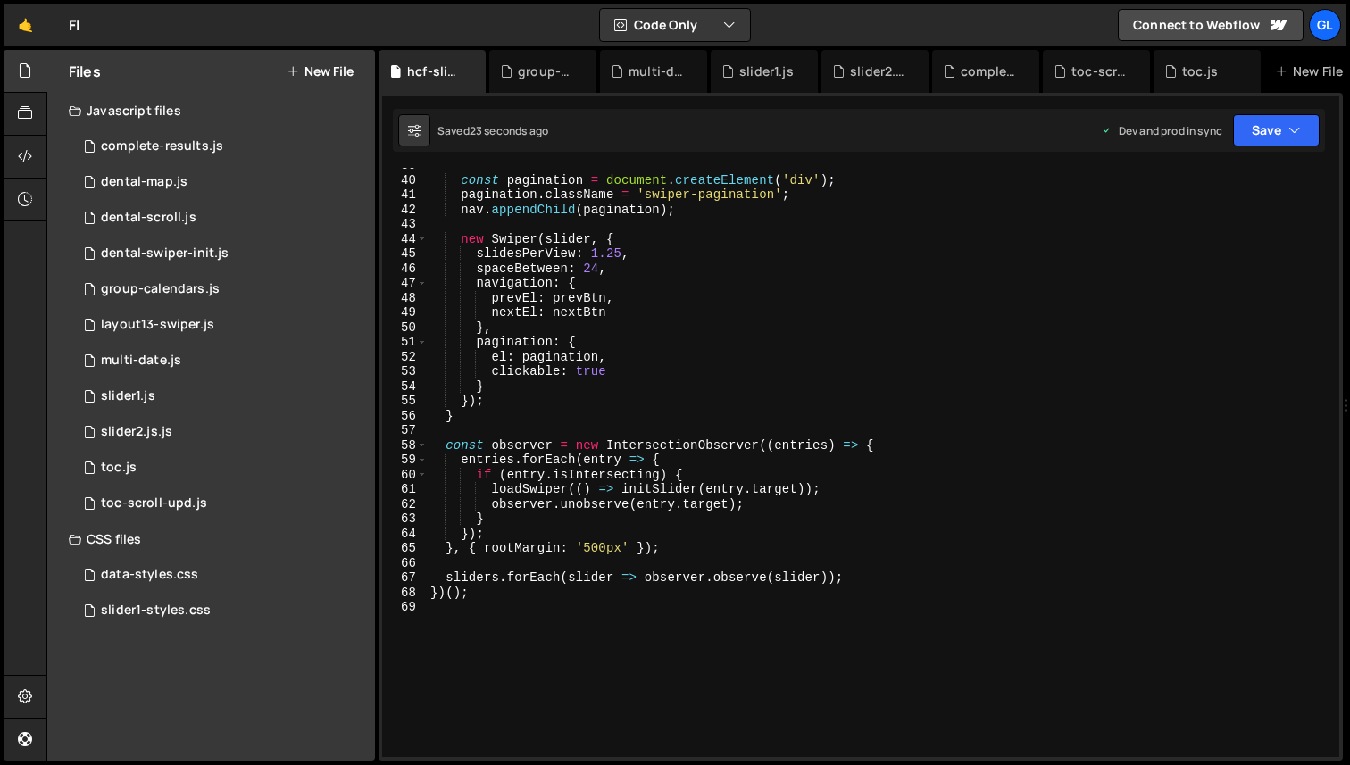
click at [635, 590] on div "const pagination = document . createElement ( 'div' ) ; pagination . className …" at bounding box center [879, 467] width 905 height 619
click at [718, 296] on div "const pagination = document . createElement ( 'div' ) ; pagination . className …" at bounding box center [879, 467] width 905 height 619
type textarea "})();"
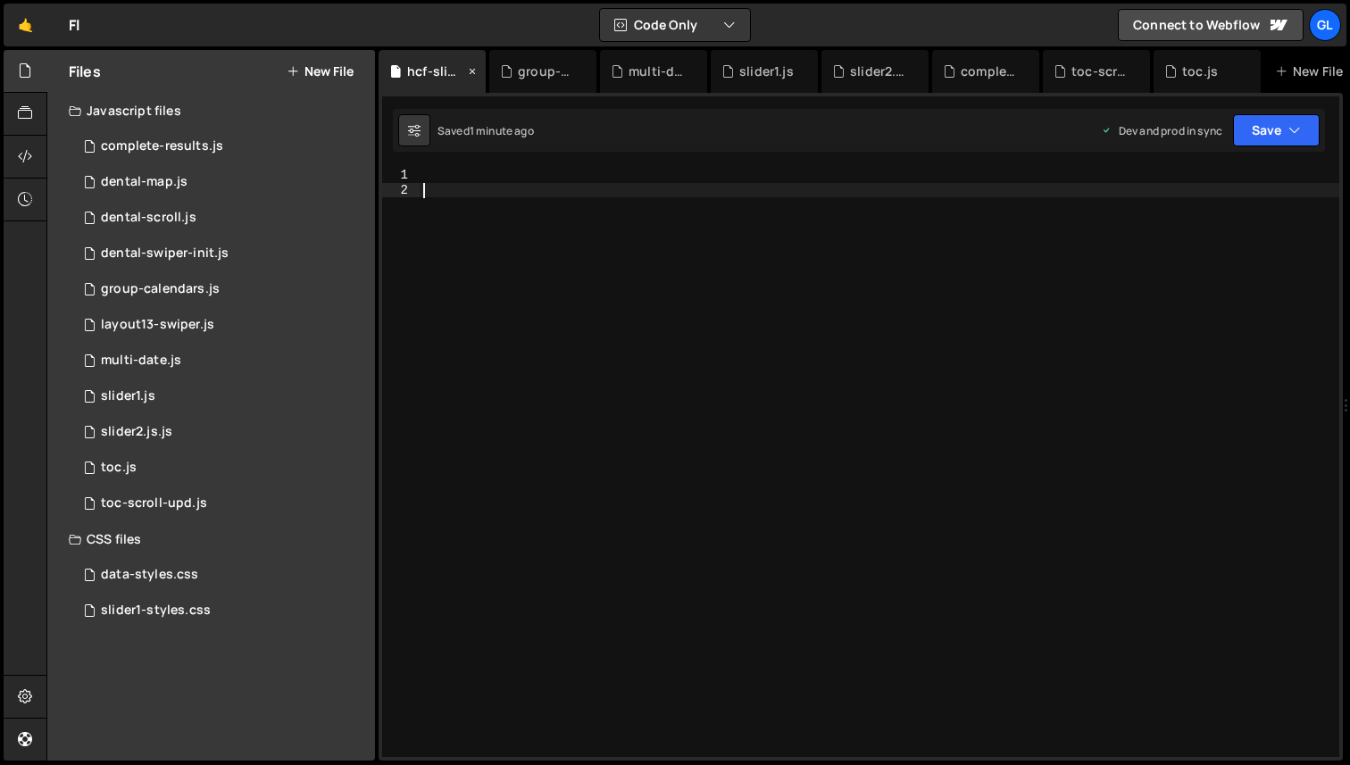
click at [794, 361] on div at bounding box center [878, 477] width 919 height 619
paste textarea "})();"
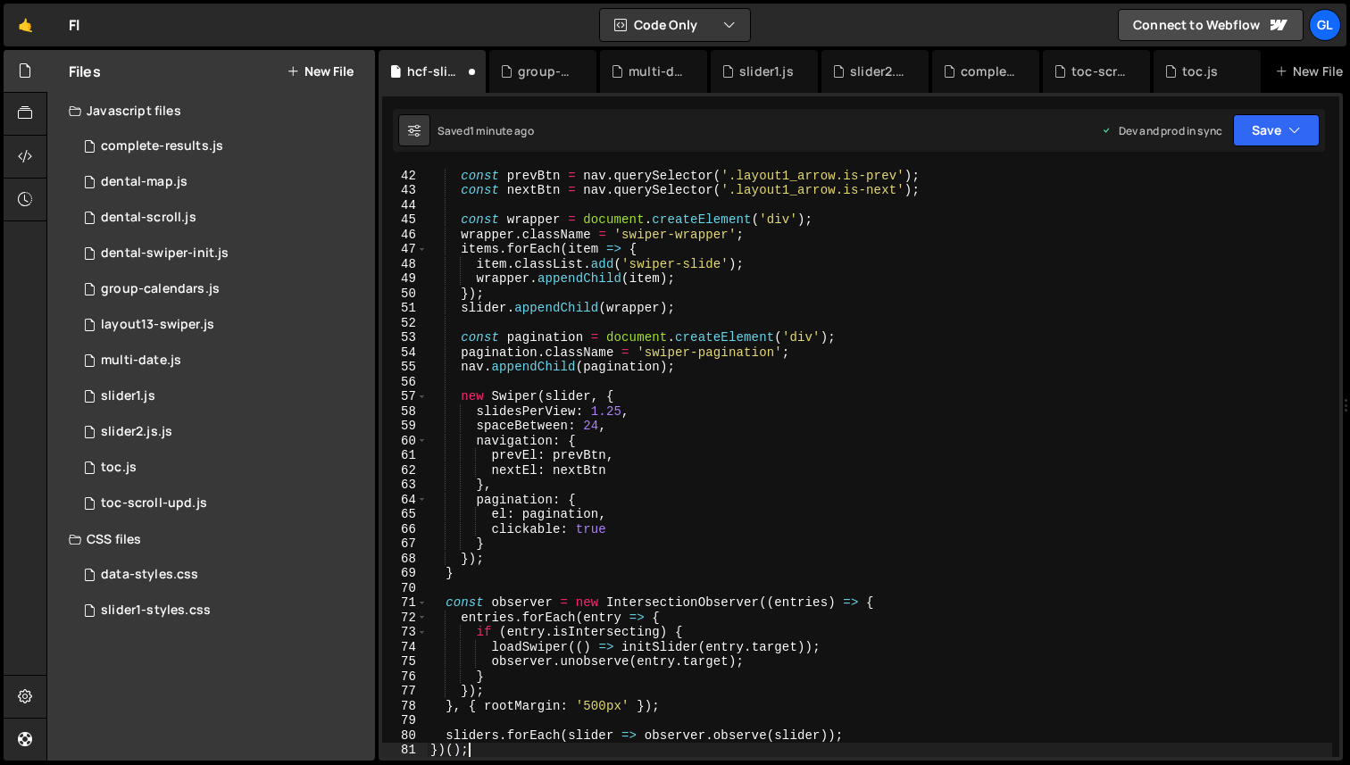
scroll to position [603, 0]
click at [613, 404] on div "const prevBtn = nav . querySelector ( '.layout1_arrow.is-prev' ) ; const nextBt…" at bounding box center [879, 477] width 905 height 619
drag, startPoint x: 613, startPoint y: 404, endPoint x: 479, endPoint y: 250, distance: 204.4
click at [479, 250] on div "const prevBtn = nav . querySelector ( '.layout1_arrow.is-prev' ) ; const nextBt…" at bounding box center [879, 477] width 905 height 619
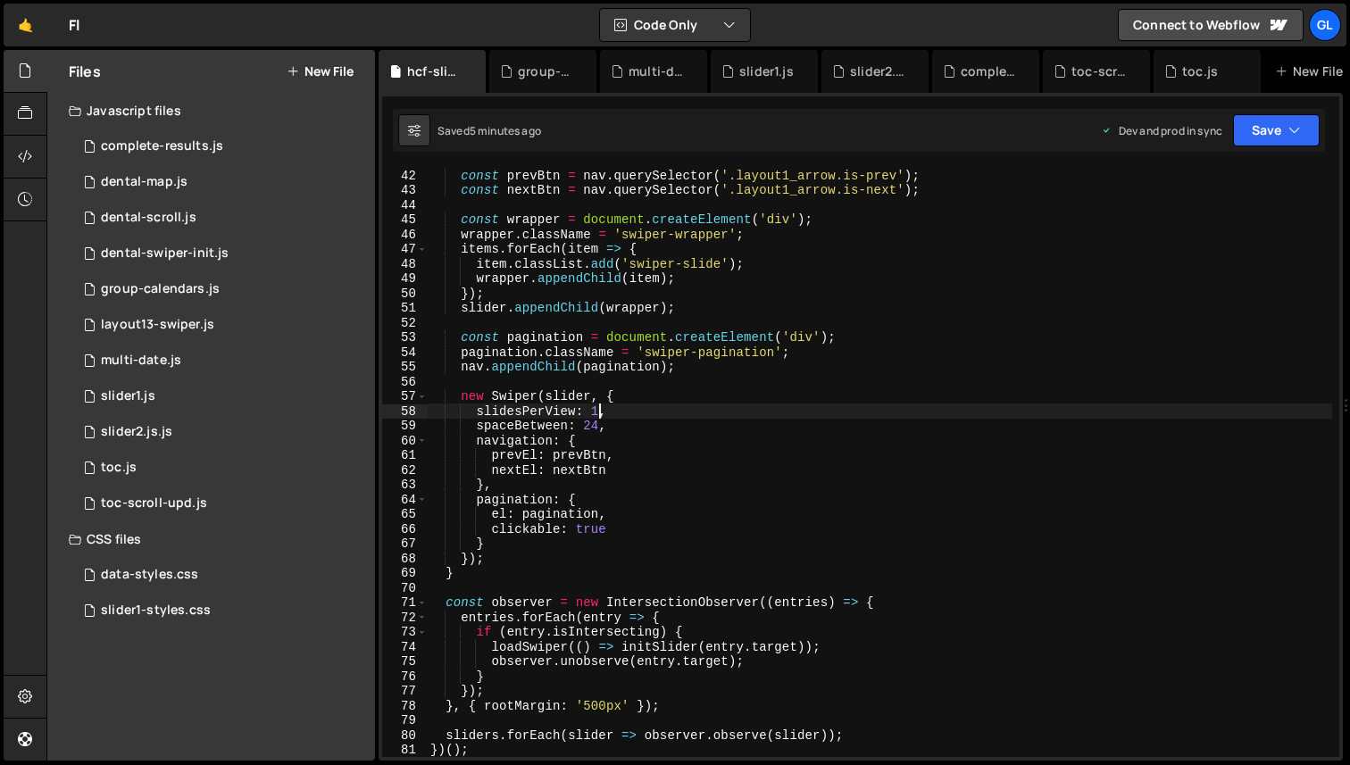
type textarea "})();"
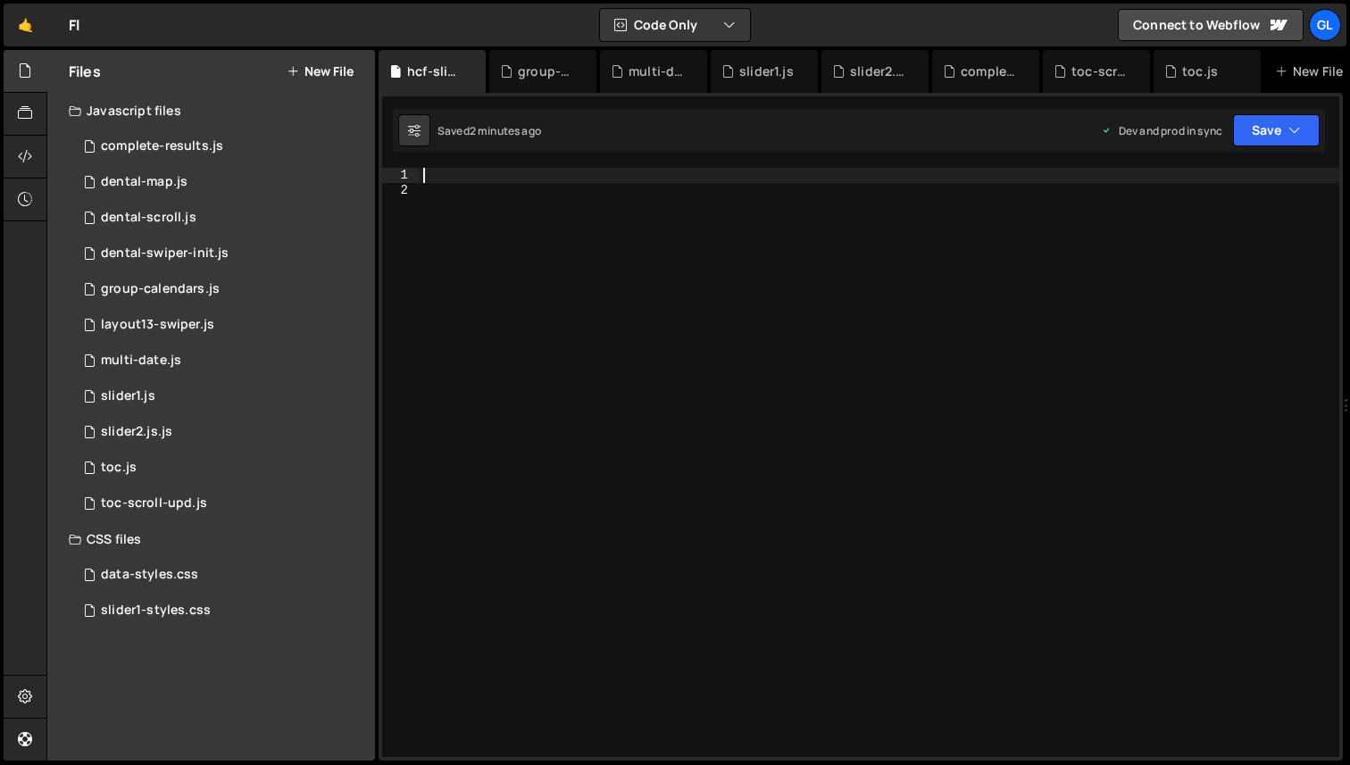
paste textarea "})();"
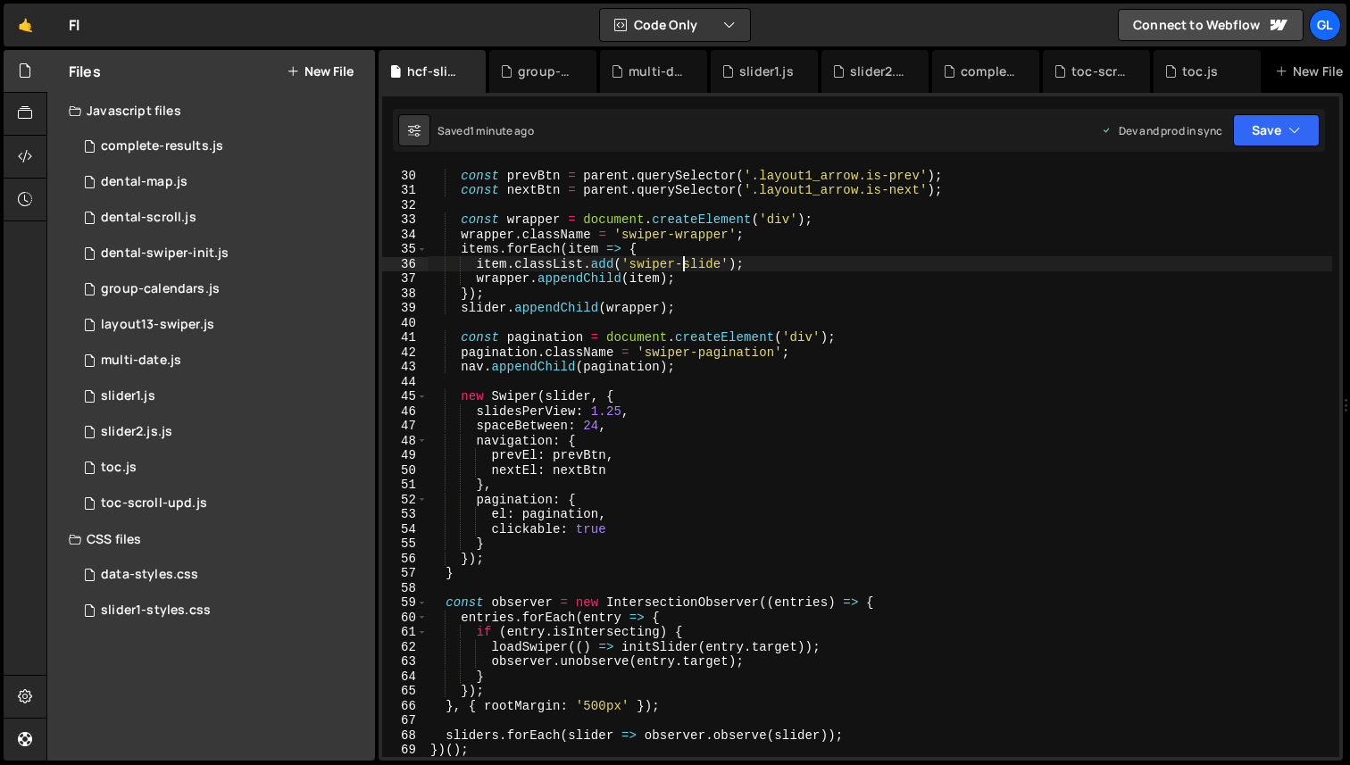
drag, startPoint x: 1229, startPoint y: 306, endPoint x: 685, endPoint y: 266, distance: 545.9
click at [685, 266] on div "const prevBtn = parent . querySelector ( '.layout1_arrow.is-prev' ) ; const nex…" at bounding box center [879, 477] width 905 height 619
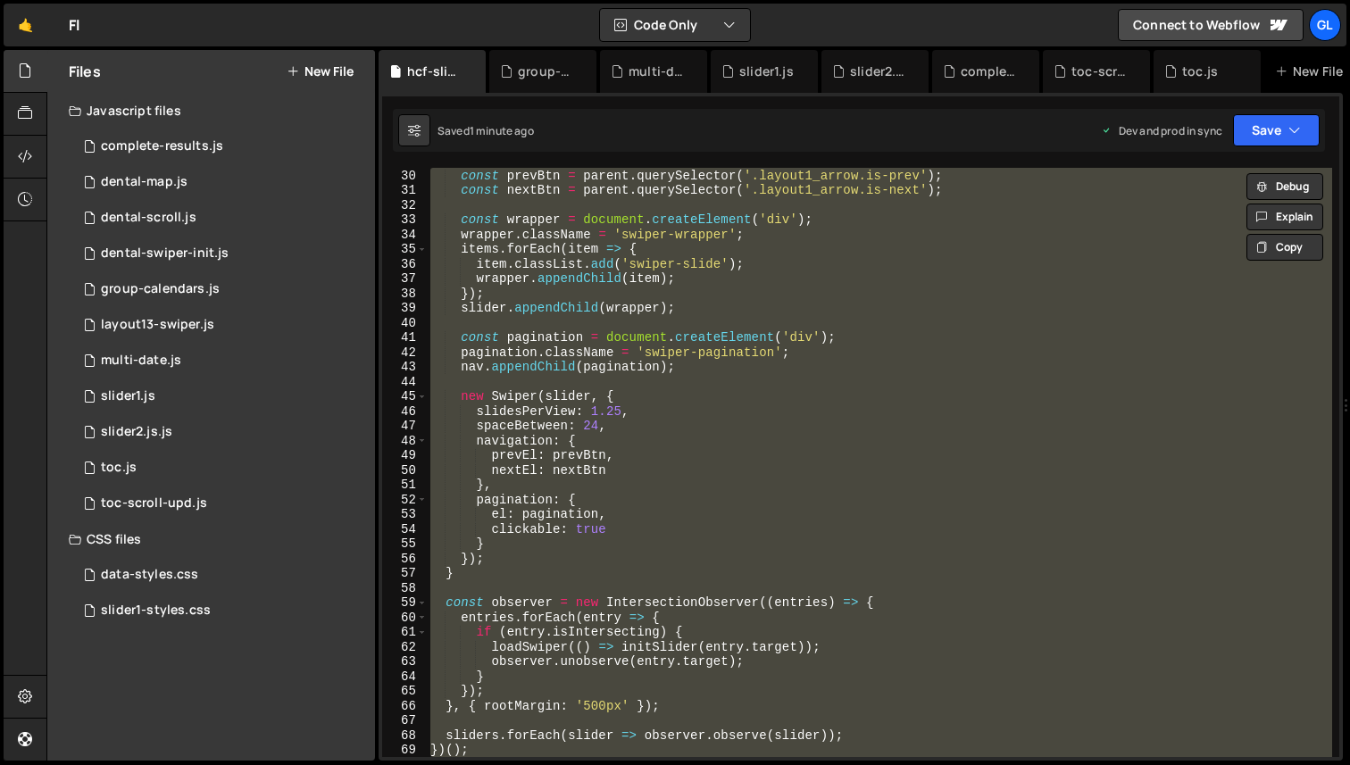
paste textarea
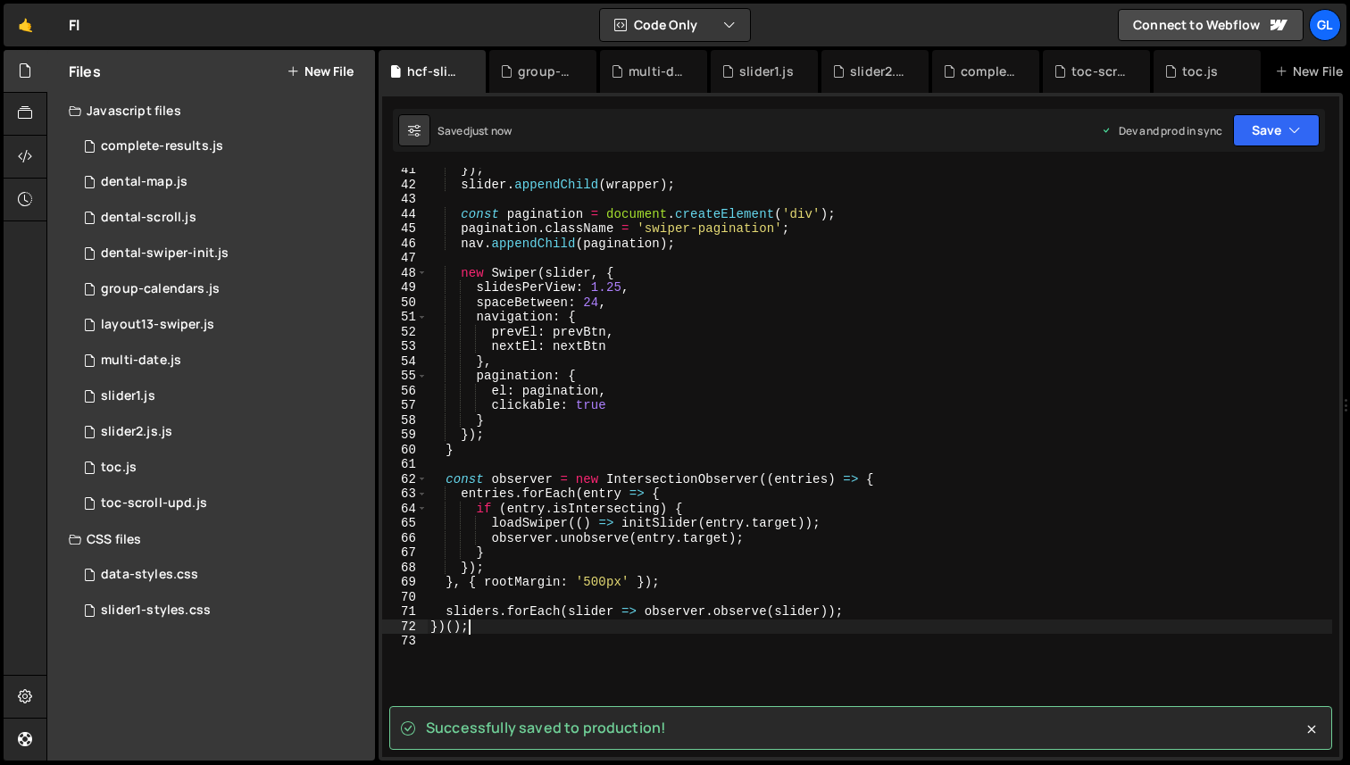
scroll to position [594, 0]
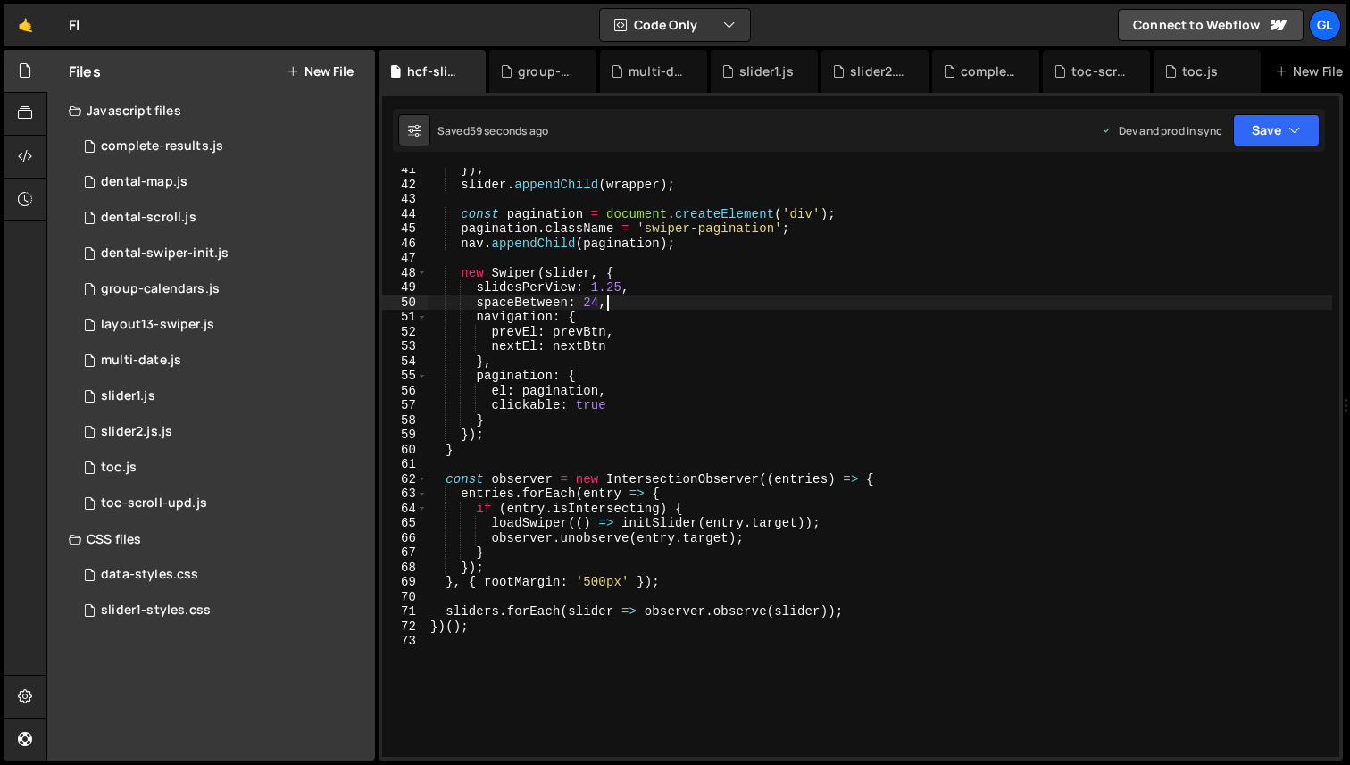
click at [627, 299] on div "}) ; slider . appendChild ( wrapper ) ; const pagination = document . createEle…" at bounding box center [879, 471] width 905 height 619
paste textarea
type textarea "})();"
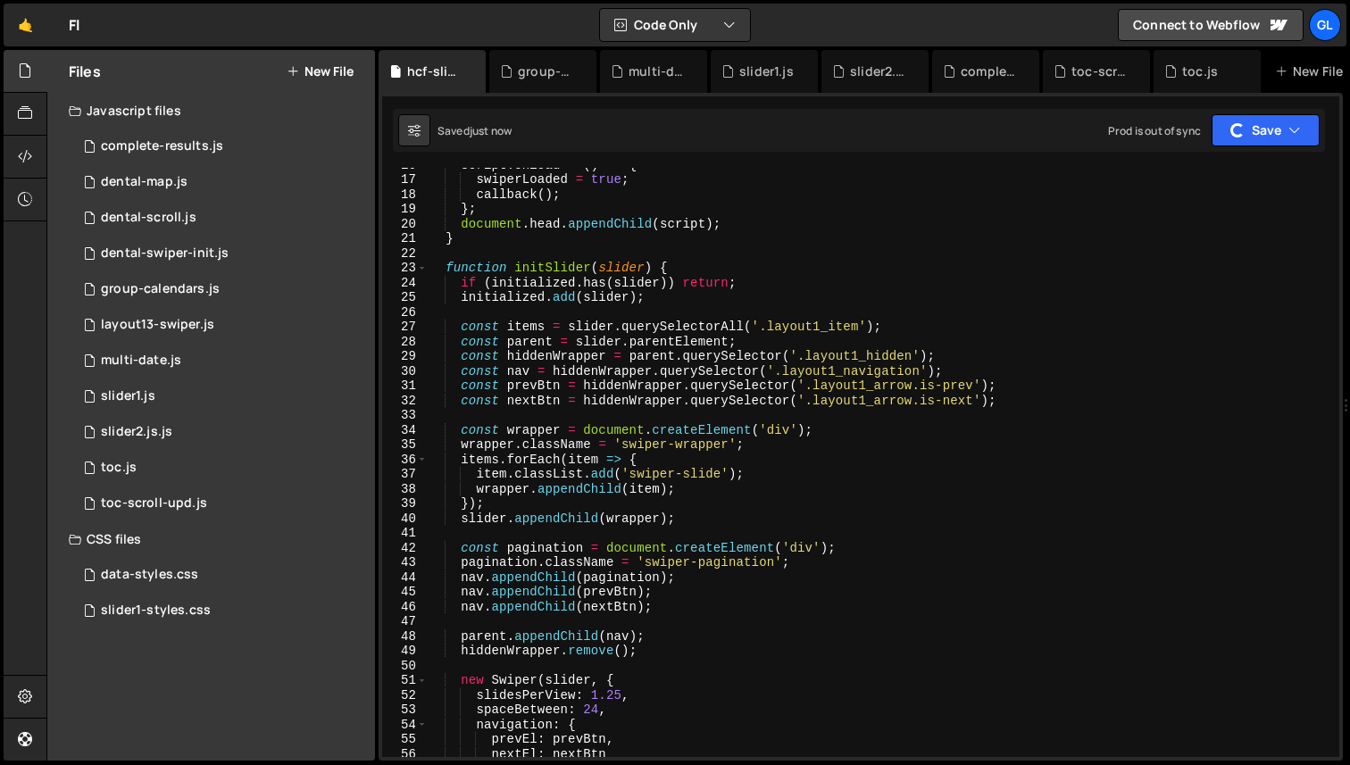
scroll to position [0, 0]
